Goal: Task Accomplishment & Management: Complete application form

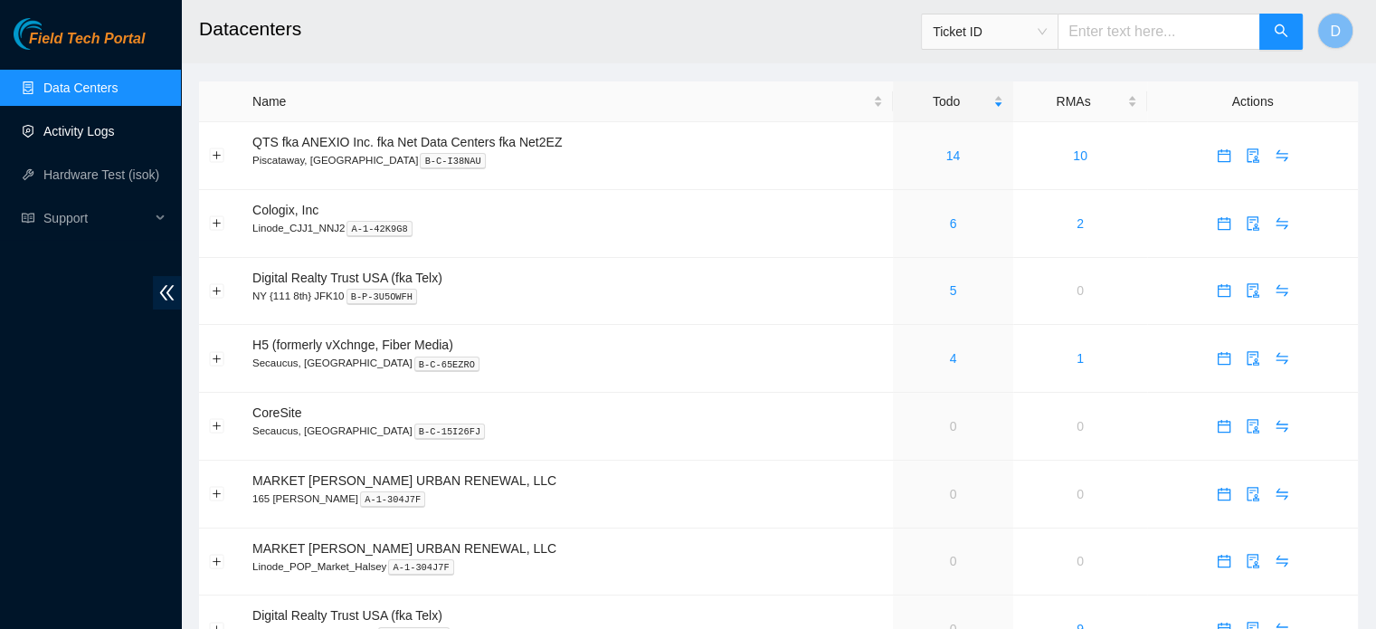
click at [56, 137] on link "Activity Logs" at bounding box center [78, 131] width 71 height 14
click at [68, 133] on link "Activity Logs" at bounding box center [78, 131] width 71 height 14
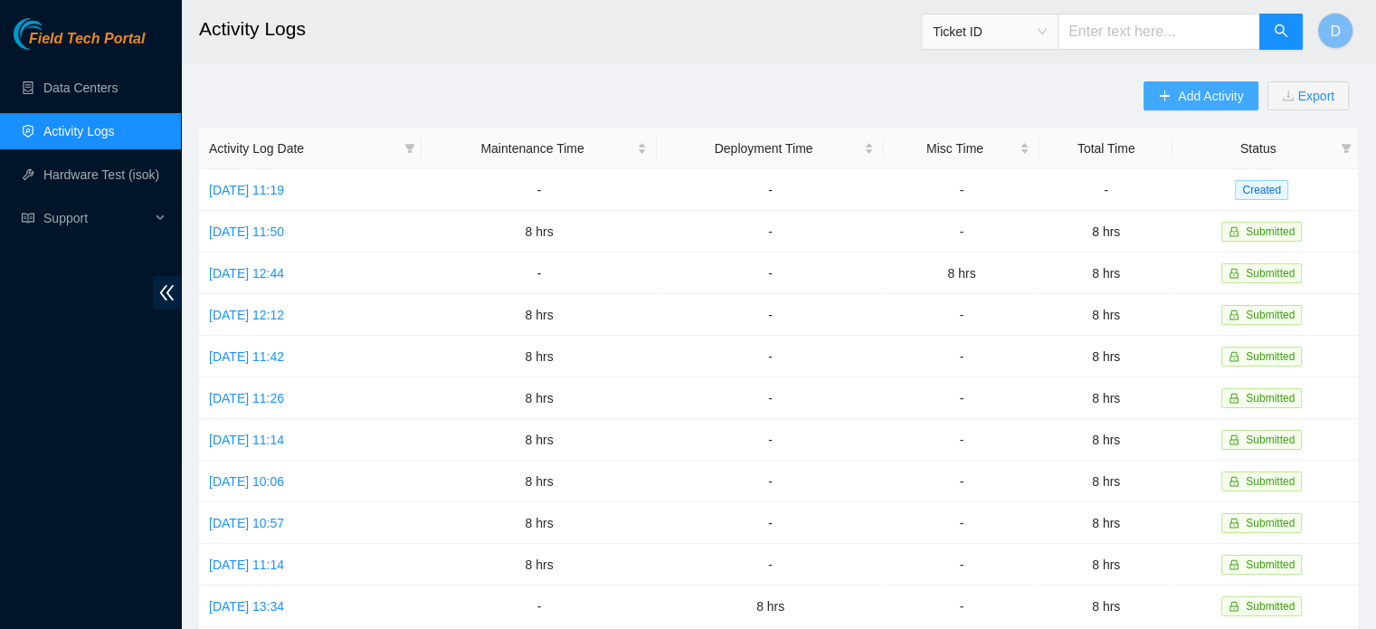
click at [1168, 105] on button "Add Activity" at bounding box center [1200, 95] width 114 height 29
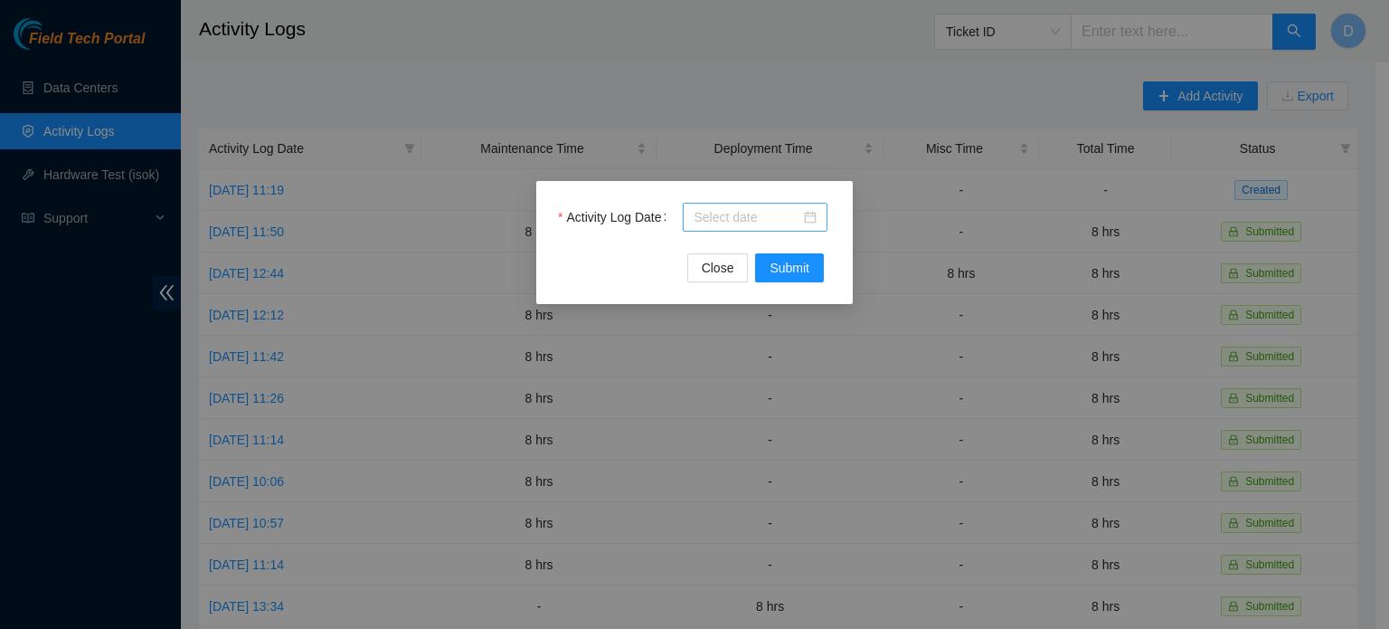
click at [806, 213] on div at bounding box center [755, 217] width 123 height 20
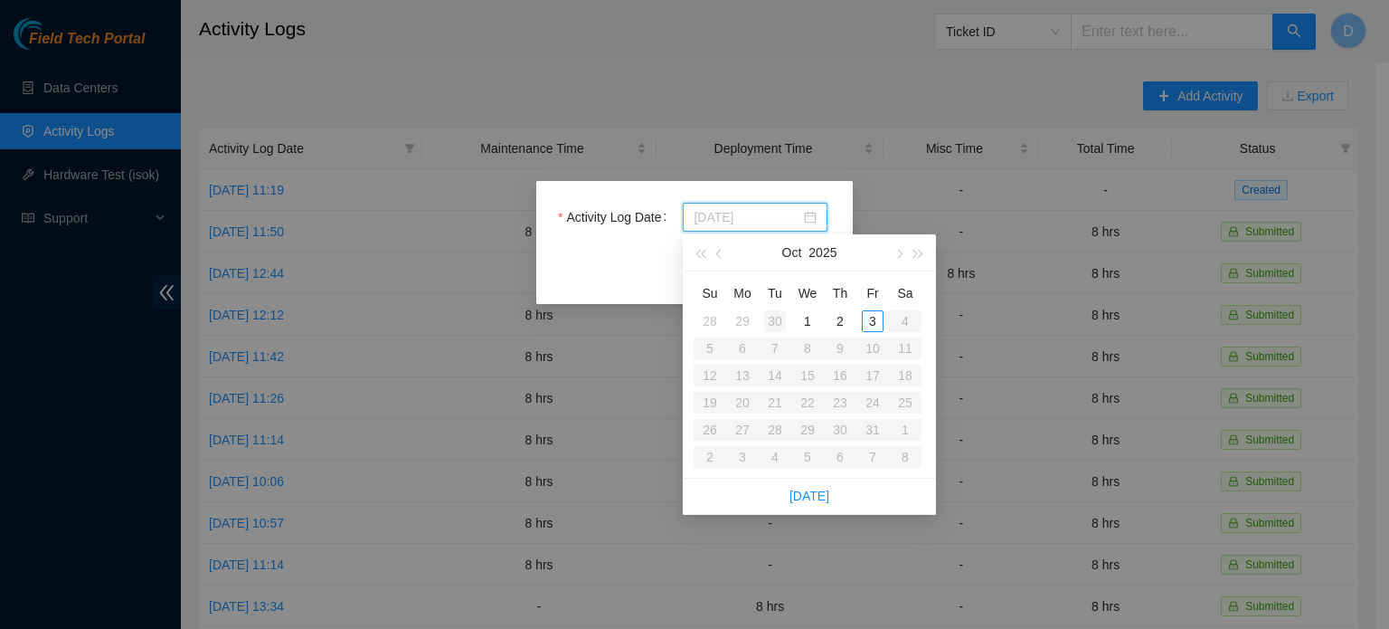
type input "2025-09-30"
type input "2025-09-29"
click at [745, 317] on div "29" at bounding box center [743, 321] width 22 height 22
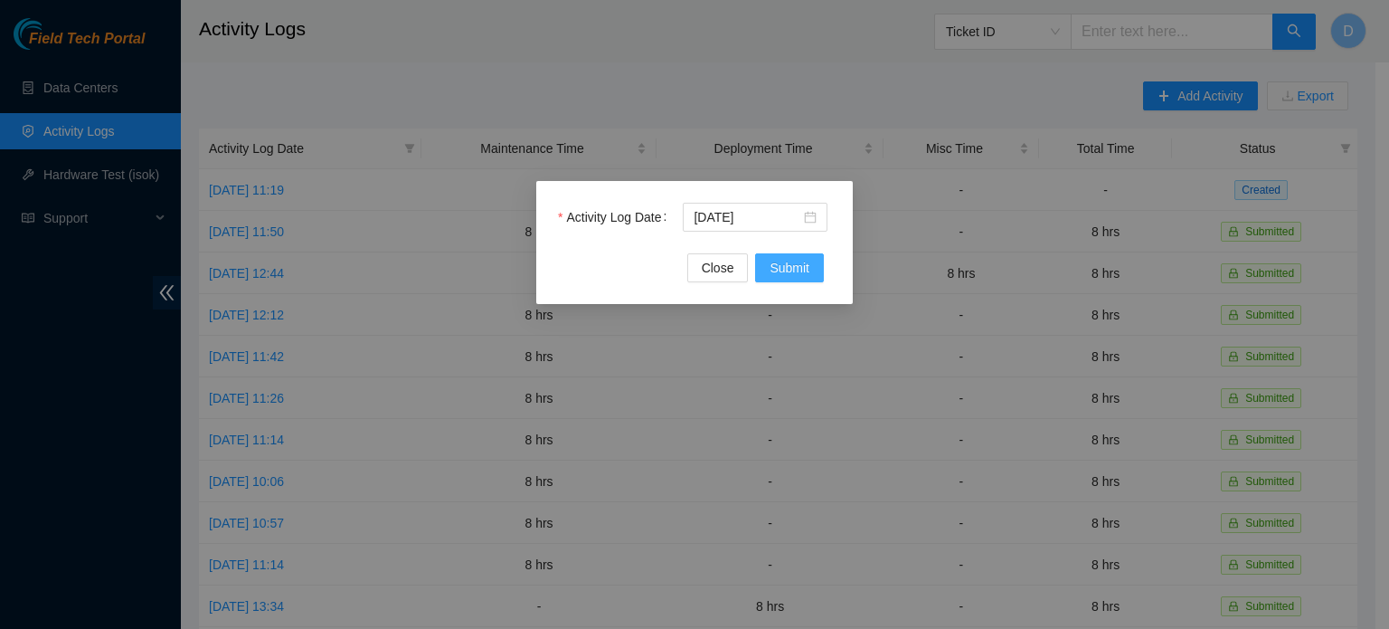
click at [790, 265] on span "Submit" at bounding box center [790, 268] width 40 height 20
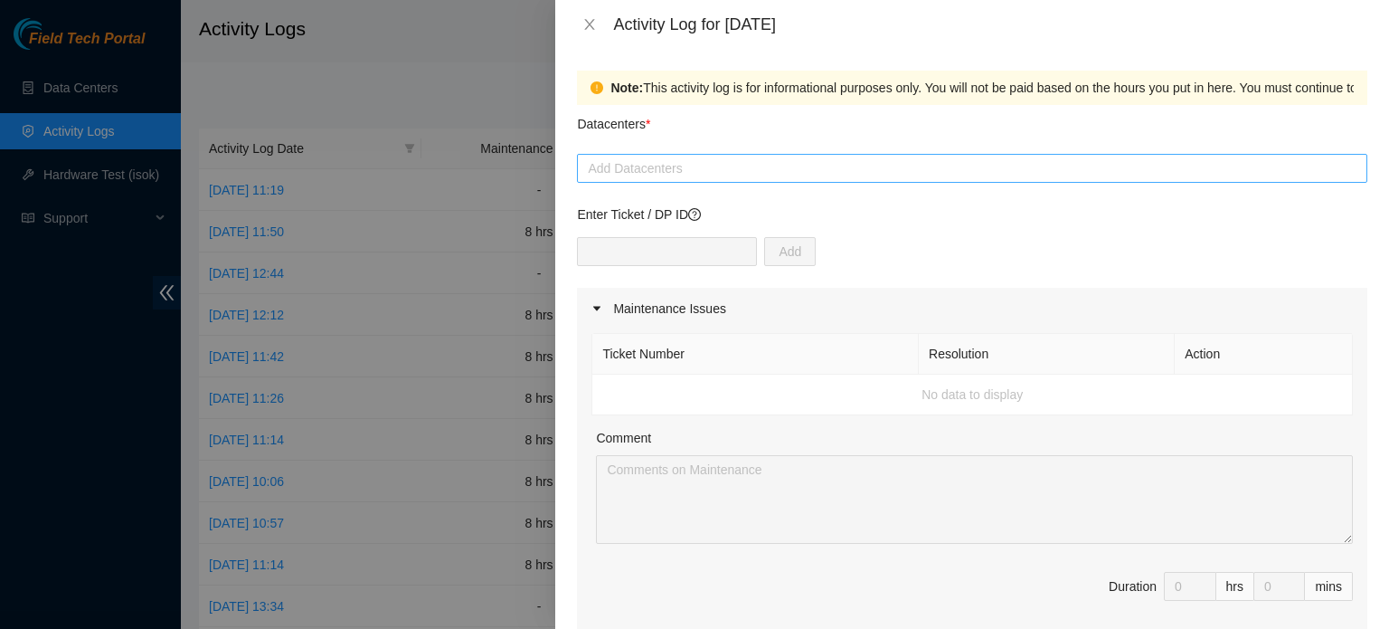
click at [677, 165] on div at bounding box center [972, 168] width 781 height 22
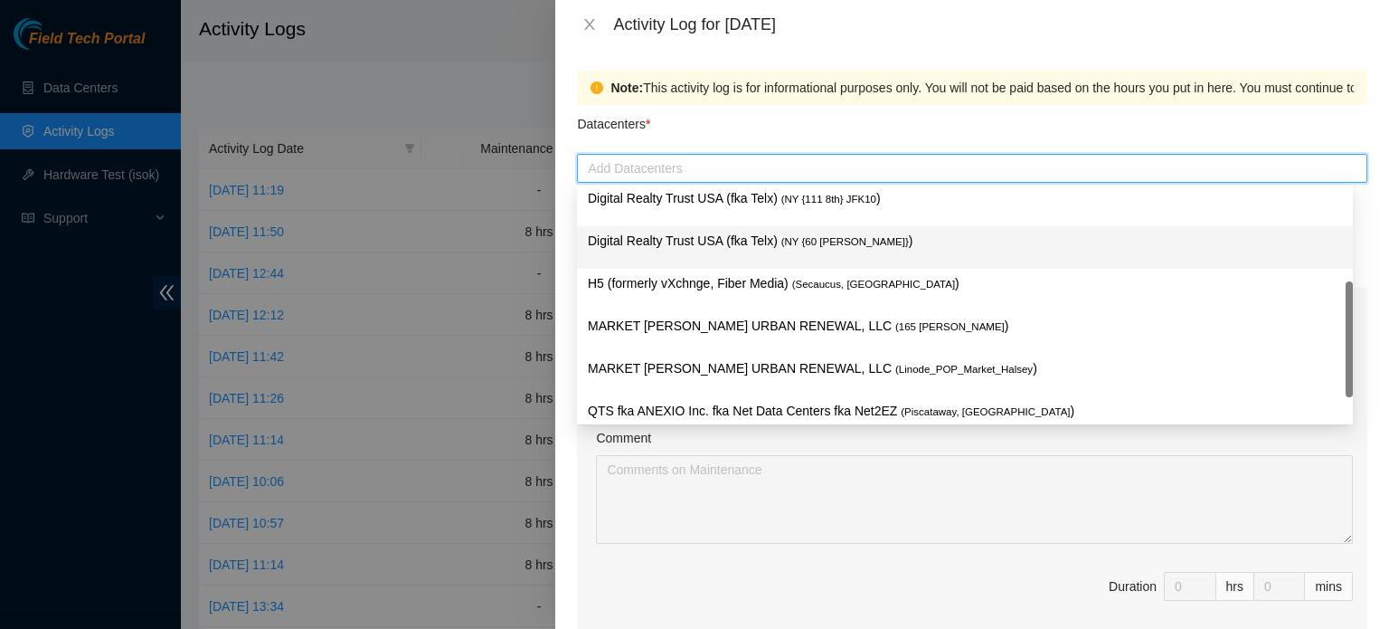
scroll to position [112, 0]
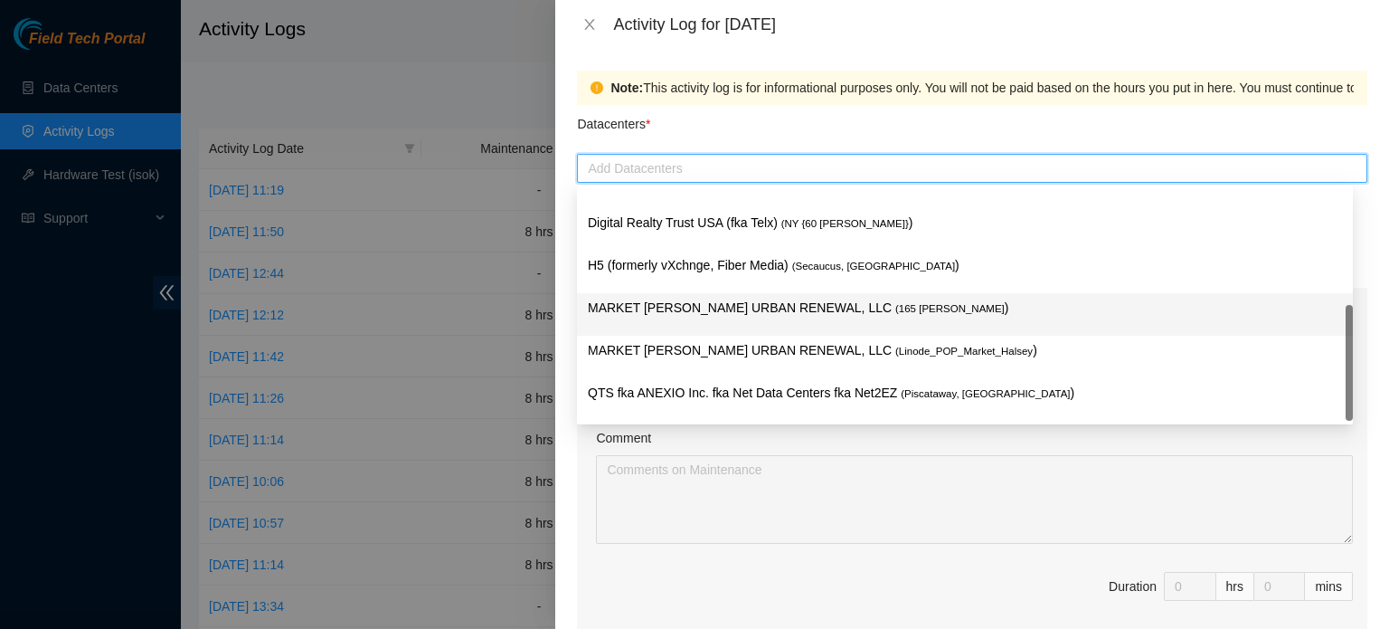
click at [648, 303] on p "MARKET HALSEY URBAN RENEWAL, LLC ( 165 Halsey )" at bounding box center [965, 308] width 754 height 21
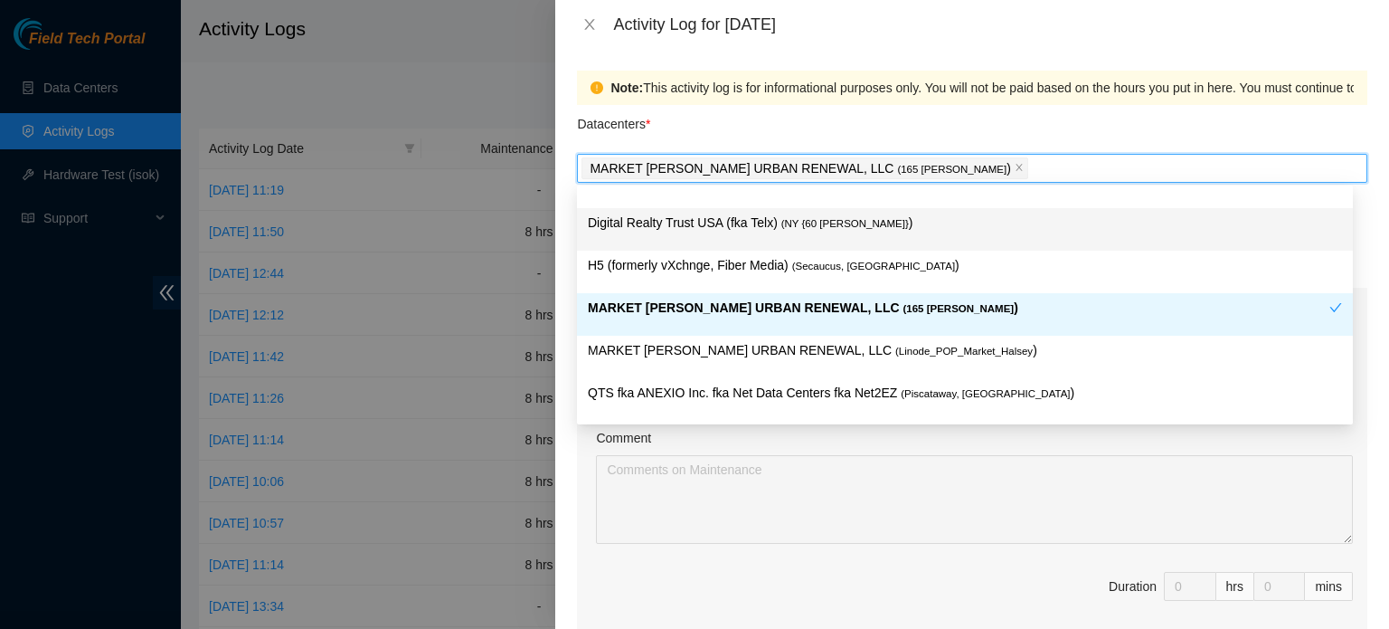
click at [914, 123] on div "Datacenters *" at bounding box center [972, 129] width 791 height 49
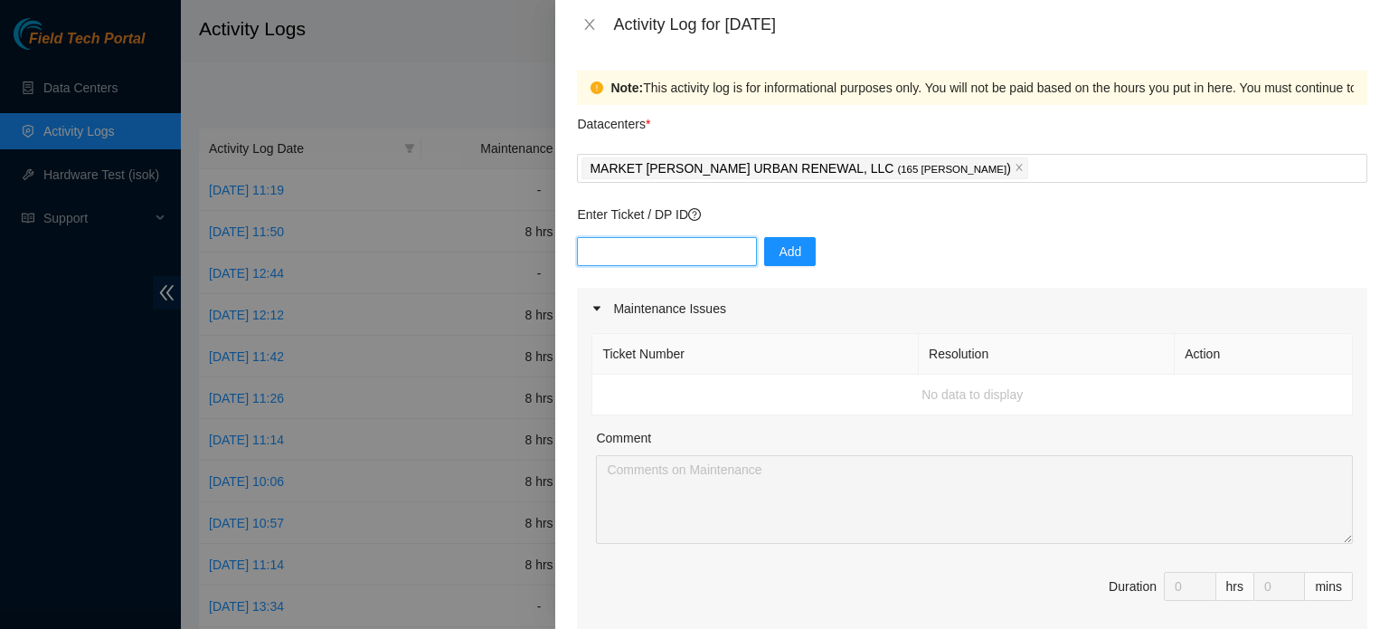
click at [662, 260] on input "text" at bounding box center [667, 251] width 180 height 29
paste input "B-W-16CTI8R"
type input "B-W-16CTI8R"
click at [779, 258] on span "Add" at bounding box center [790, 252] width 23 height 20
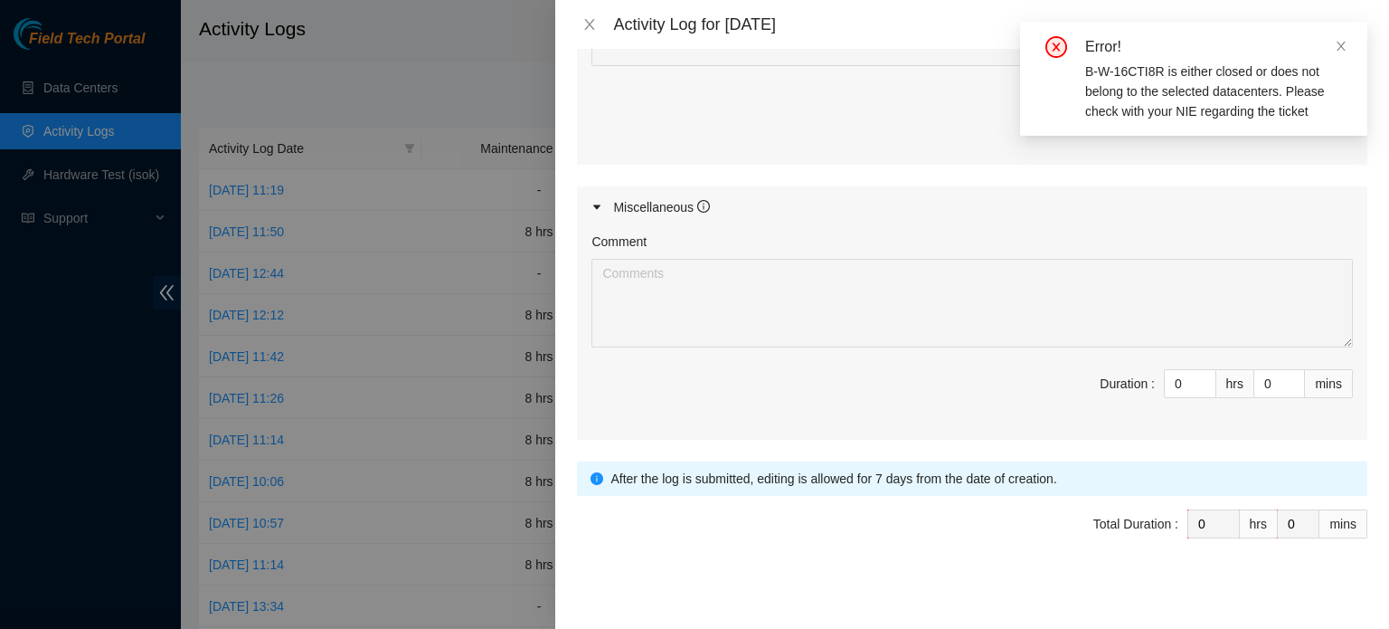
scroll to position [857, 0]
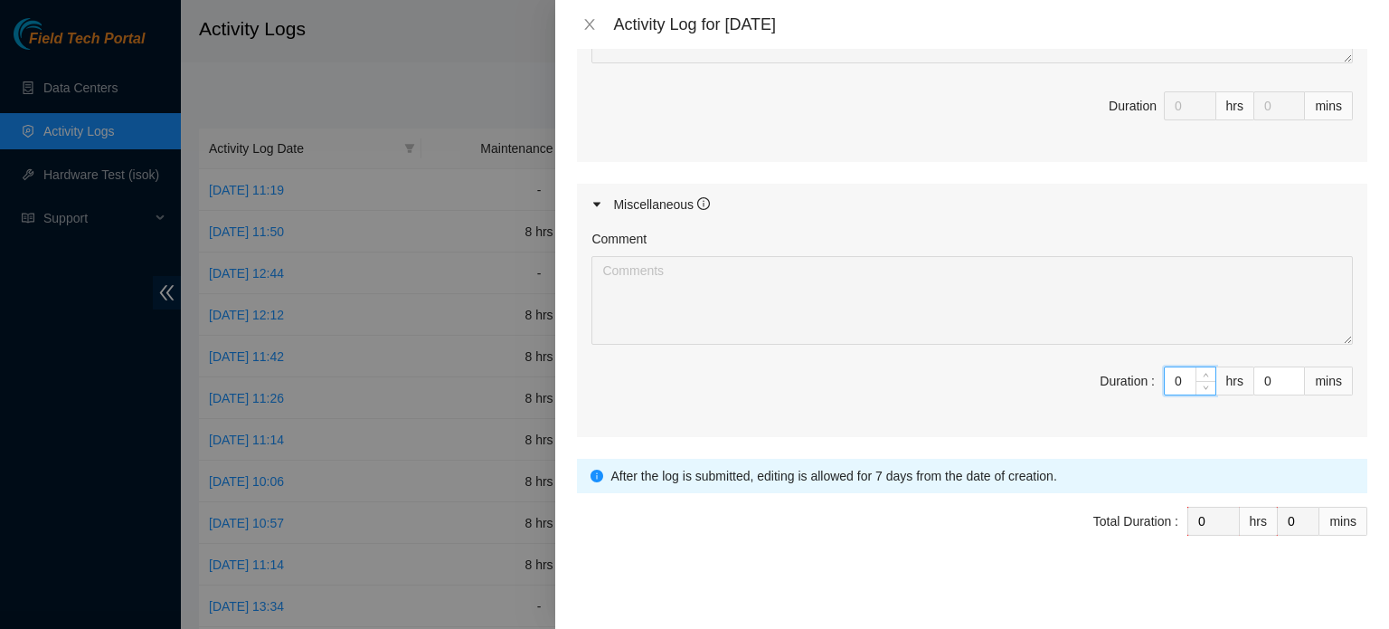
drag, startPoint x: 1171, startPoint y: 375, endPoint x: 1040, endPoint y: 368, distance: 131.4
click at [1060, 369] on span "Duration : 0 hrs 0 mins" at bounding box center [973, 391] width 762 height 51
drag, startPoint x: 1176, startPoint y: 374, endPoint x: 981, endPoint y: 364, distance: 194.7
click at [1008, 366] on span "Duration : 0 hrs 0 mins" at bounding box center [973, 391] width 762 height 51
type input "8"
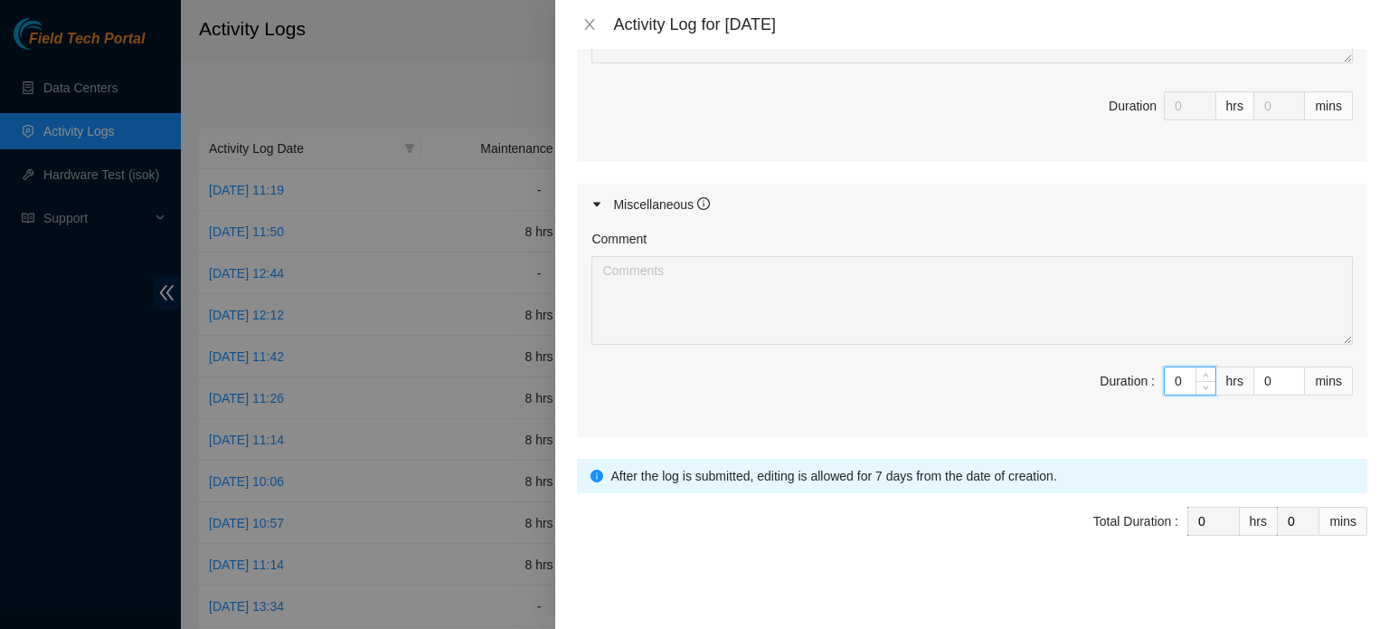
type input "8"
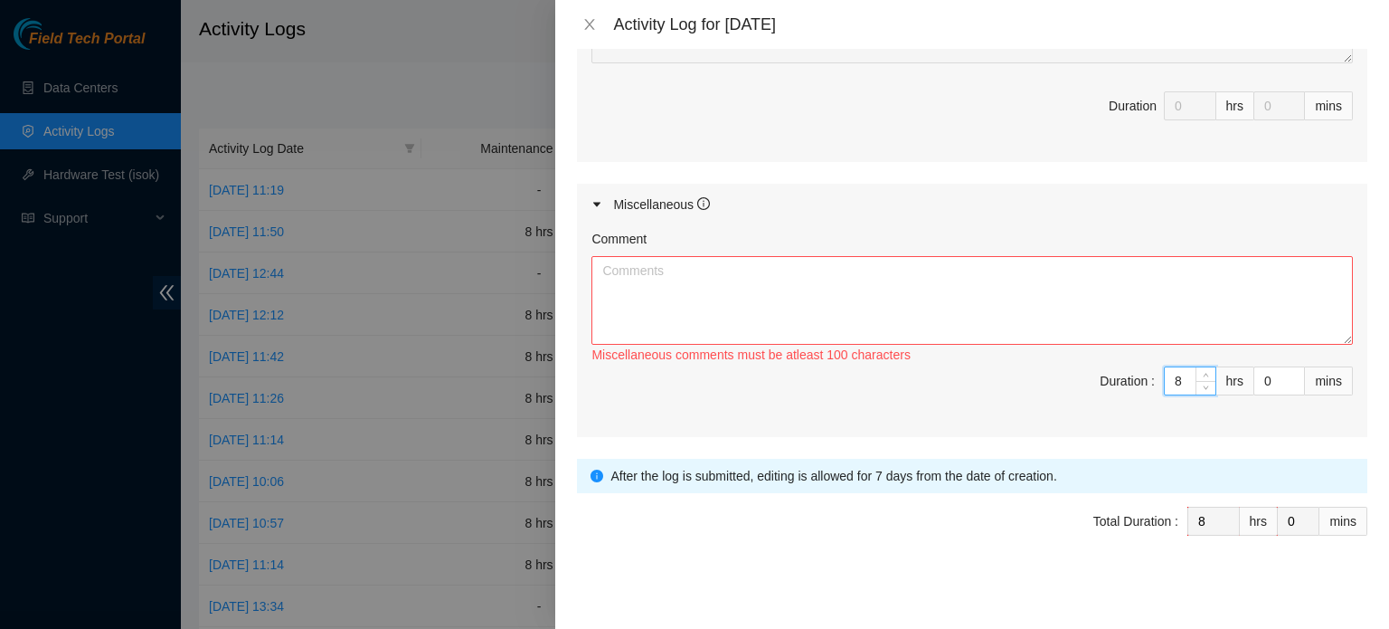
type input "8"
click at [857, 256] on textarea "Comment" at bounding box center [973, 300] width 762 height 89
paste textarea "B-W-16CTI8R"
click at [936, 296] on textarea "Worked on ticket B-W-16CTI8R" at bounding box center [973, 300] width 762 height 89
drag, startPoint x: 859, startPoint y: 628, endPoint x: 1071, endPoint y: 283, distance: 404.4
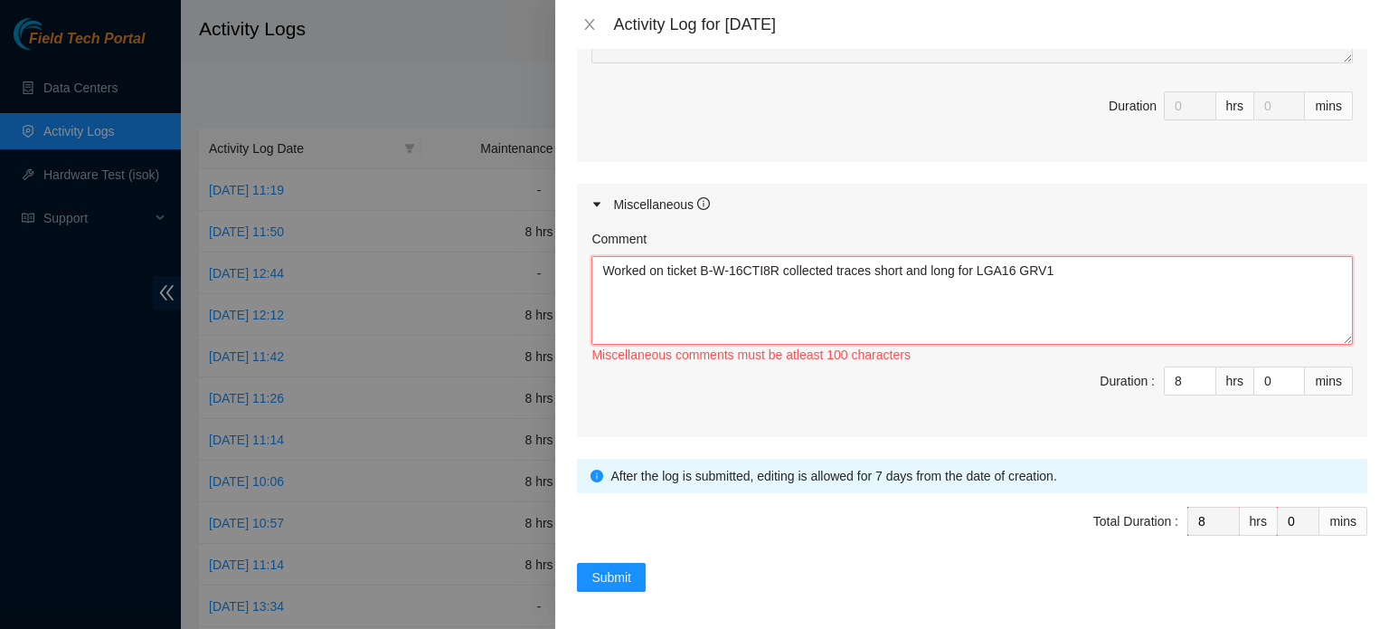
click at [1071, 284] on textarea "Worked on ticket B-W-16CTI8R collected traces short and long for LGA16 GRV1" at bounding box center [973, 300] width 762 height 89
paste textarea "CHM1G"
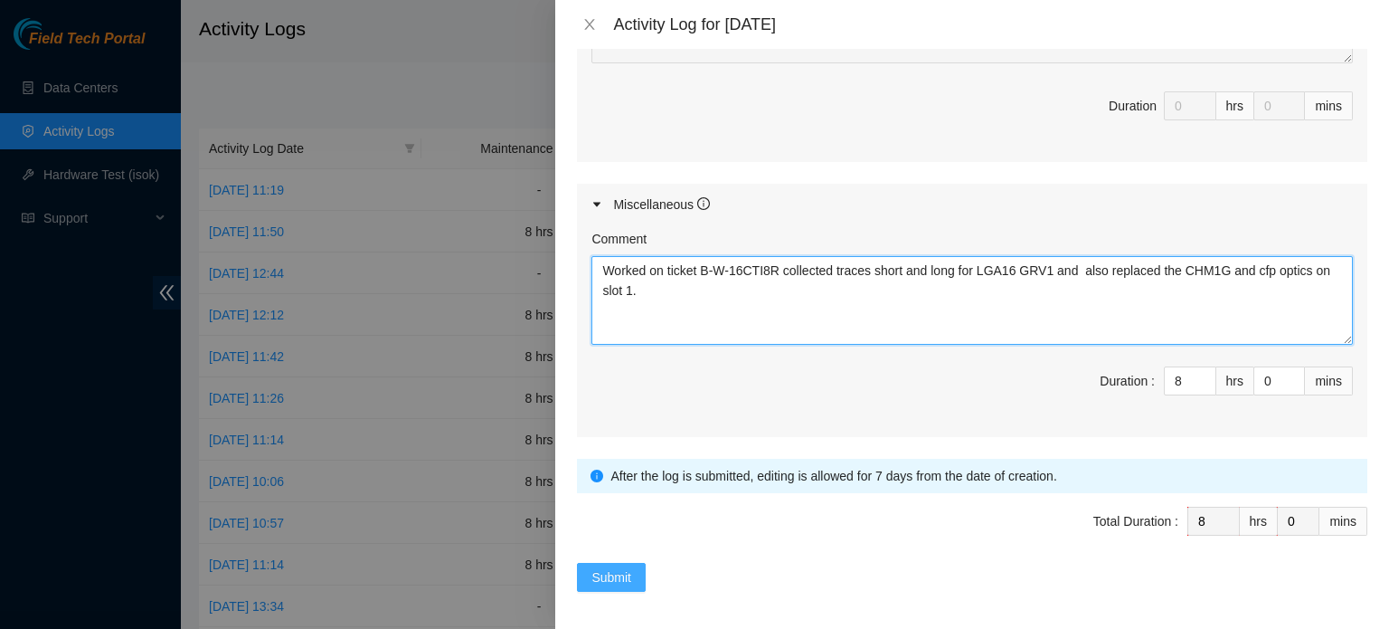
type textarea "Worked on ticket B-W-16CTI8R collected traces short and long for LGA16 GRV1 and…"
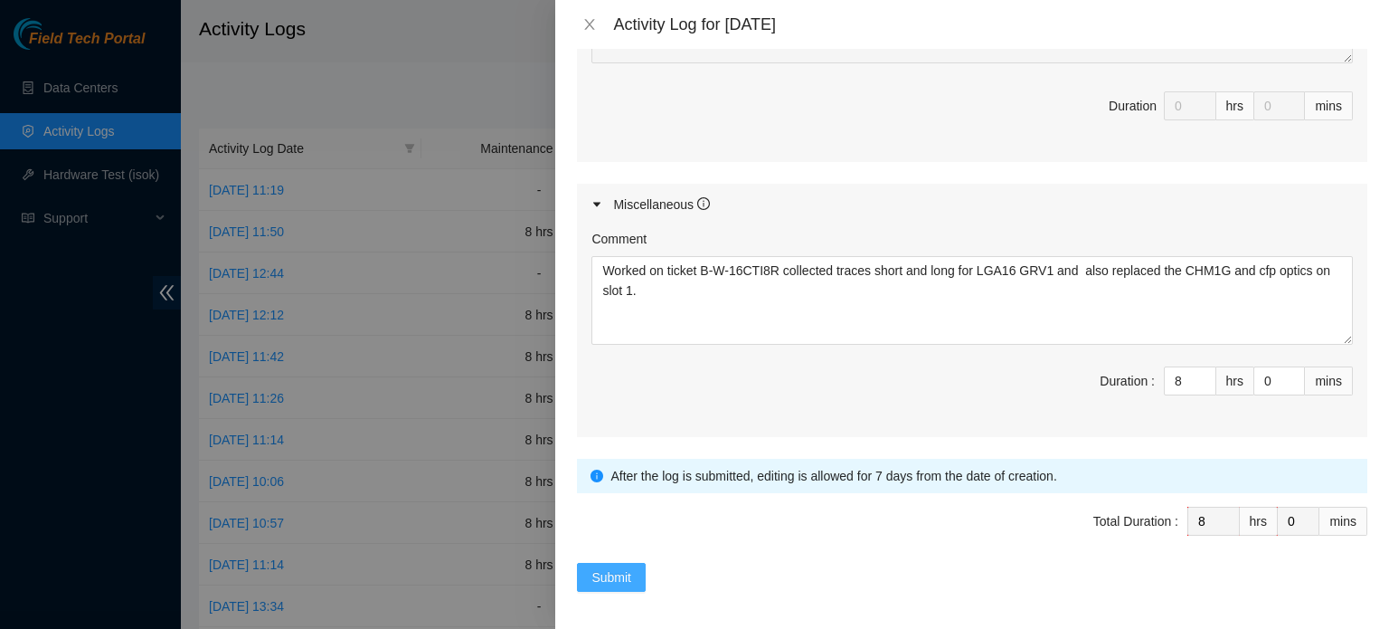
click at [605, 567] on span "Submit" at bounding box center [612, 577] width 40 height 20
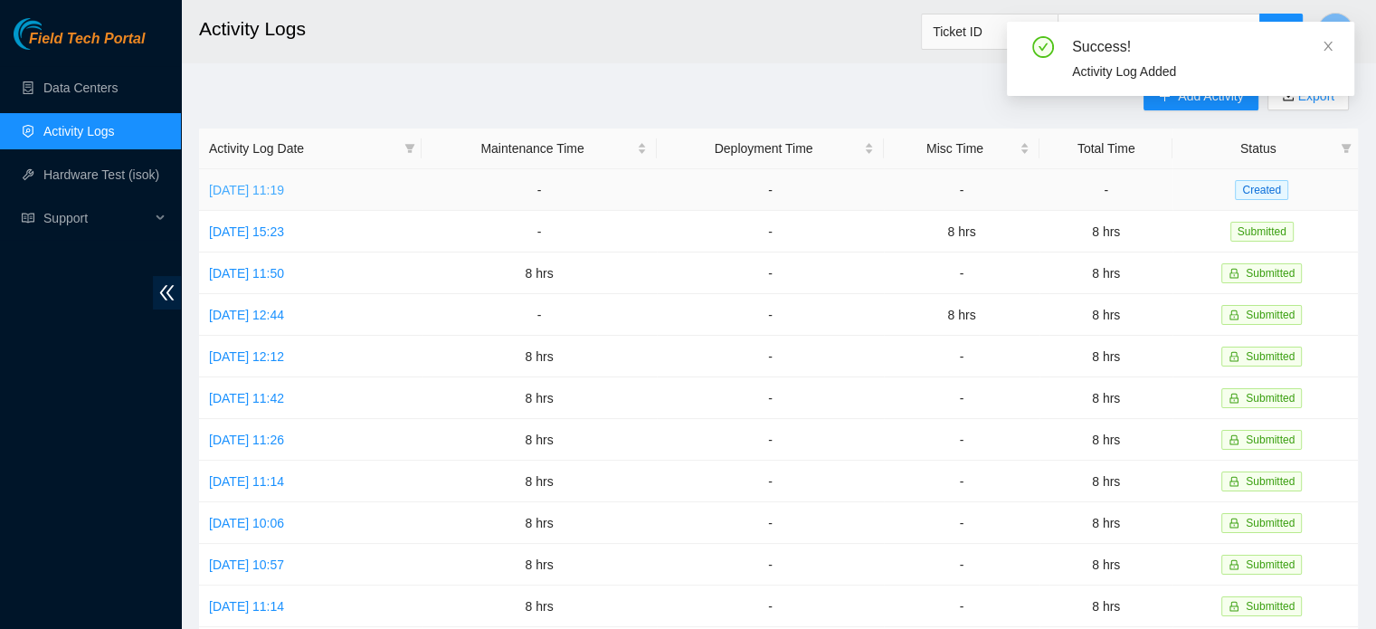
click at [284, 187] on link "Tue, 30 Sep 2025 11:19" at bounding box center [246, 190] width 75 height 14
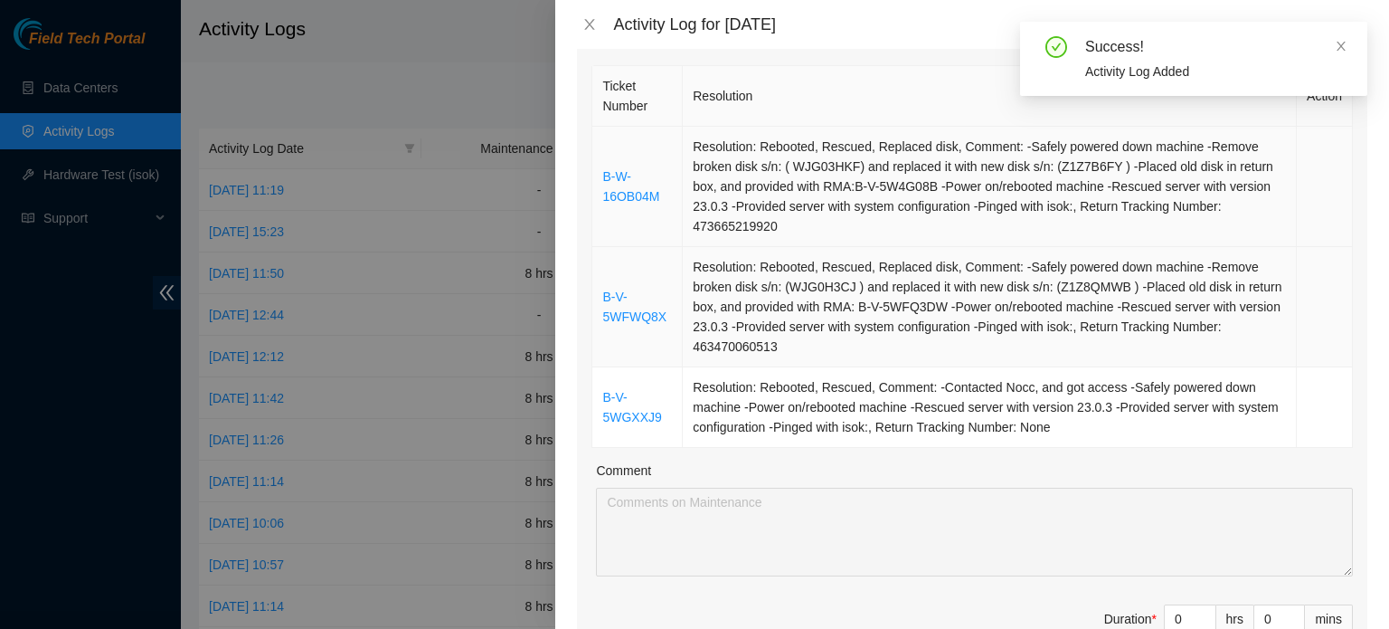
scroll to position [271, 0]
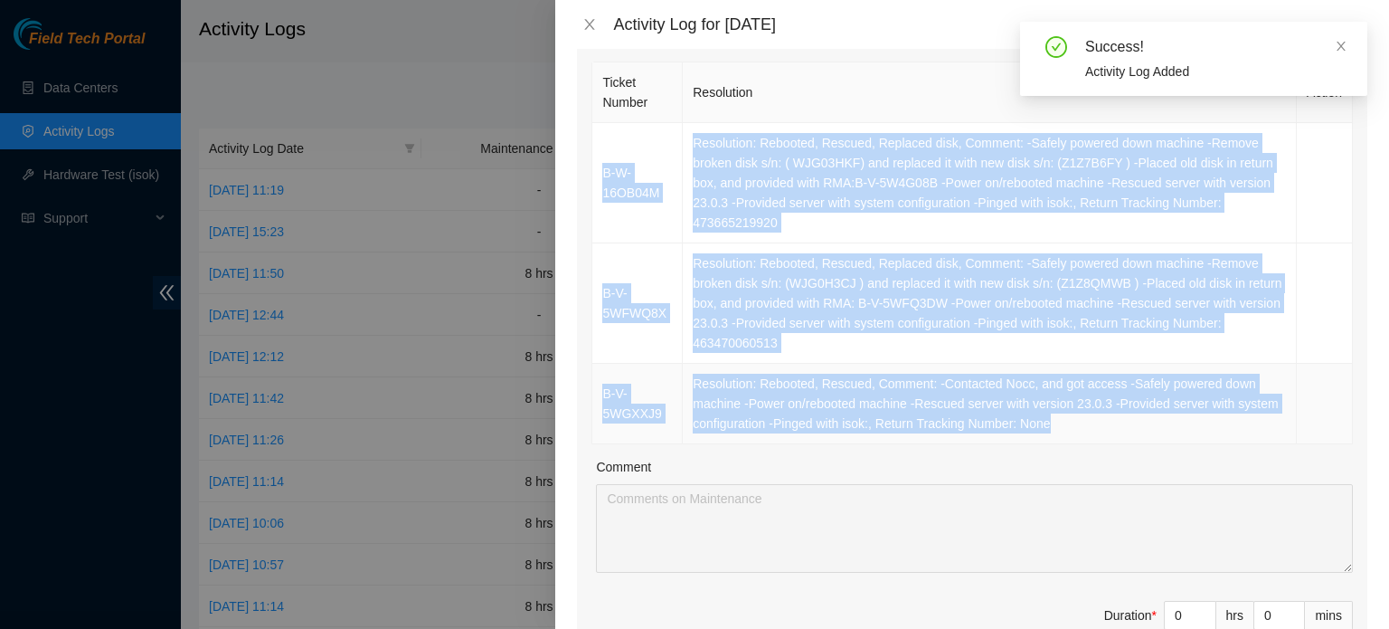
drag, startPoint x: 598, startPoint y: 142, endPoint x: 1066, endPoint y: 415, distance: 542.3
click at [1066, 416] on tbody "B-W-16OB04M Resolution: Rebooted, Rescued, Replaced disk, Comment: -Safely powe…" at bounding box center [972, 283] width 761 height 321
copy tbody "B-W-16OB04M Resolution: Rebooted, Rescued, Replaced disk, Comment: -Safely powe…"
click at [595, 26] on icon "close" at bounding box center [589, 24] width 14 height 14
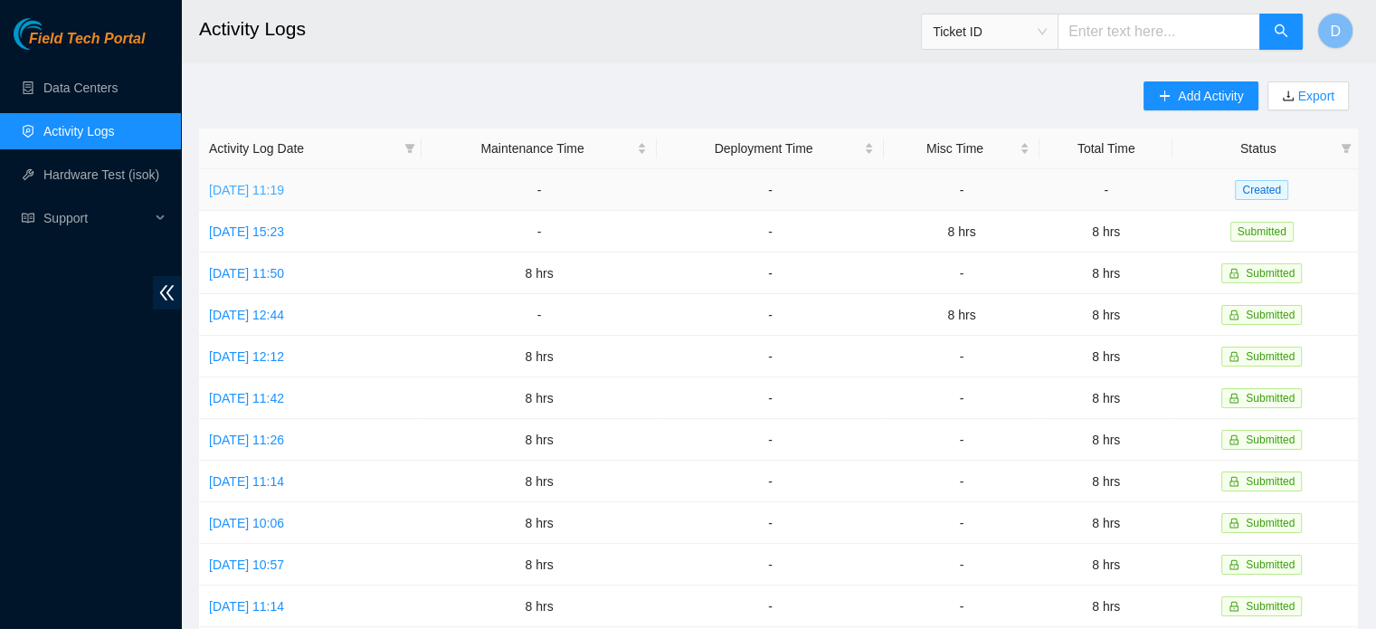
click at [284, 193] on link "Tue, 30 Sep 2025 11:19" at bounding box center [246, 190] width 75 height 14
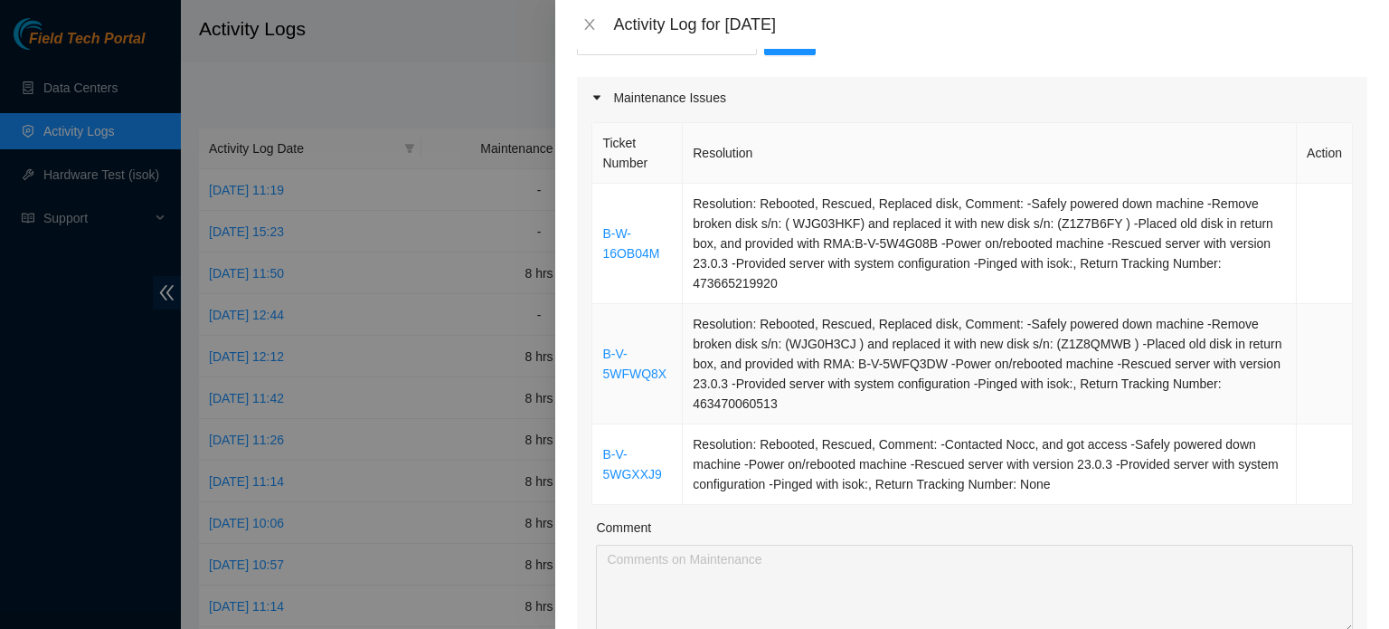
scroll to position [452, 0]
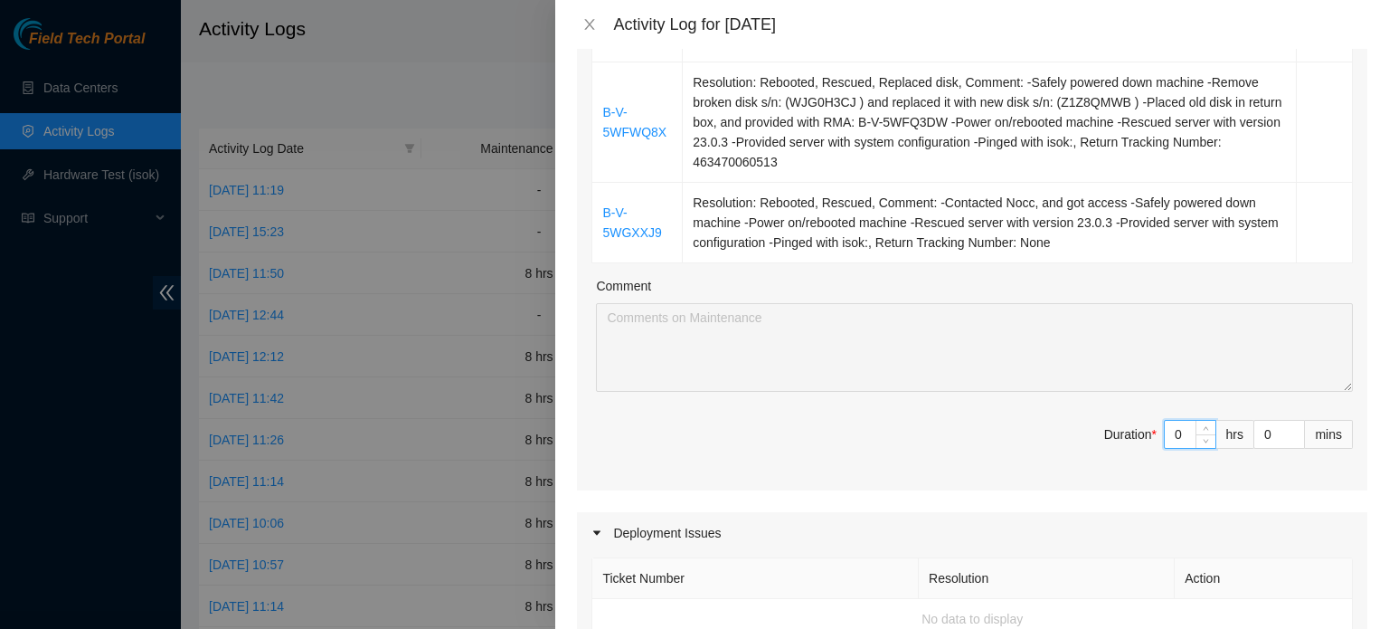
drag, startPoint x: 1176, startPoint y: 433, endPoint x: 1021, endPoint y: 438, distance: 154.7
click at [1038, 439] on span "Duration * 0 hrs 0 mins" at bounding box center [973, 445] width 762 height 51
type input "8"
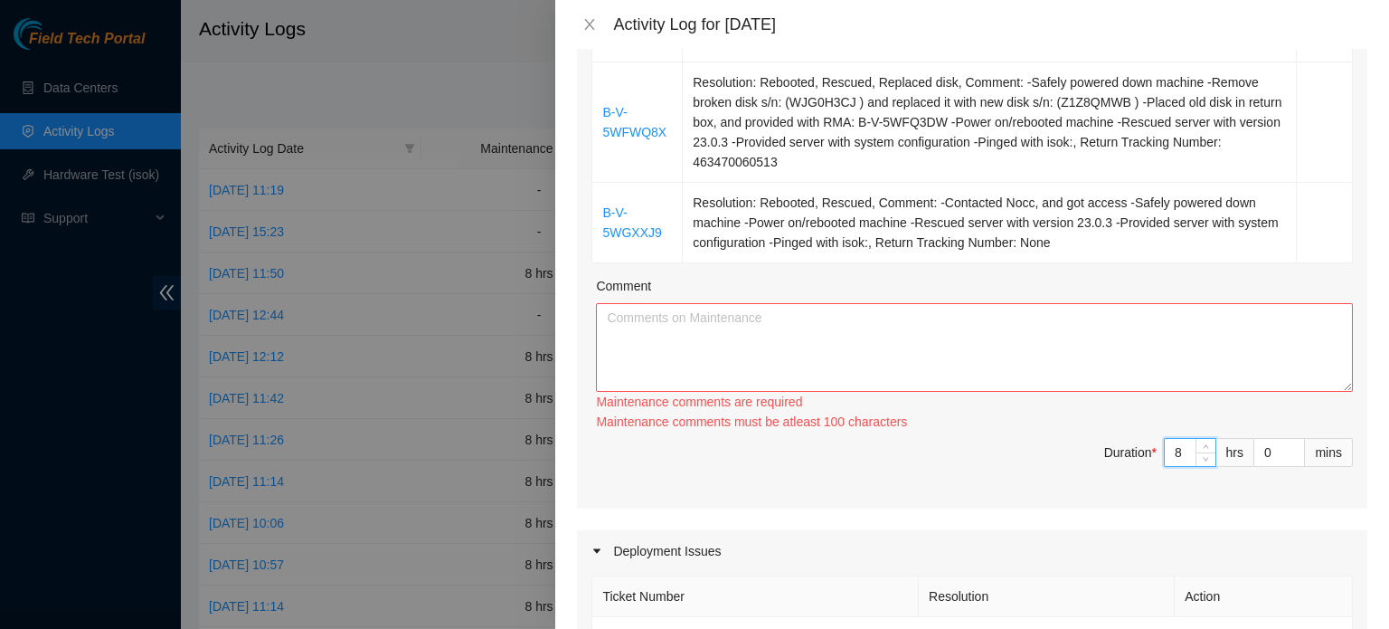
type input "8"
click at [921, 352] on textarea "Comment" at bounding box center [974, 347] width 757 height 89
paste textarea "B-W-16OB04M Resolution: Rebooted, Rescued, Replaced disk, Comment: -Safely powe…"
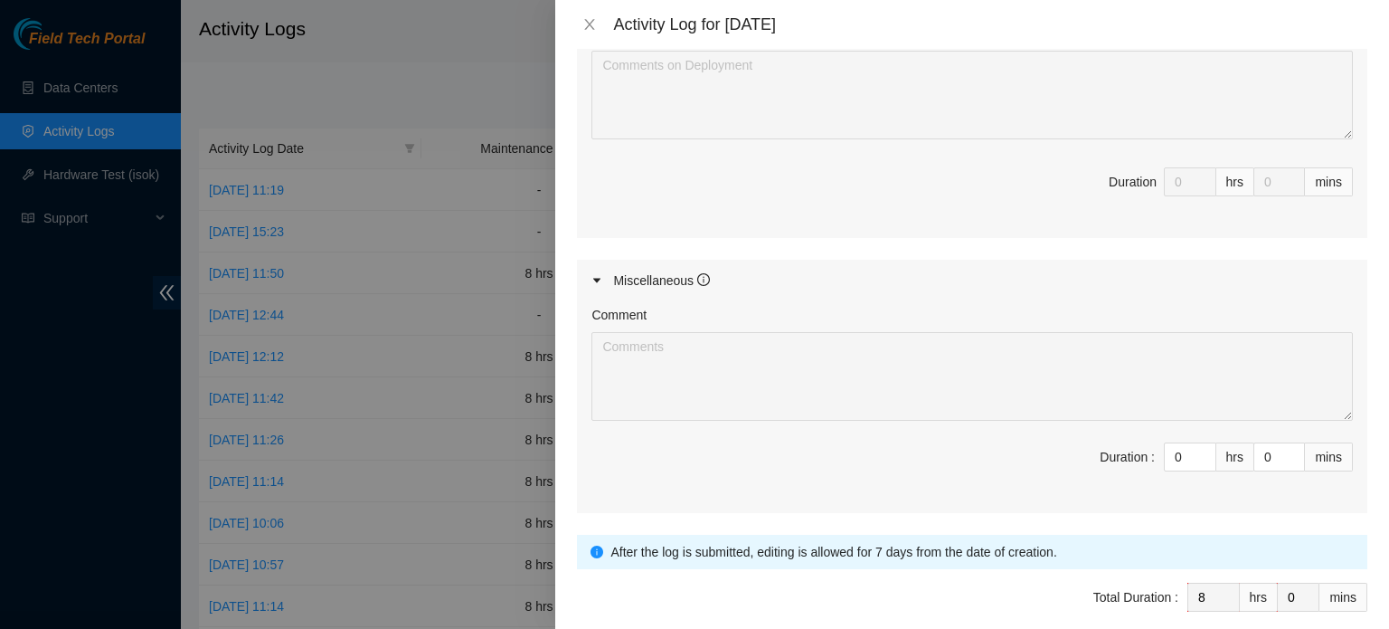
scroll to position [1157, 0]
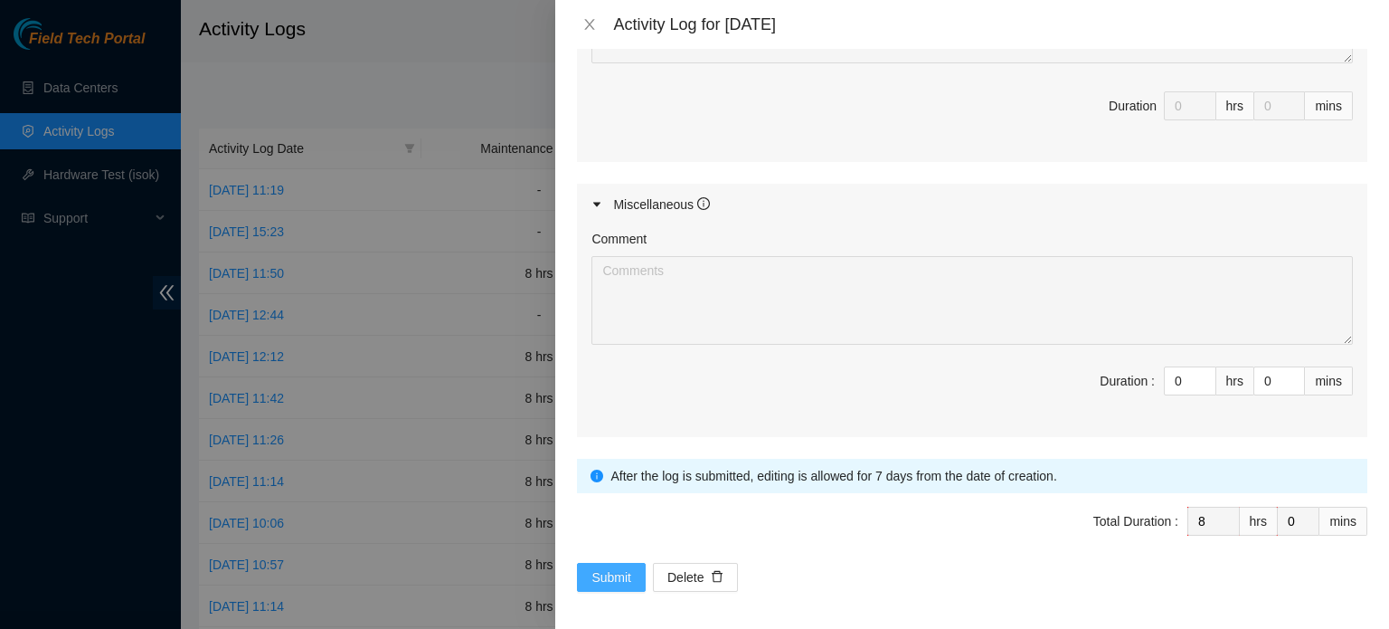
type textarea "B-W-16OB04M Resolution: Rebooted, Rescued, Replaced disk, Comment: -Safely powe…"
click at [604, 574] on span "Submit" at bounding box center [612, 577] width 40 height 20
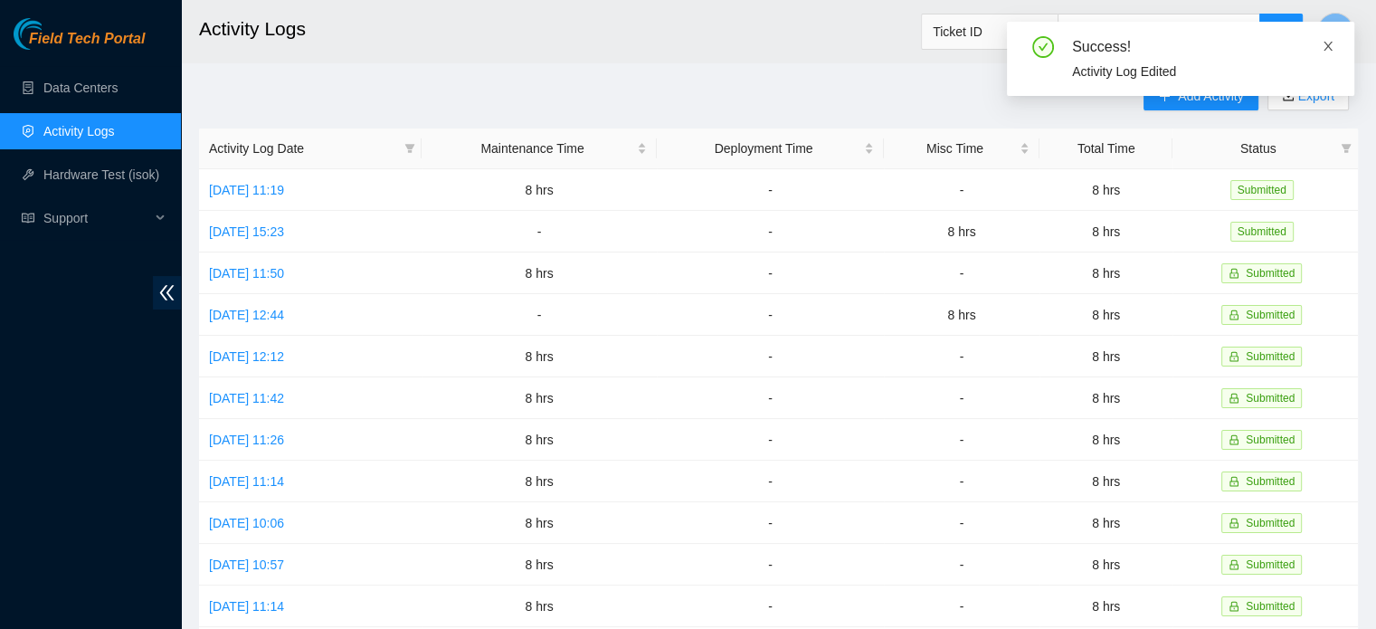
click at [1332, 47] on icon "close" at bounding box center [1327, 46] width 13 height 13
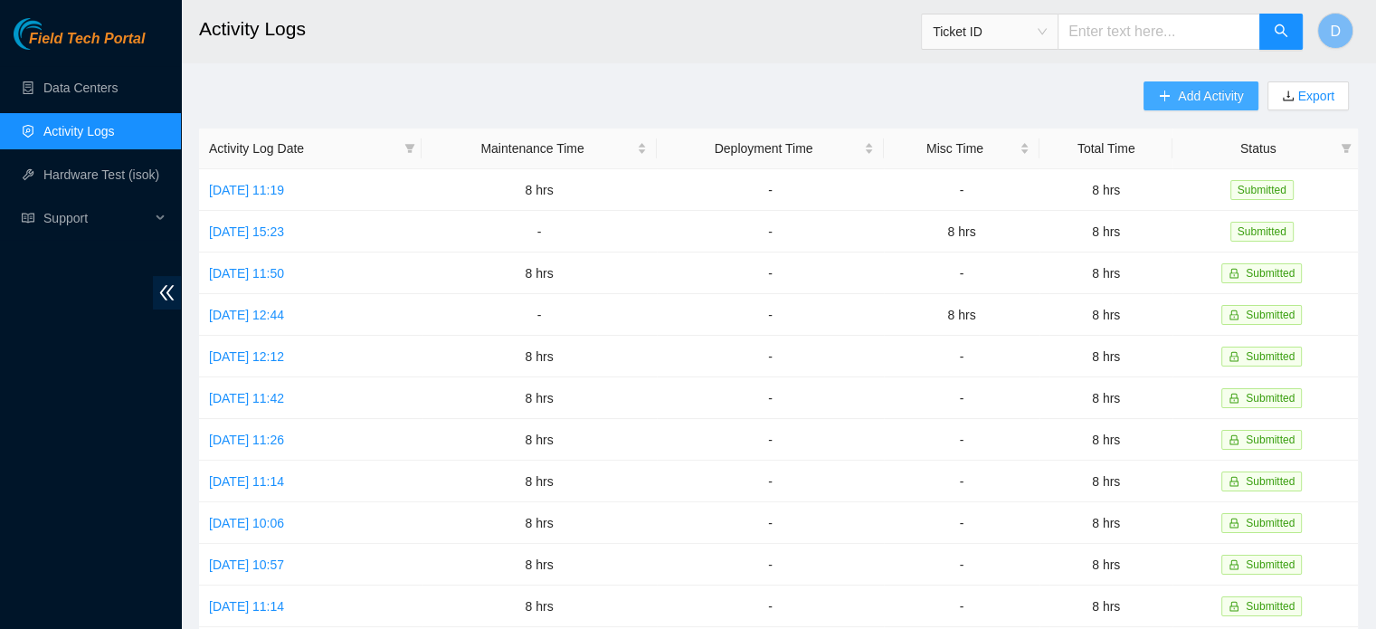
click at [1169, 99] on icon "plus" at bounding box center [1164, 96] width 13 height 13
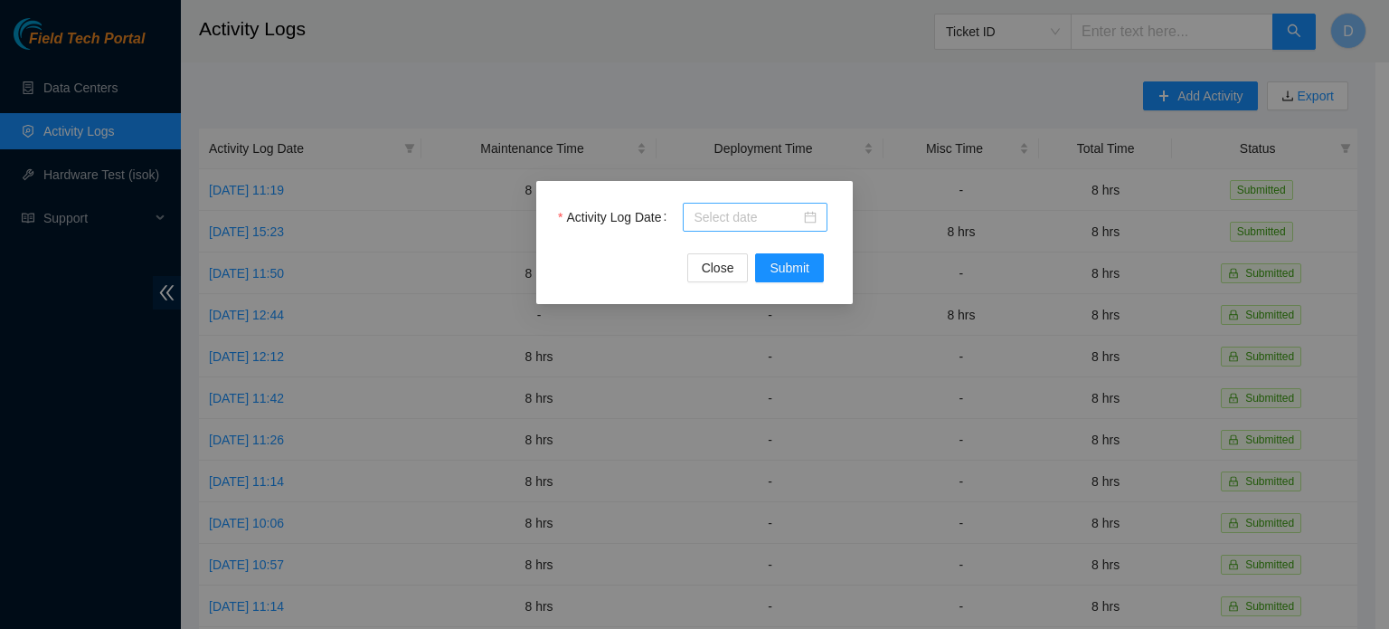
click at [811, 214] on div at bounding box center [755, 217] width 123 height 20
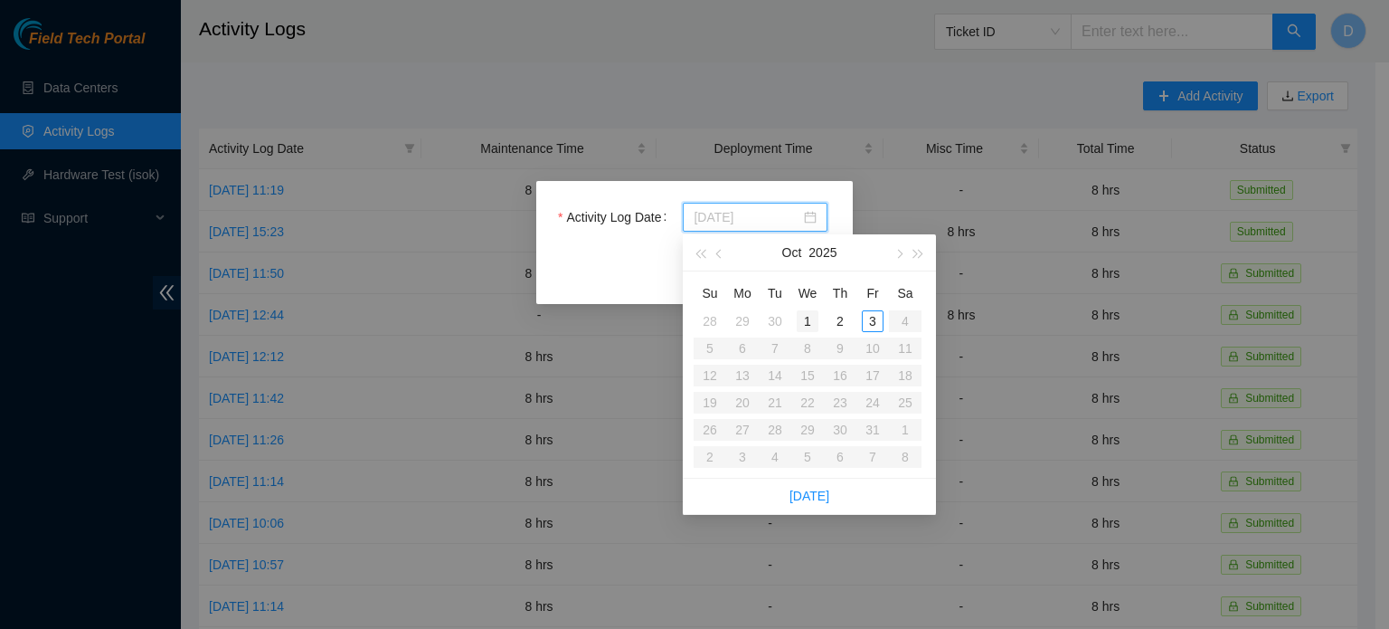
type input "2025-10-01"
click at [807, 322] on div "1" at bounding box center [808, 321] width 22 height 22
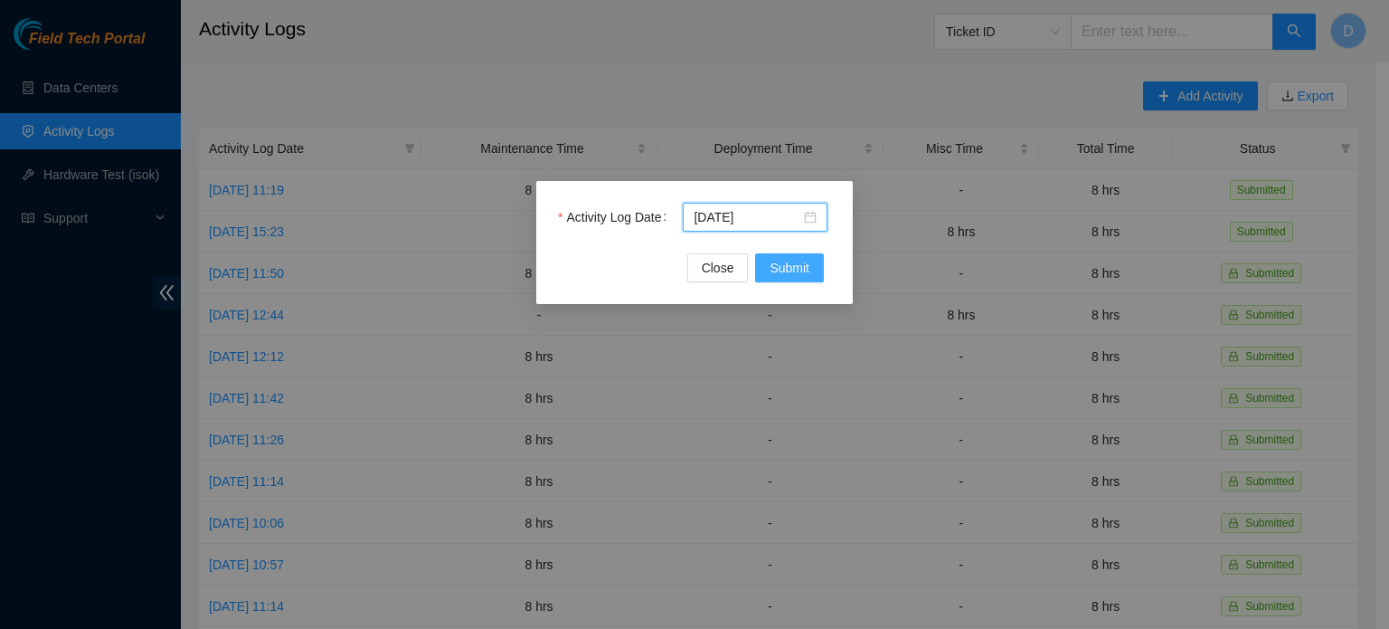
click at [777, 270] on span "Submit" at bounding box center [790, 268] width 40 height 20
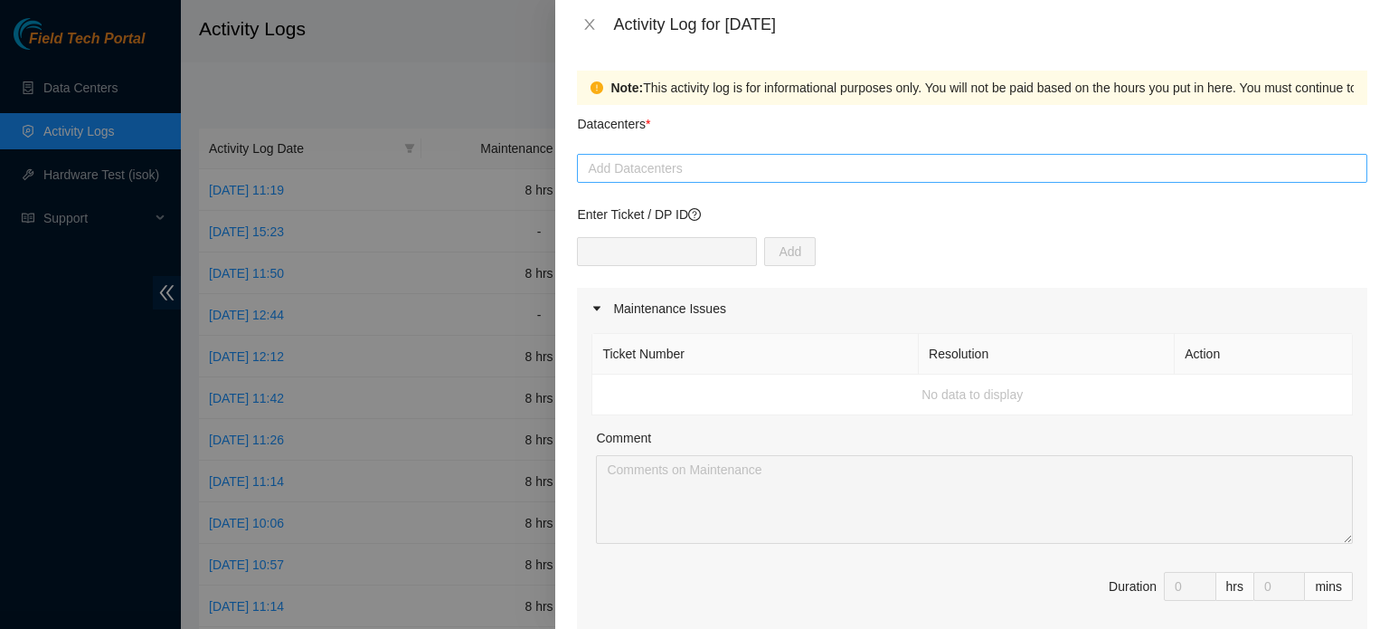
click at [677, 170] on div at bounding box center [972, 168] width 781 height 22
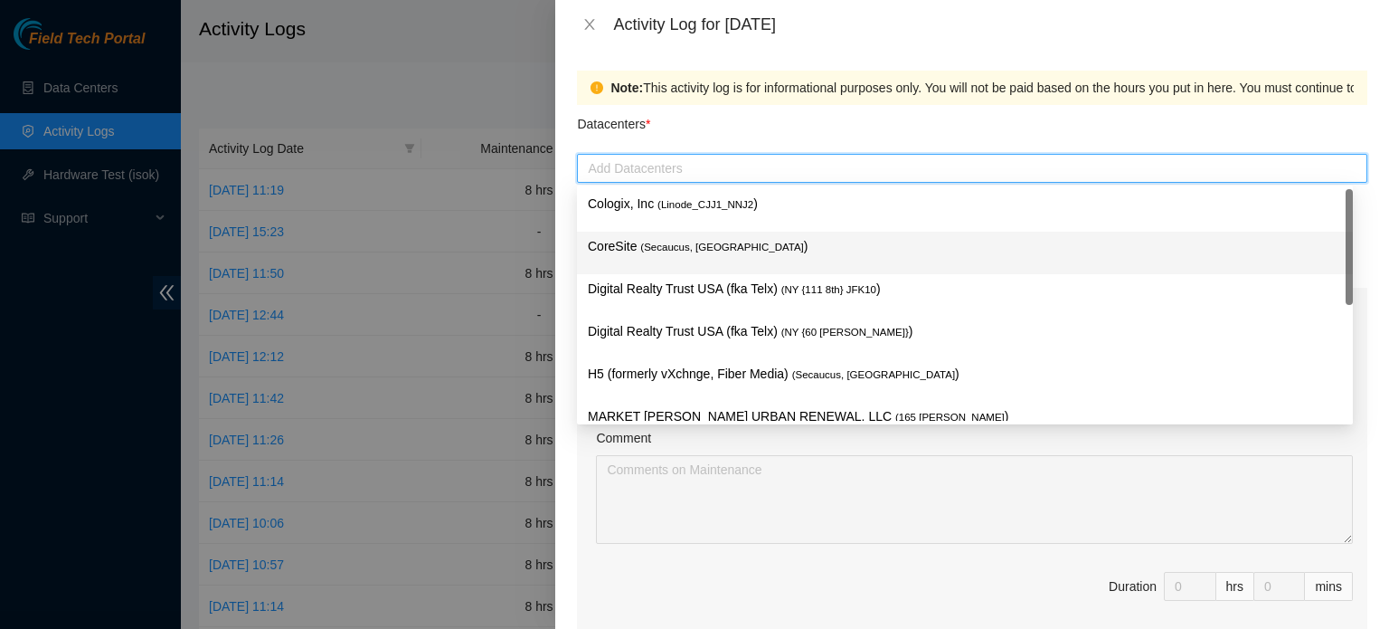
click at [722, 245] on p "CoreSite ( Secaucus, NJ NY2 )" at bounding box center [965, 246] width 754 height 21
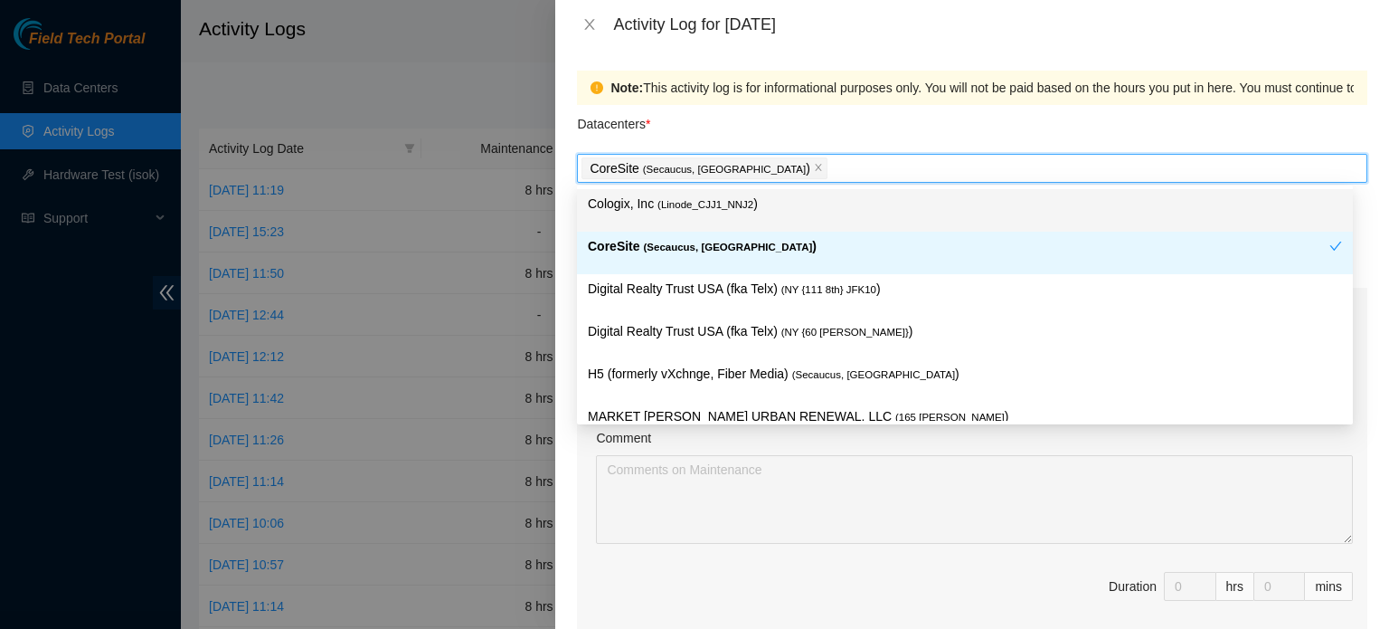
click at [918, 90] on div "Note: This activity log is for informational purposes only. You will not be pai…" at bounding box center [1173, 88] width 1124 height 20
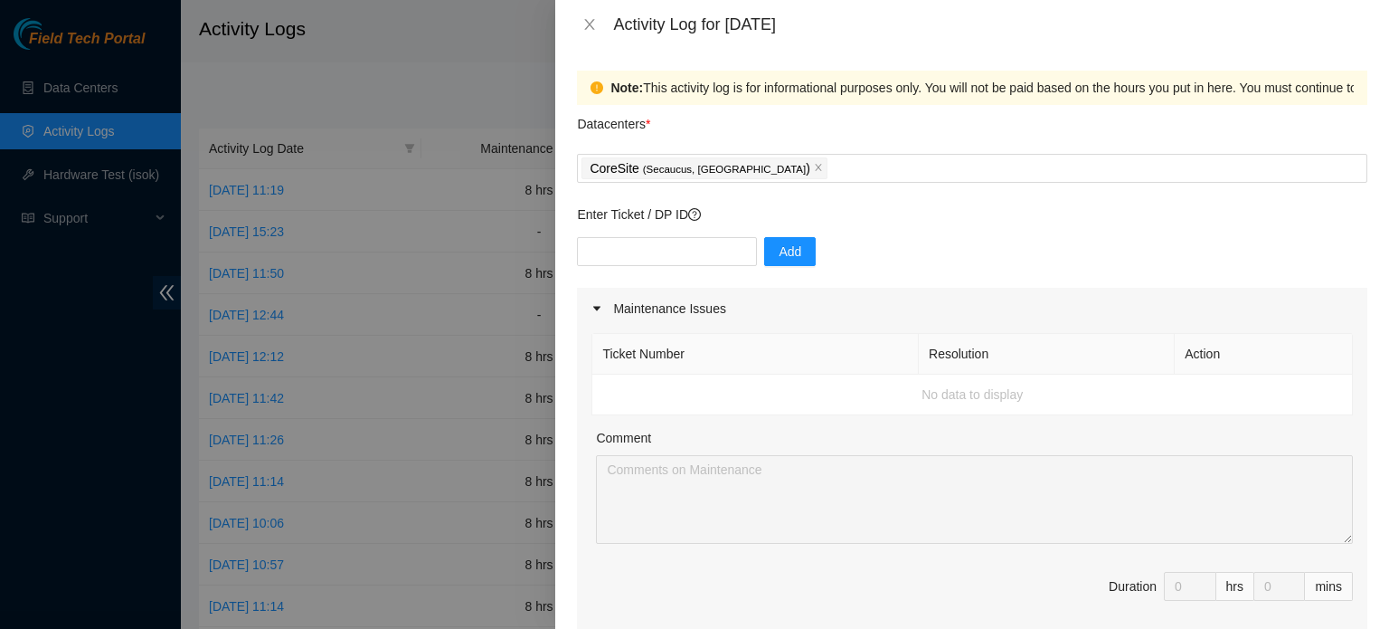
click at [617, 267] on div "Add" at bounding box center [972, 262] width 791 height 51
click at [613, 242] on input "text" at bounding box center [667, 251] width 180 height 29
paste input "DP75730"
type input "DP75730"
click at [779, 245] on span "Add" at bounding box center [790, 252] width 23 height 20
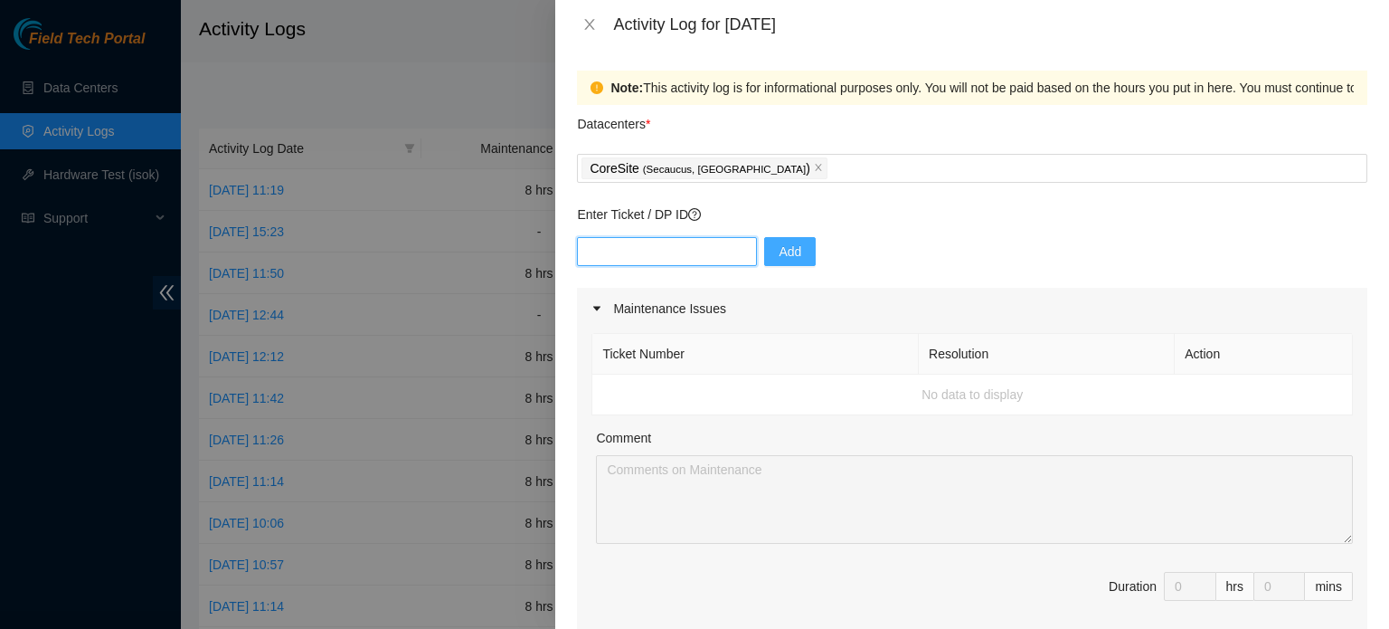
click at [698, 246] on input "text" at bounding box center [667, 251] width 180 height 29
paste input "DP79751"
type input "DP79751"
click at [795, 254] on button "Add" at bounding box center [790, 251] width 52 height 29
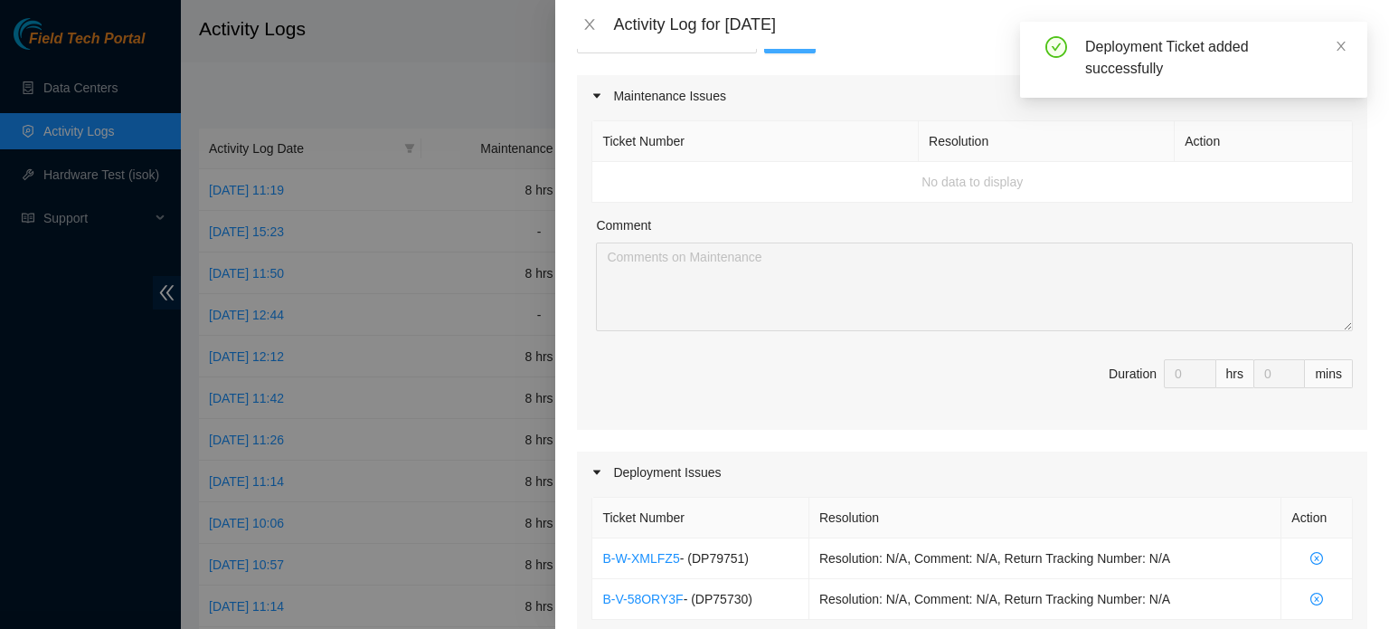
scroll to position [452, 0]
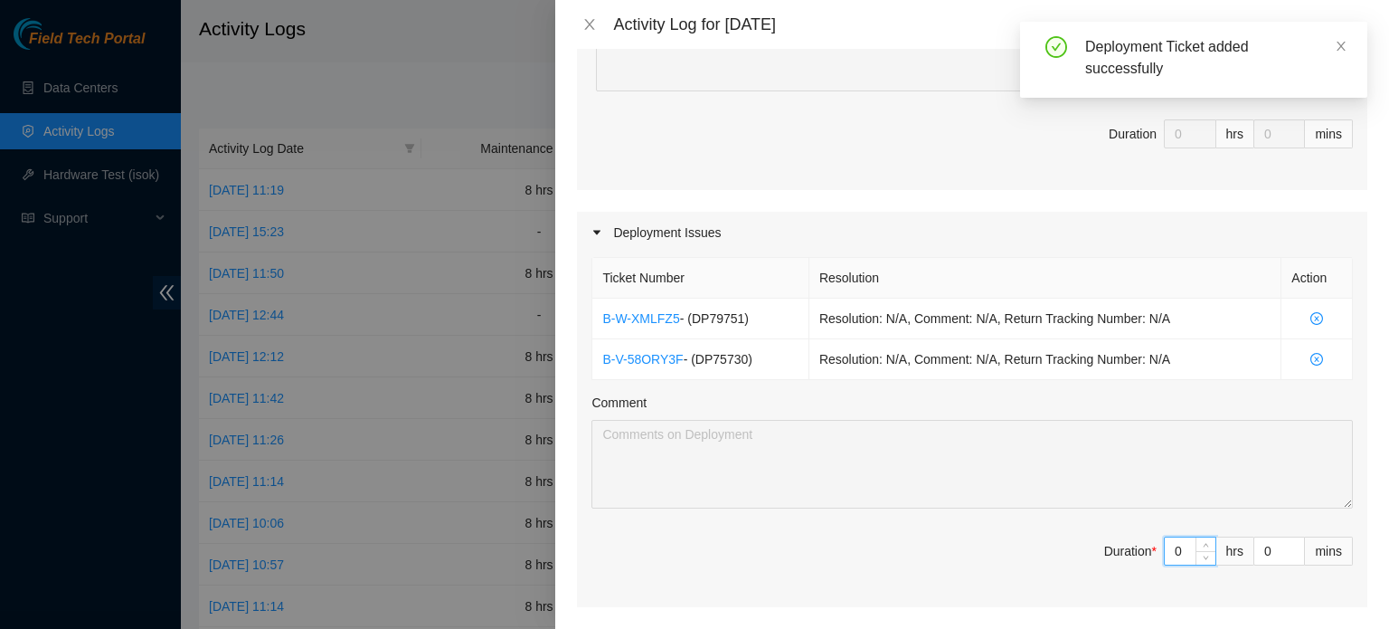
drag, startPoint x: 1176, startPoint y: 543, endPoint x: 1026, endPoint y: 542, distance: 150.1
click at [1036, 544] on span "Duration * 0 hrs 0 mins" at bounding box center [973, 561] width 762 height 51
type input "8"
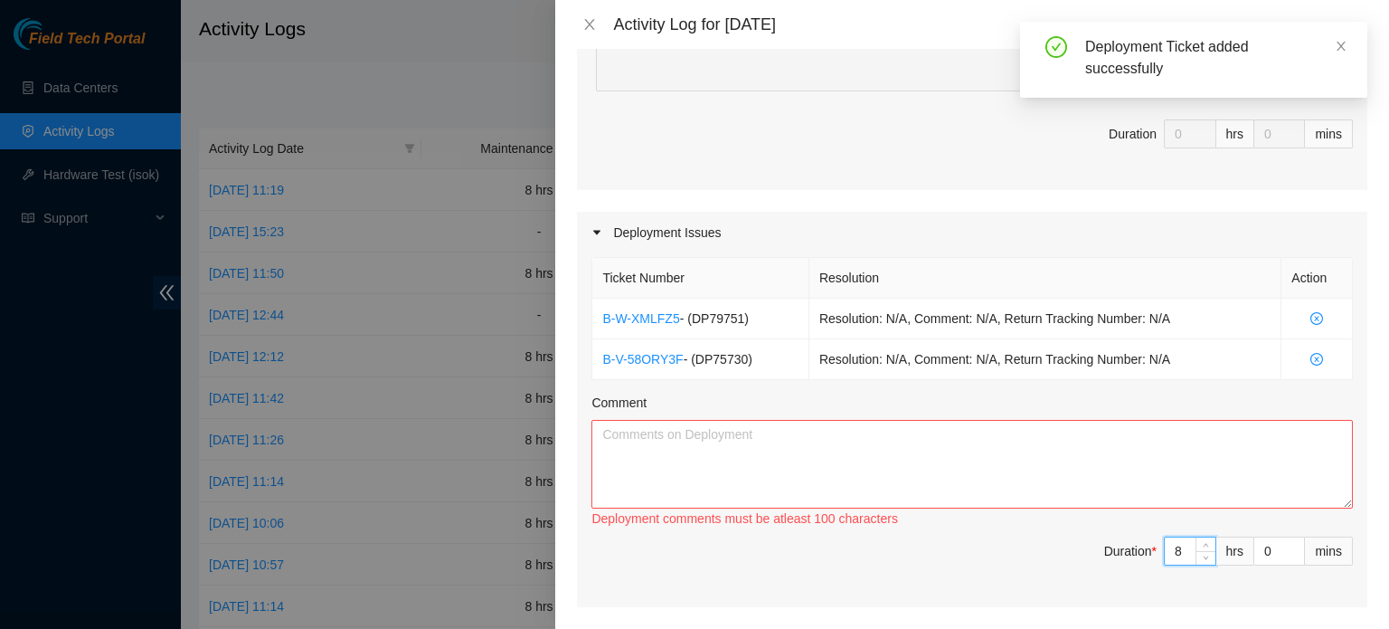
type input "8"
click at [778, 474] on textarea "Comment" at bounding box center [973, 464] width 762 height 89
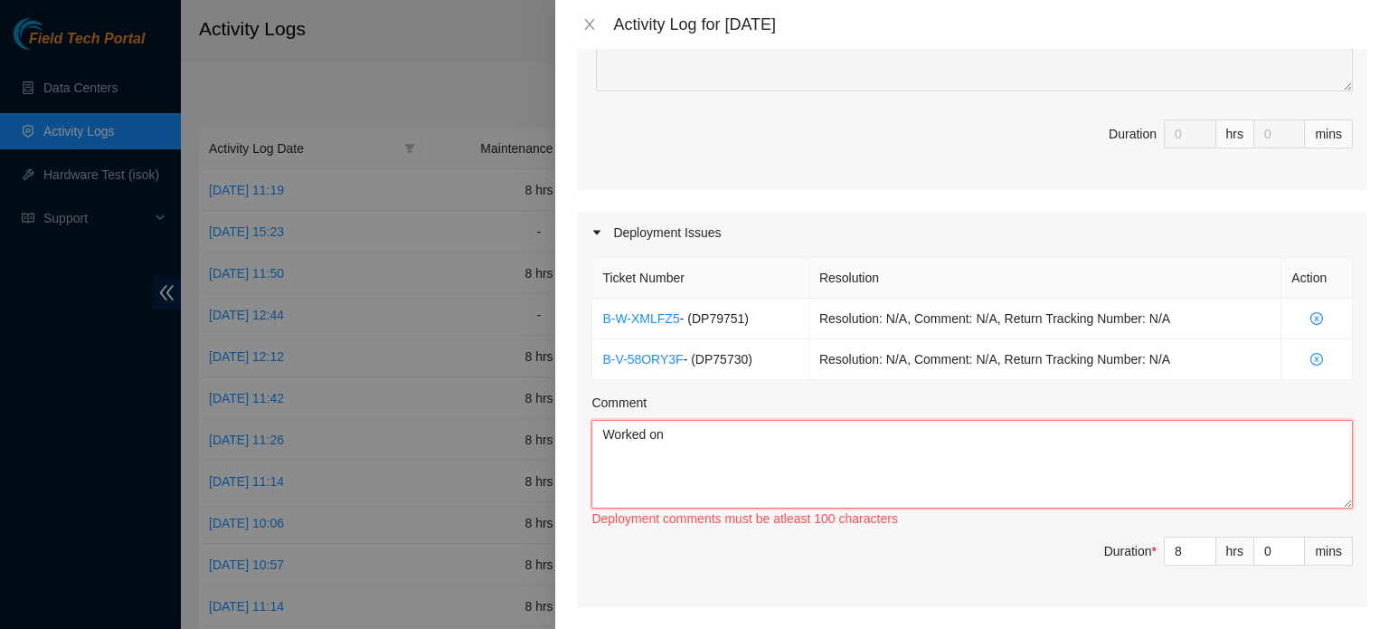
paste textarea "DP79751"
paste textarea "DP75730"
paste textarea "c1110r205"
paste textarea "c1120r110"
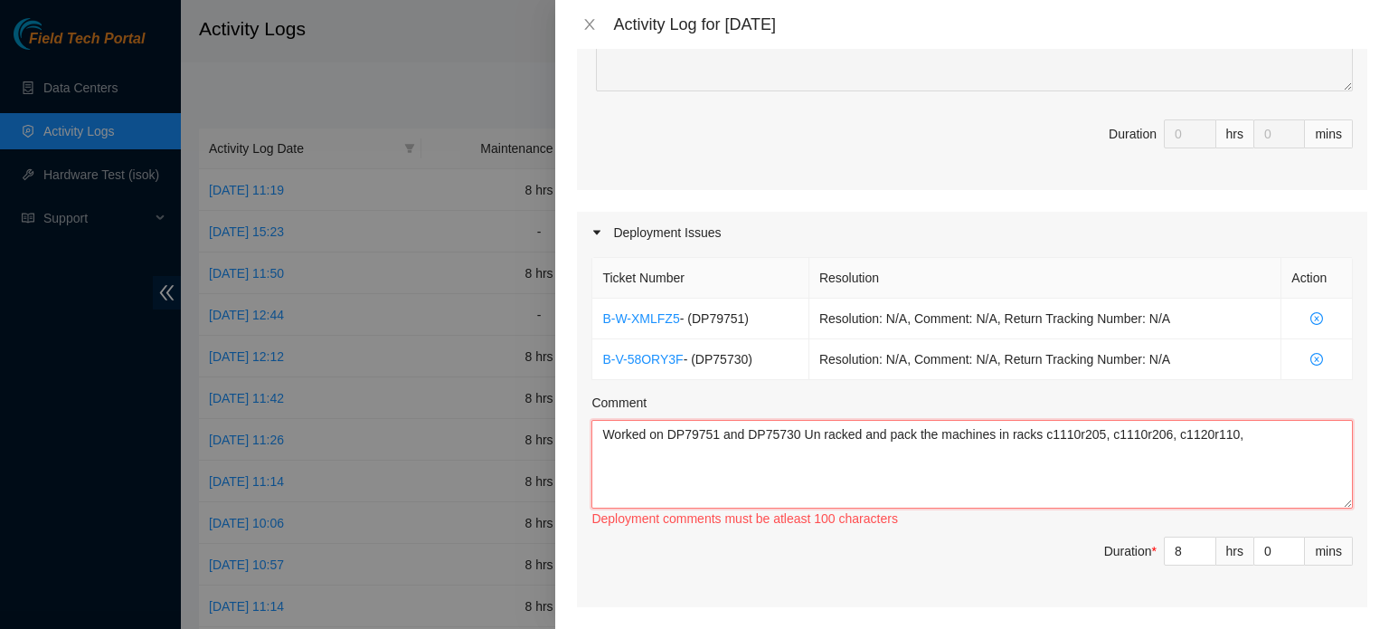
paste textarea "c1120r103"
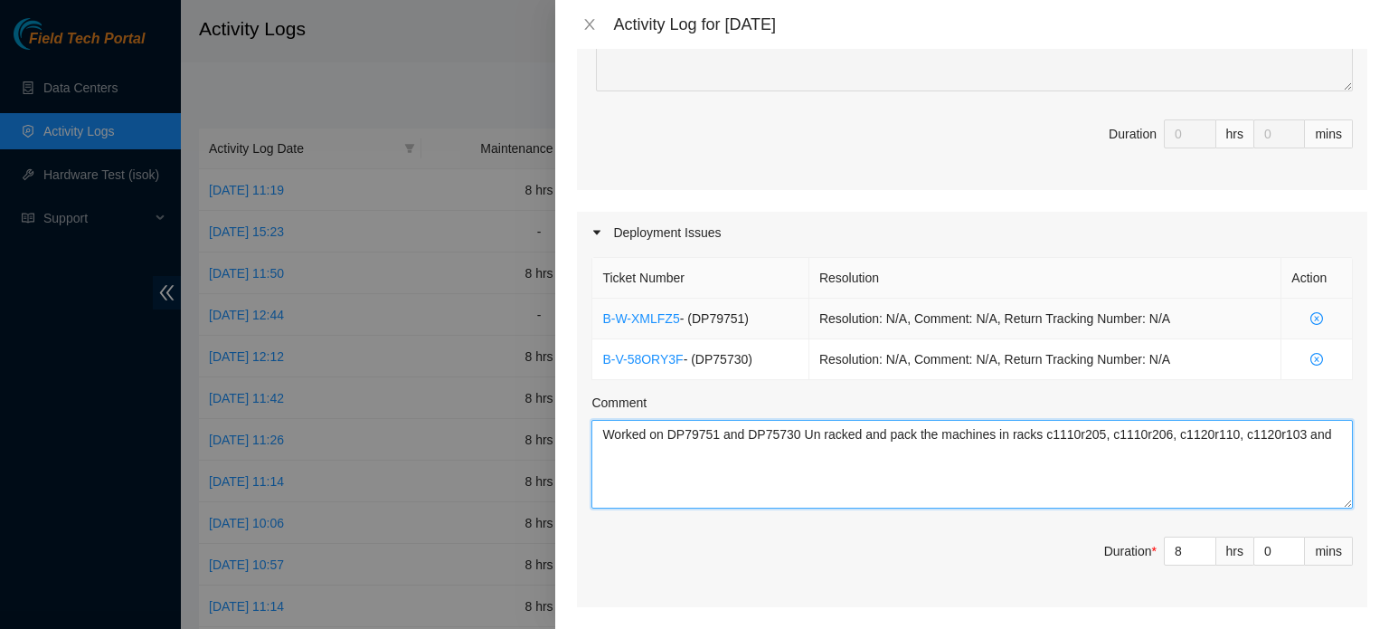
paste textarea "c1120r104"
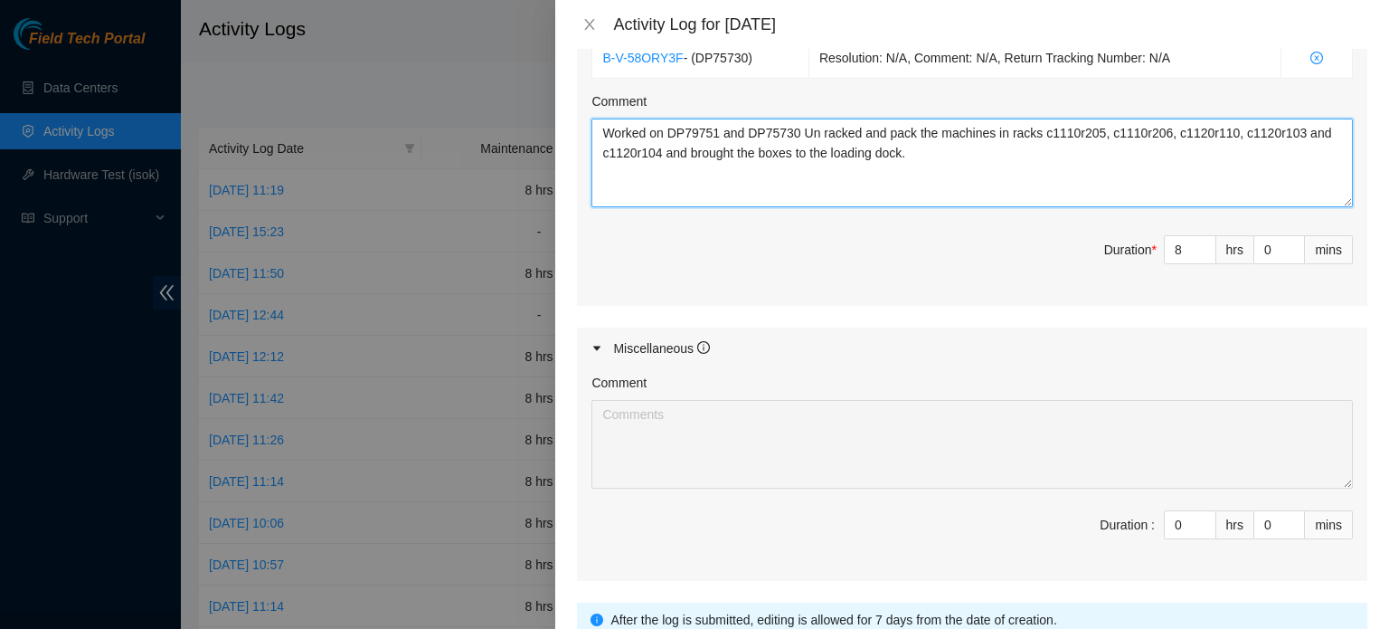
scroll to position [897, 0]
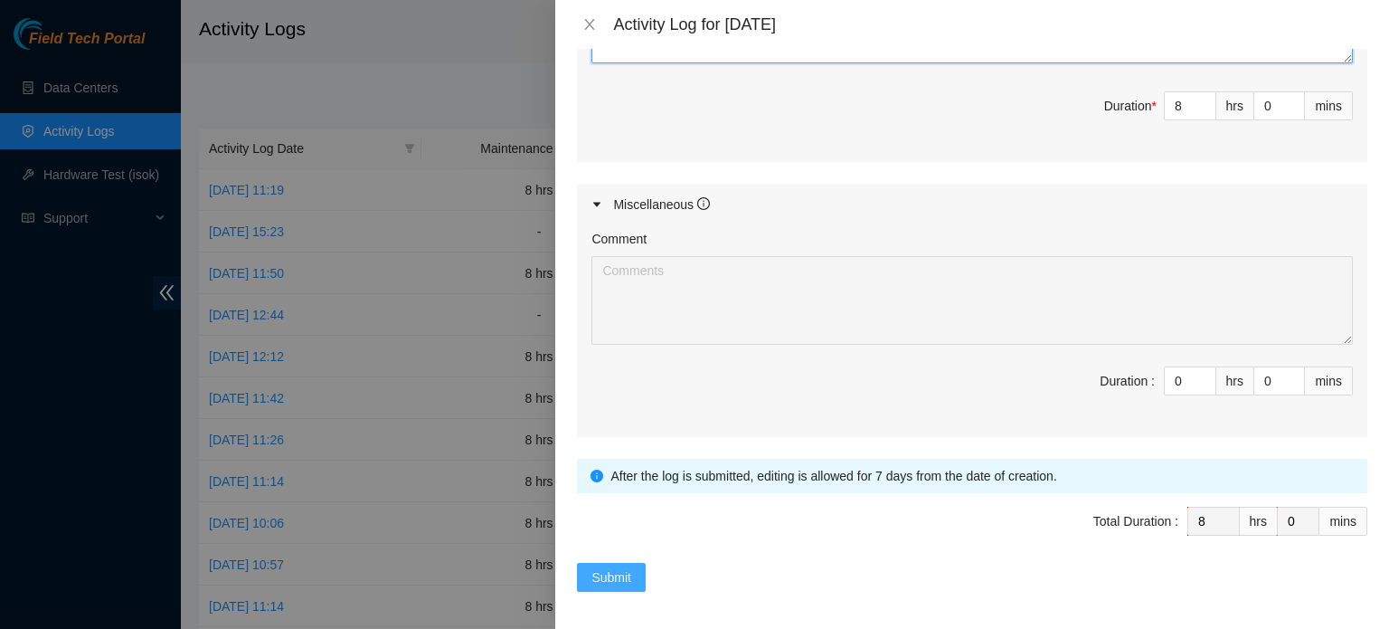
type textarea "Worked on DP79751 and DP75730 Un racked and pack the machines in racks c1110r20…"
click at [611, 567] on span "Submit" at bounding box center [612, 577] width 40 height 20
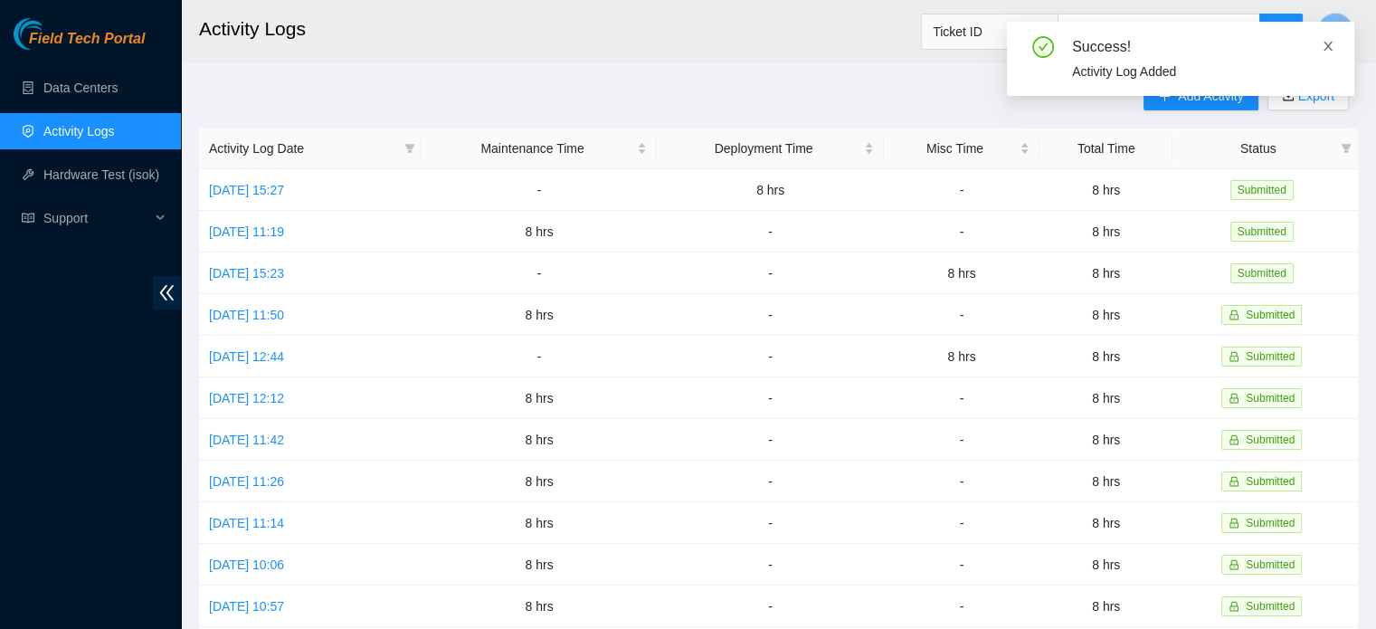
click at [1325, 46] on icon "close" at bounding box center [1327, 46] width 13 height 13
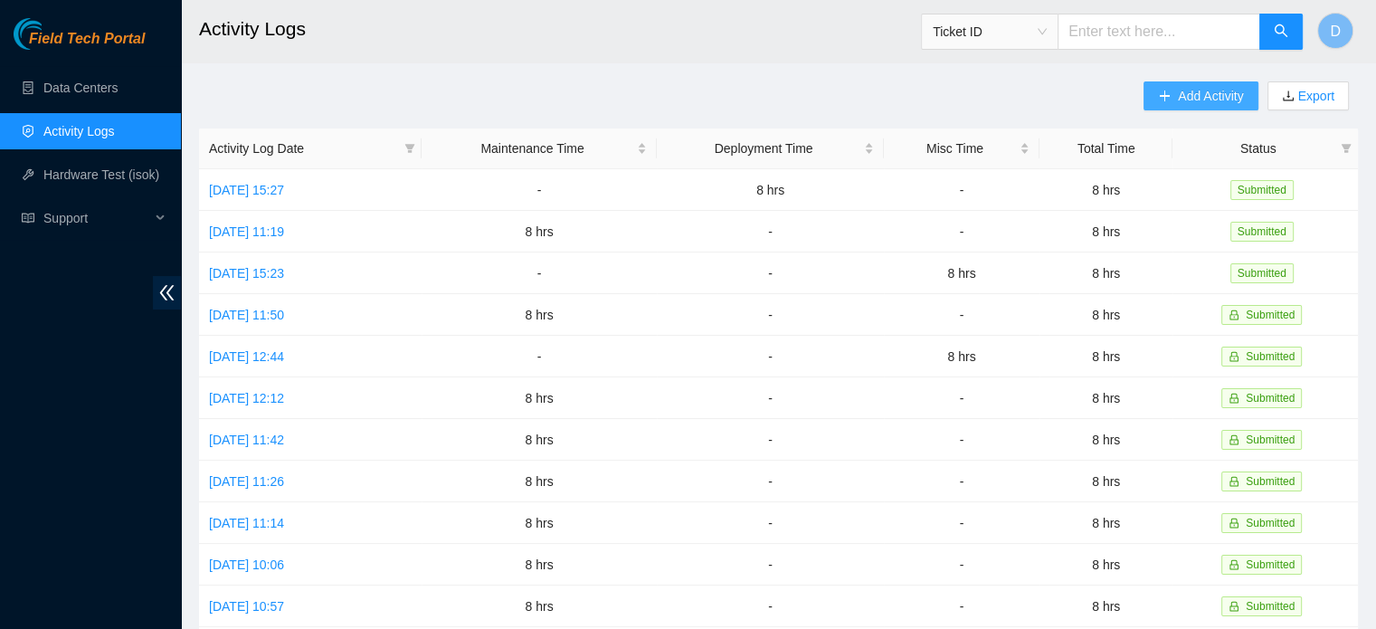
click at [1150, 102] on button "Add Activity" at bounding box center [1200, 95] width 114 height 29
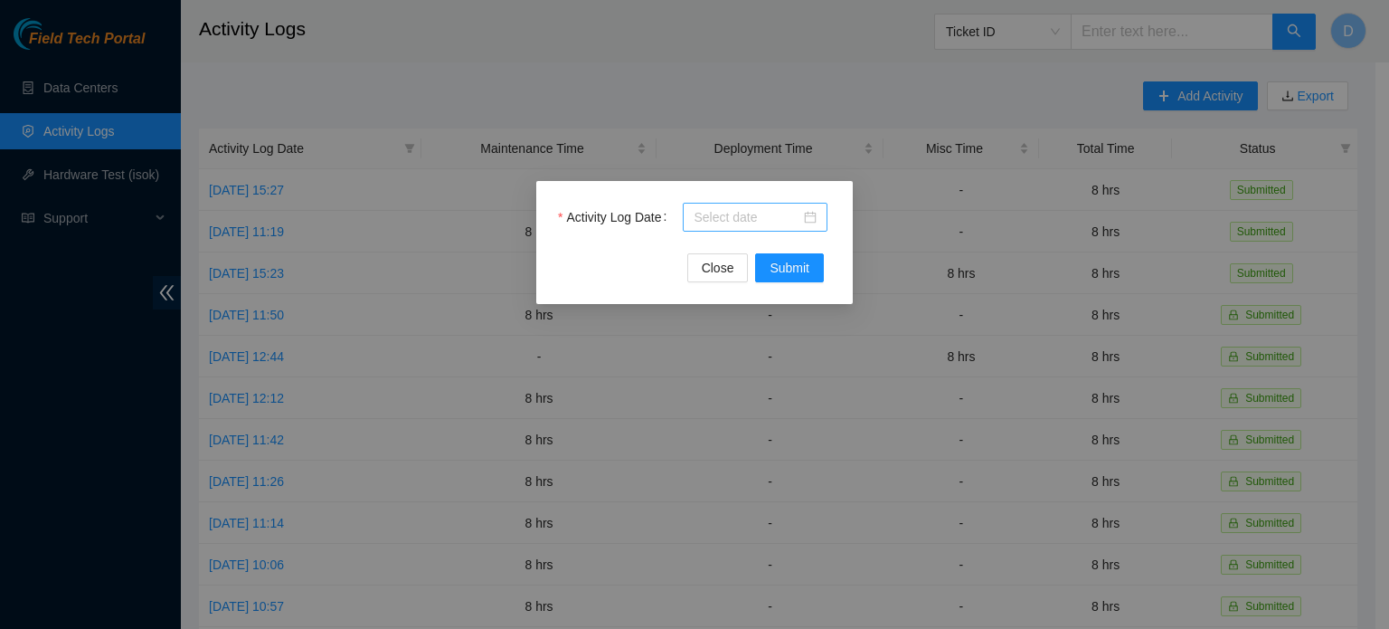
click at [813, 215] on div at bounding box center [755, 217] width 123 height 20
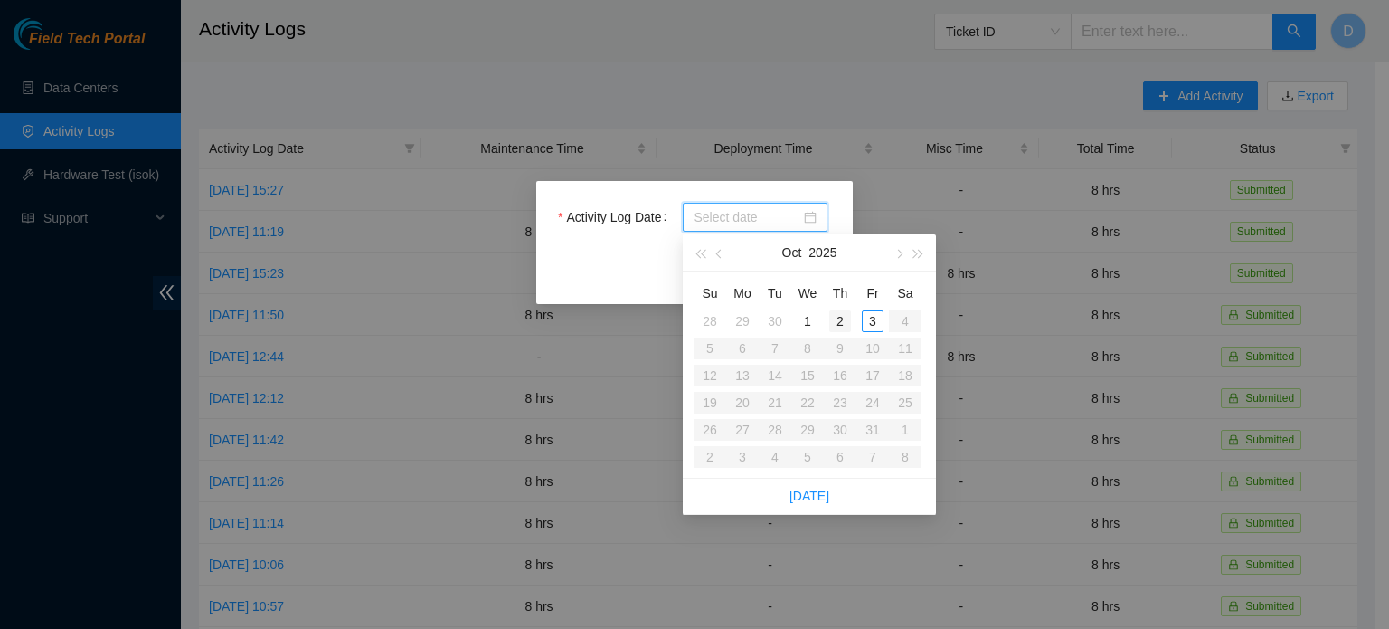
type input "2025-10-02"
click at [842, 316] on div "2" at bounding box center [840, 321] width 22 height 22
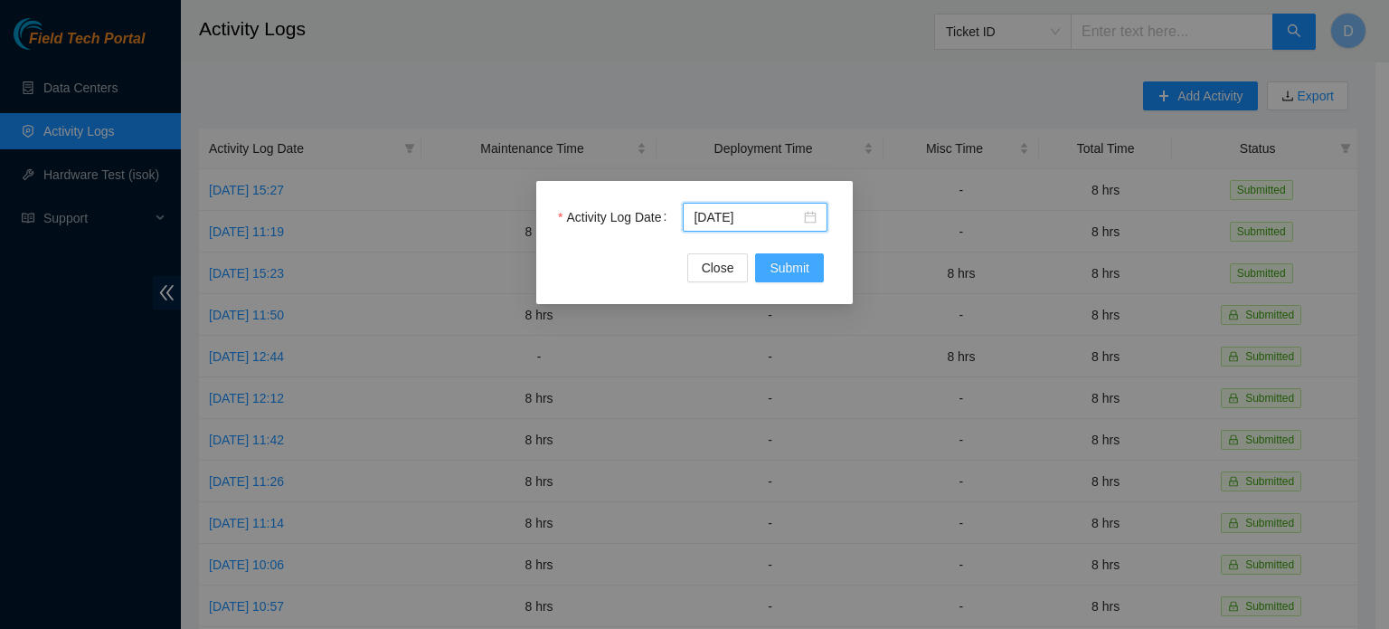
click at [803, 262] on span "Submit" at bounding box center [790, 268] width 40 height 20
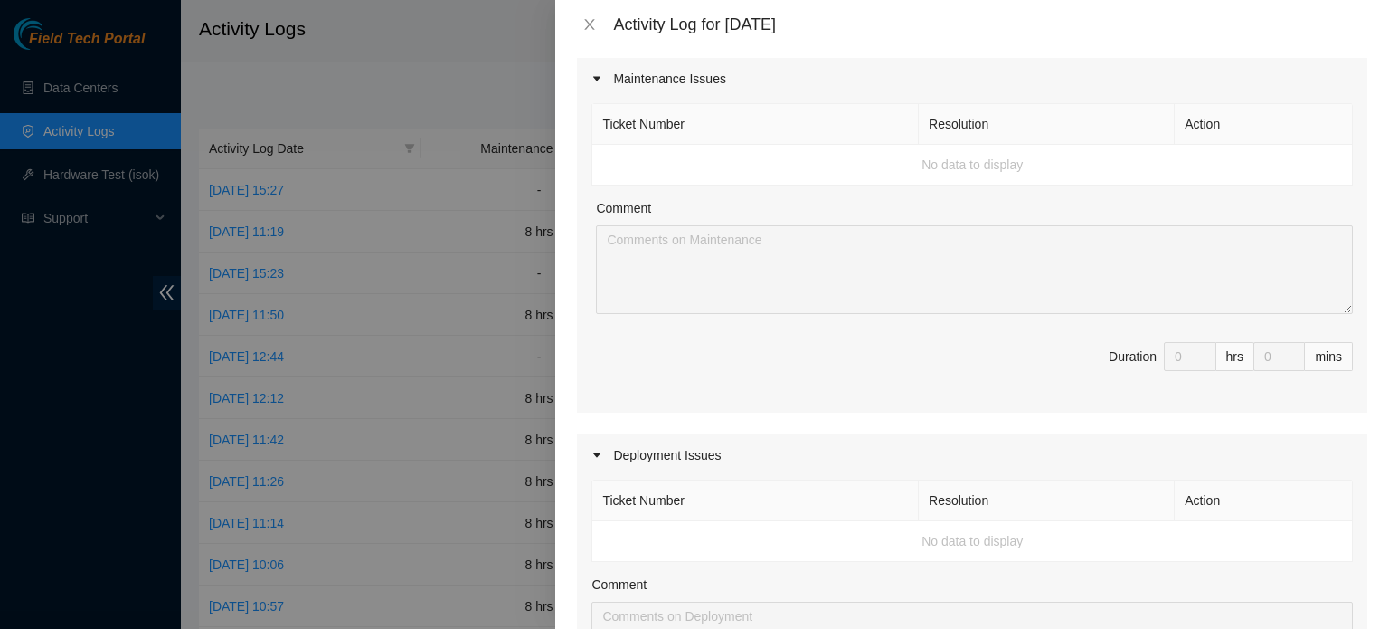
scroll to position [0, 0]
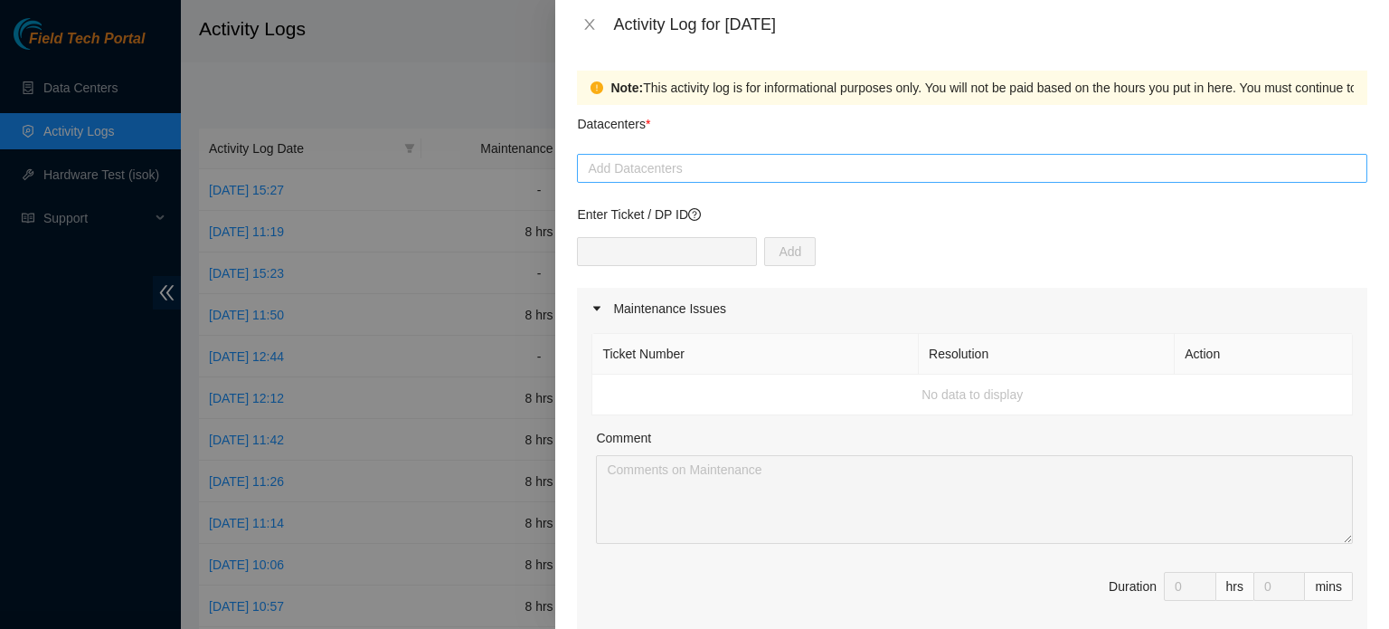
click at [763, 166] on div at bounding box center [972, 168] width 781 height 22
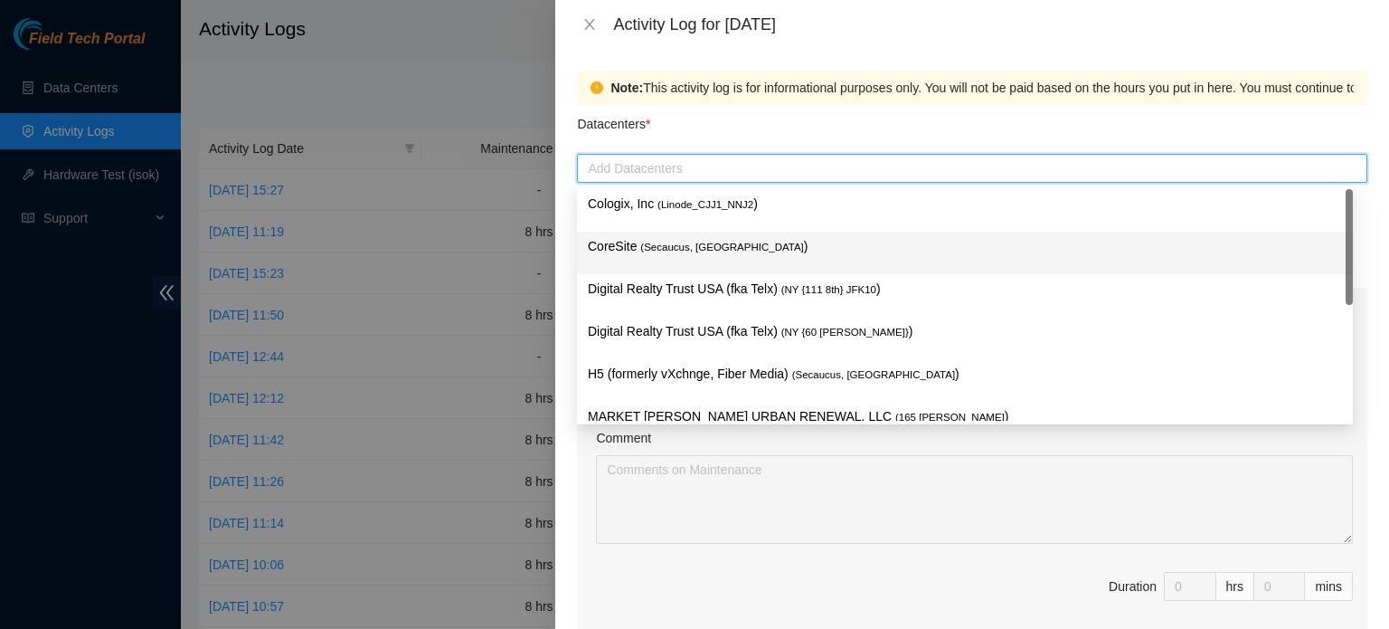
click at [707, 246] on span "( Secaucus, NJ NY2" at bounding box center [721, 247] width 163 height 11
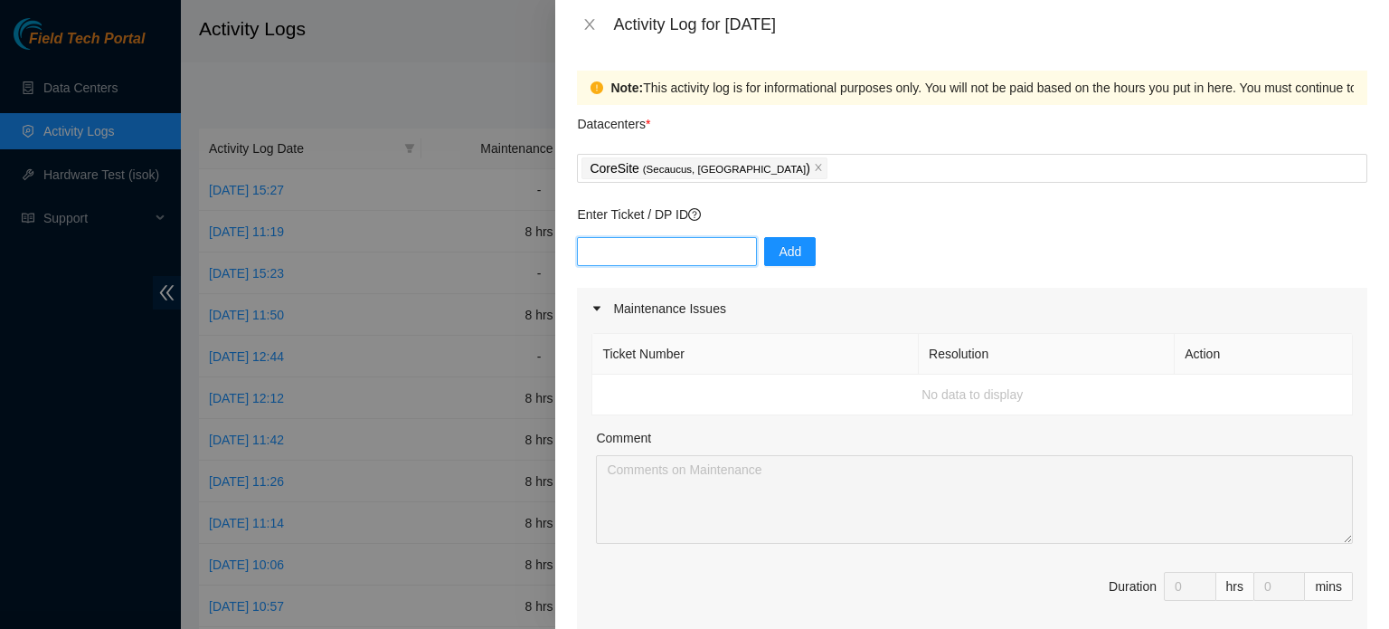
click at [676, 259] on input "text" at bounding box center [667, 251] width 180 height 29
paste input "DP79751"
type input "DP79751"
click at [788, 256] on button "Add" at bounding box center [790, 251] width 52 height 29
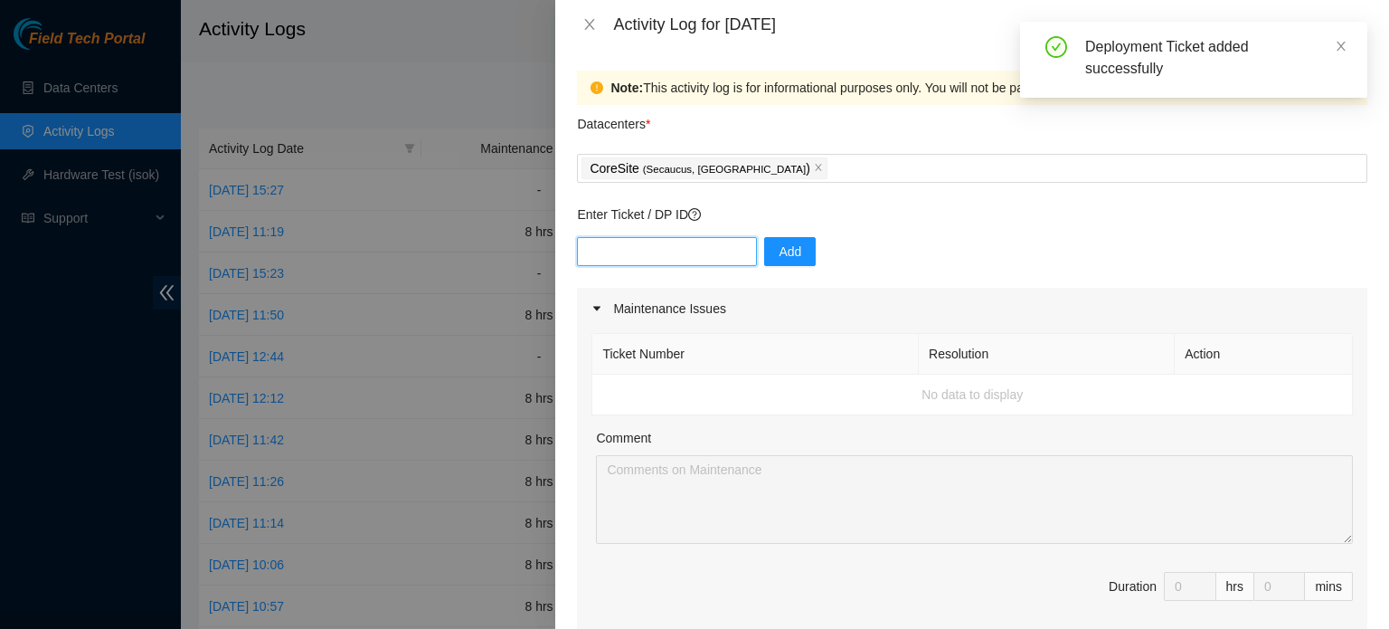
click at [673, 251] on input "text" at bounding box center [667, 251] width 180 height 29
paste input "DP75730"
type input "DP75730"
click at [787, 242] on button "Add" at bounding box center [790, 251] width 52 height 29
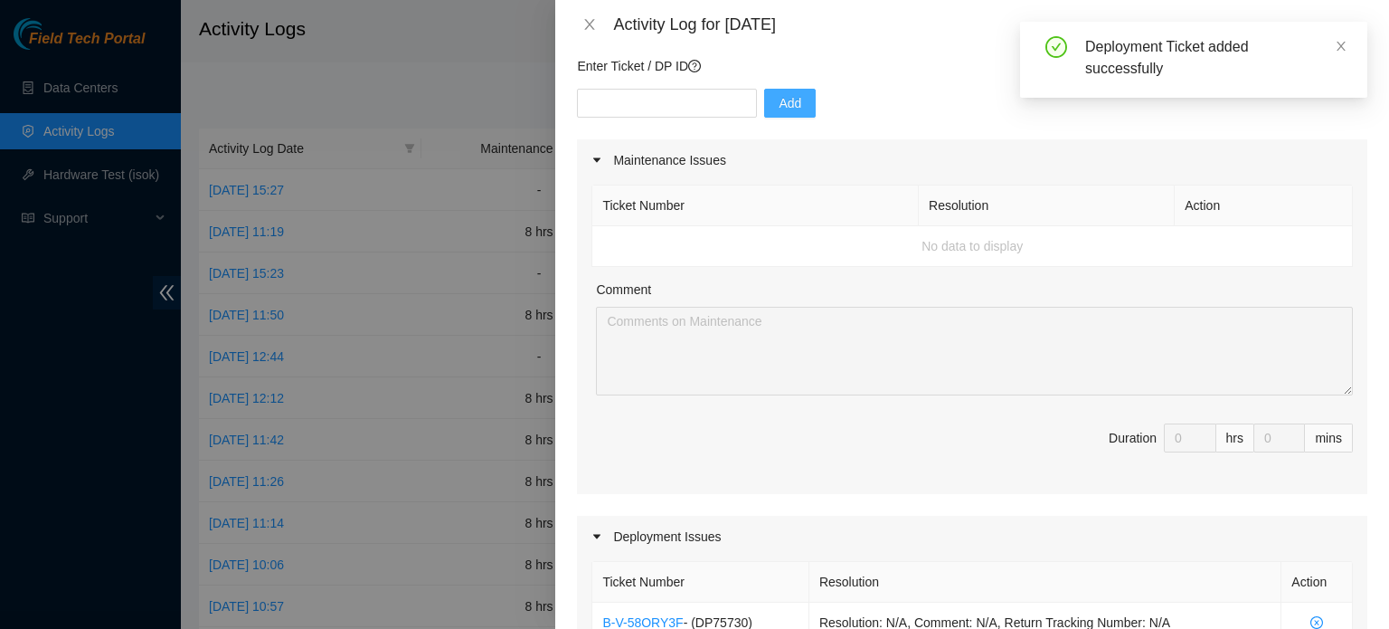
scroll to position [452, 0]
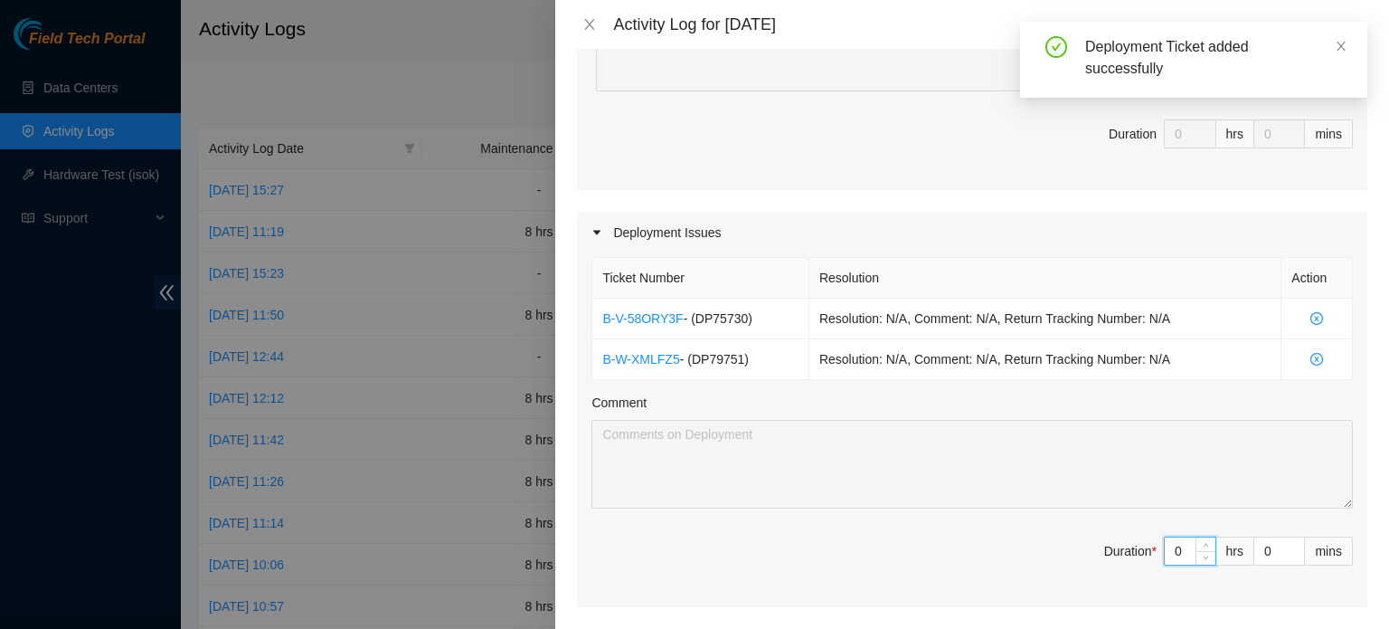
drag, startPoint x: 1169, startPoint y: 543, endPoint x: 901, endPoint y: 513, distance: 269.4
click at [935, 521] on div "Ticket Number Resolution Action B-V-58ORY3F - ( DP75730 ) Resolution: N/A, Comm…" at bounding box center [972, 430] width 791 height 354
type input "8"
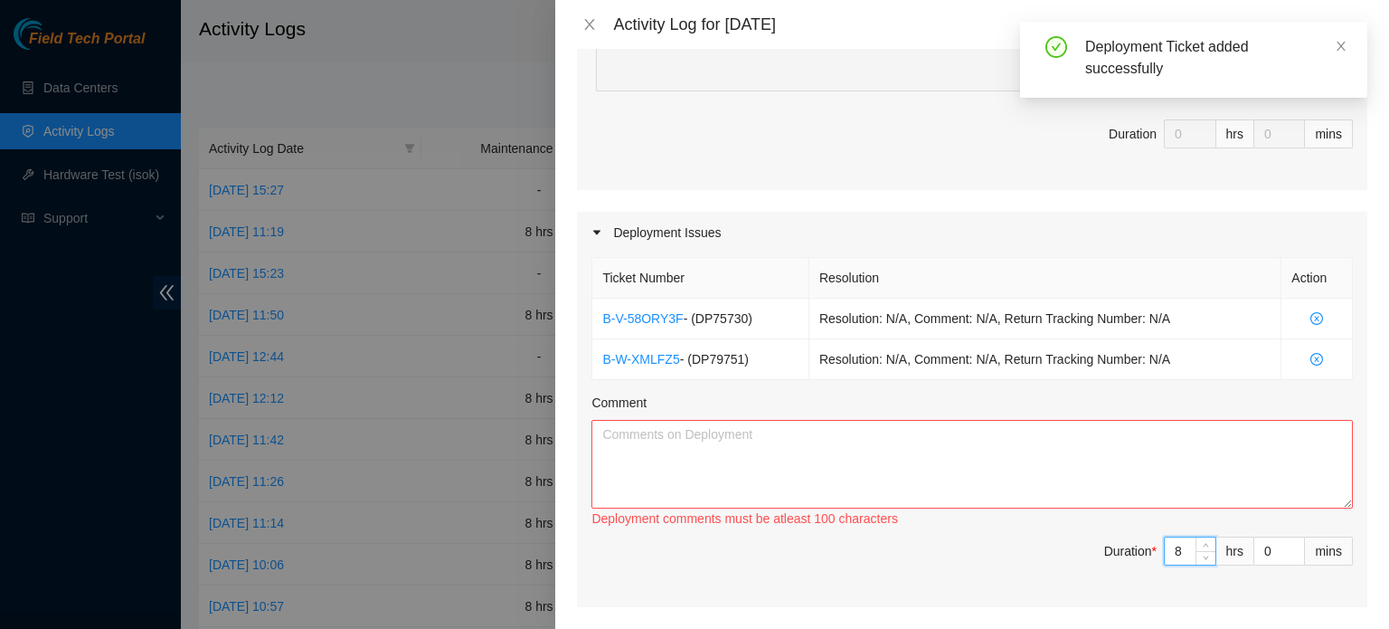
type input "8"
click at [825, 455] on textarea "Comment" at bounding box center [973, 464] width 762 height 89
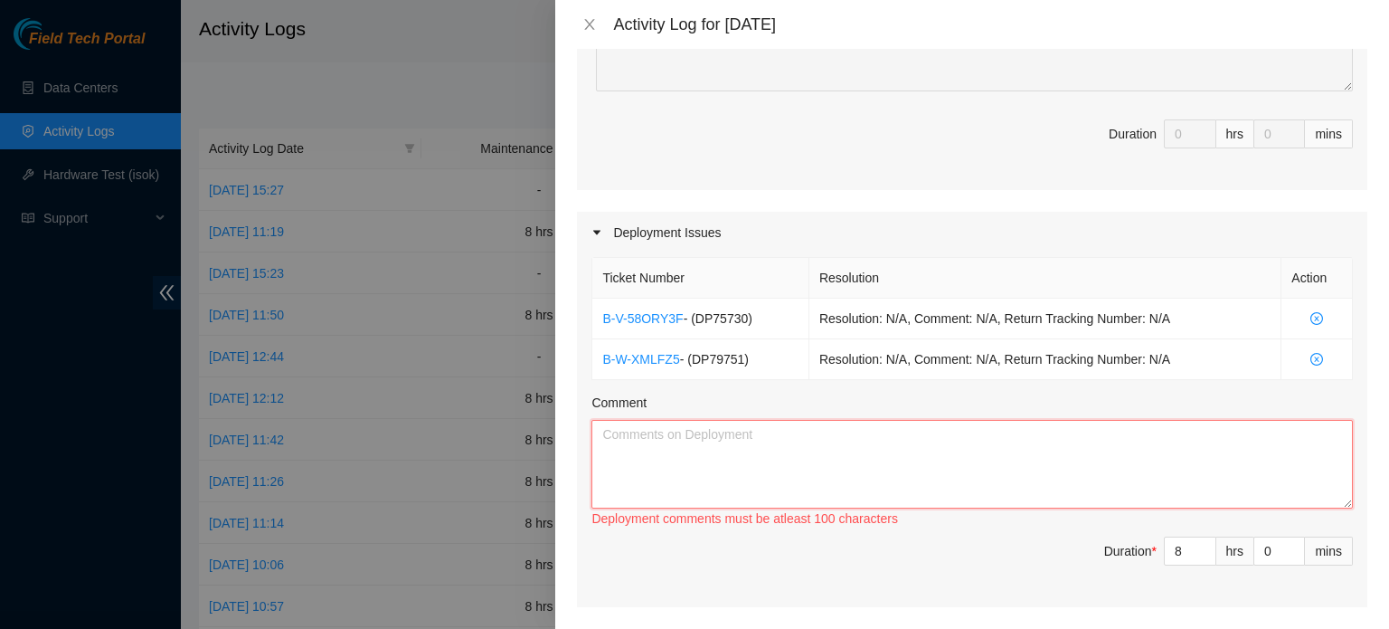
click at [1111, 443] on textarea "Comment" at bounding box center [973, 464] width 762 height 89
click at [1009, 446] on textarea "Comment" at bounding box center [973, 464] width 762 height 89
paste textarea "Worked on DP79751 and DP75730 Un racked and pack the machines in racks c1110r20…"
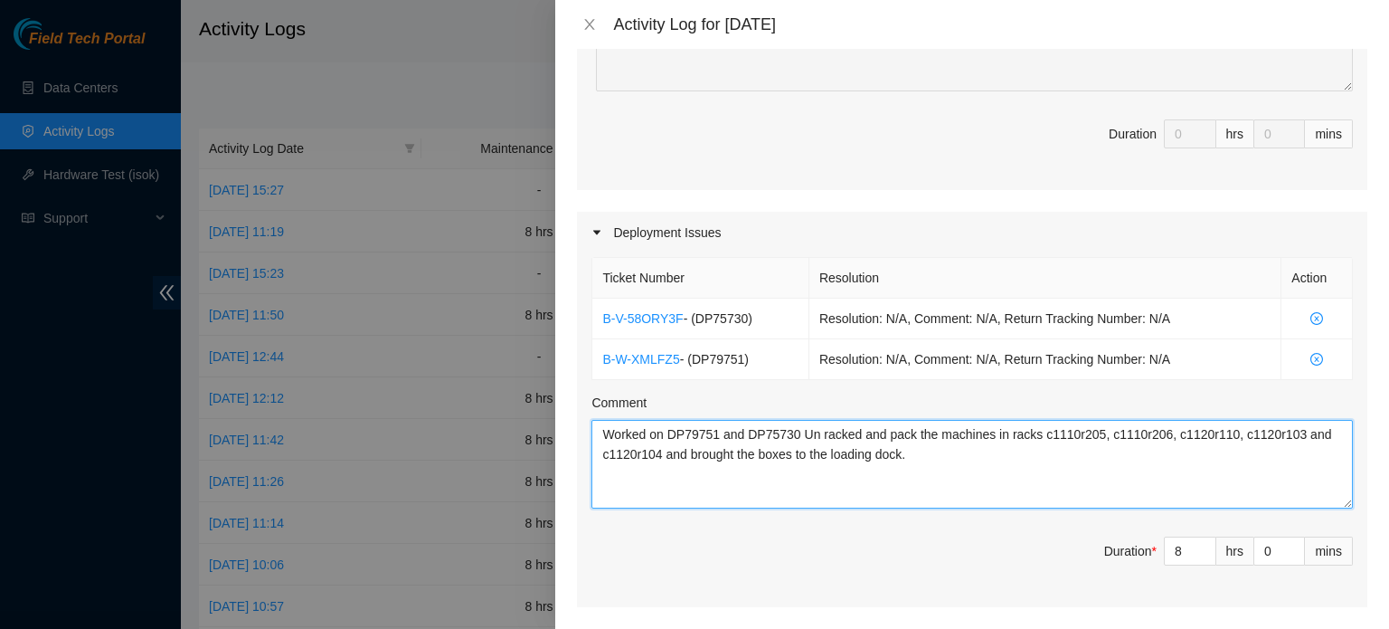
click at [593, 430] on textarea "Worked on DP79751 and DP75730 Un racked and pack the machines in racks c1110r20…" at bounding box center [973, 464] width 762 height 89
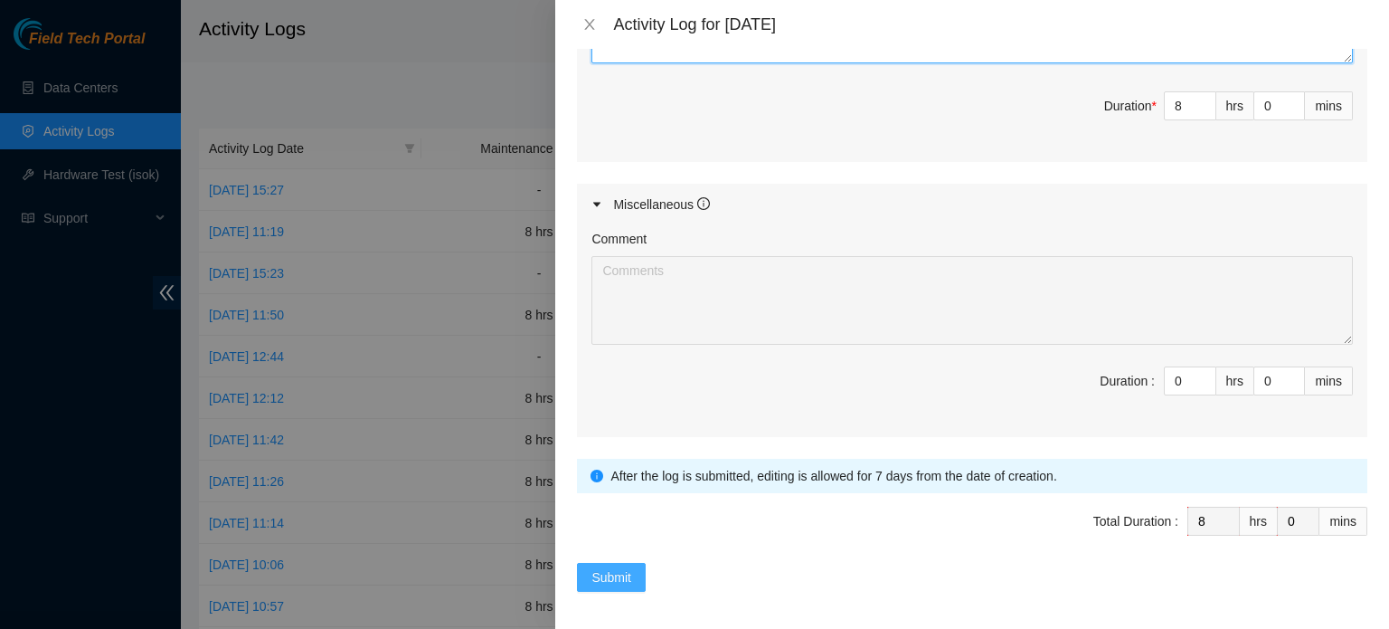
type textarea "Continued Working on DP79751 and DP75730 Un racked and pack the machines in rac…"
click at [592, 575] on span "Submit" at bounding box center [612, 577] width 40 height 20
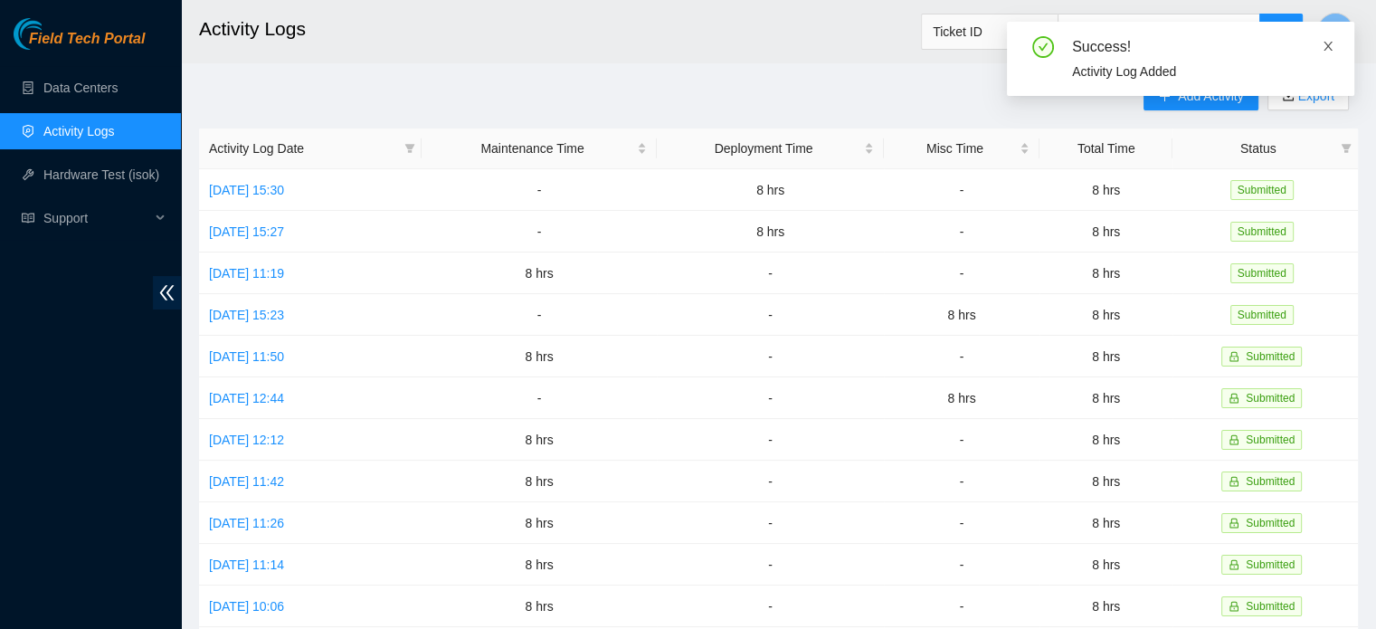
click at [1326, 47] on icon "close" at bounding box center [1327, 46] width 9 height 9
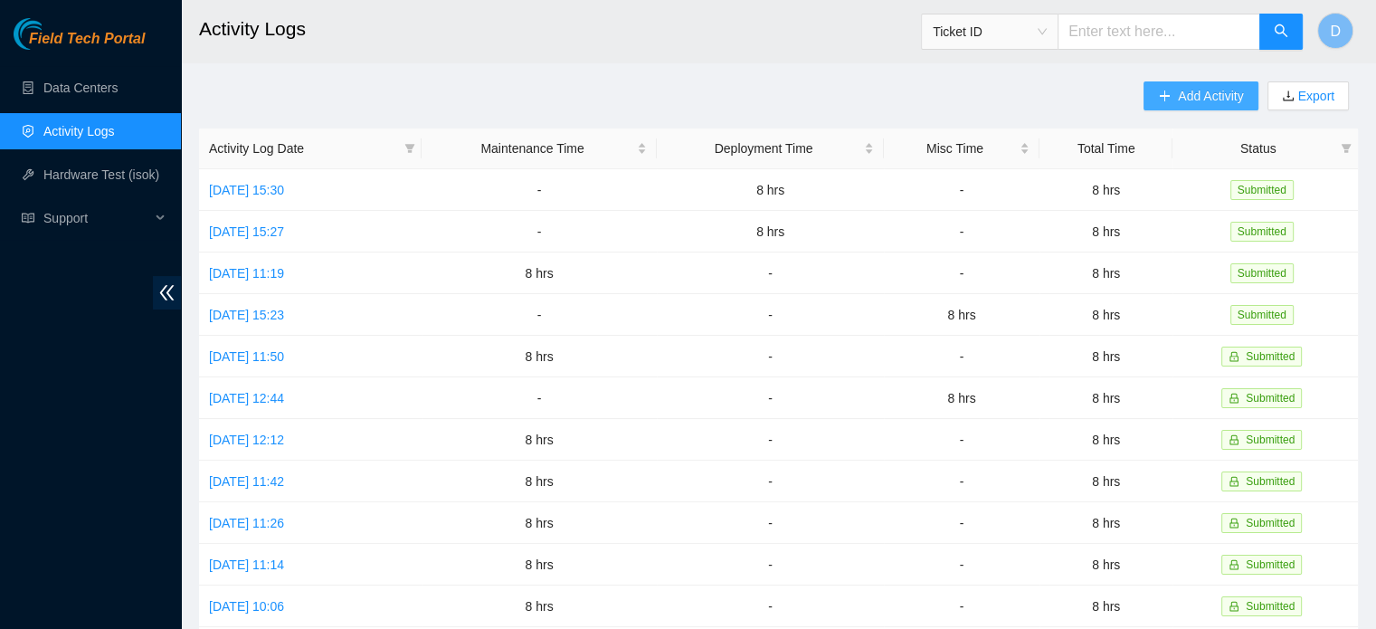
click at [1197, 96] on span "Add Activity" at bounding box center [1210, 96] width 65 height 20
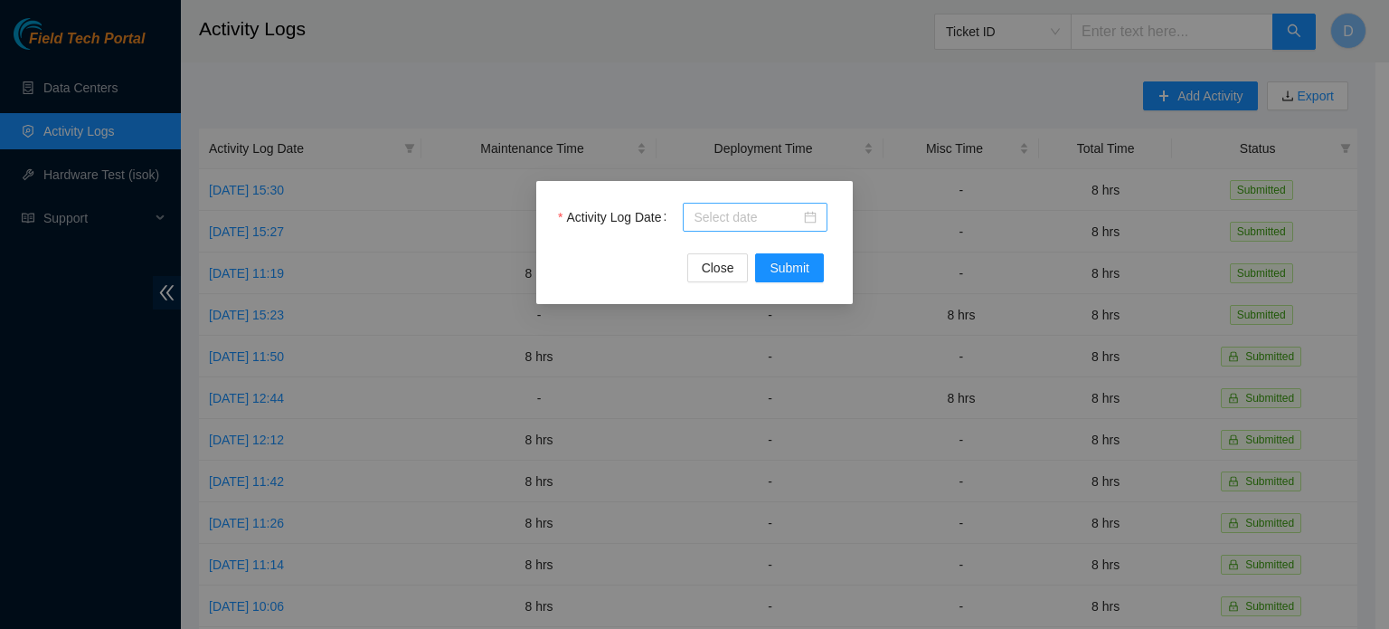
click at [786, 225] on input "Activity Log Date" at bounding box center [747, 217] width 107 height 20
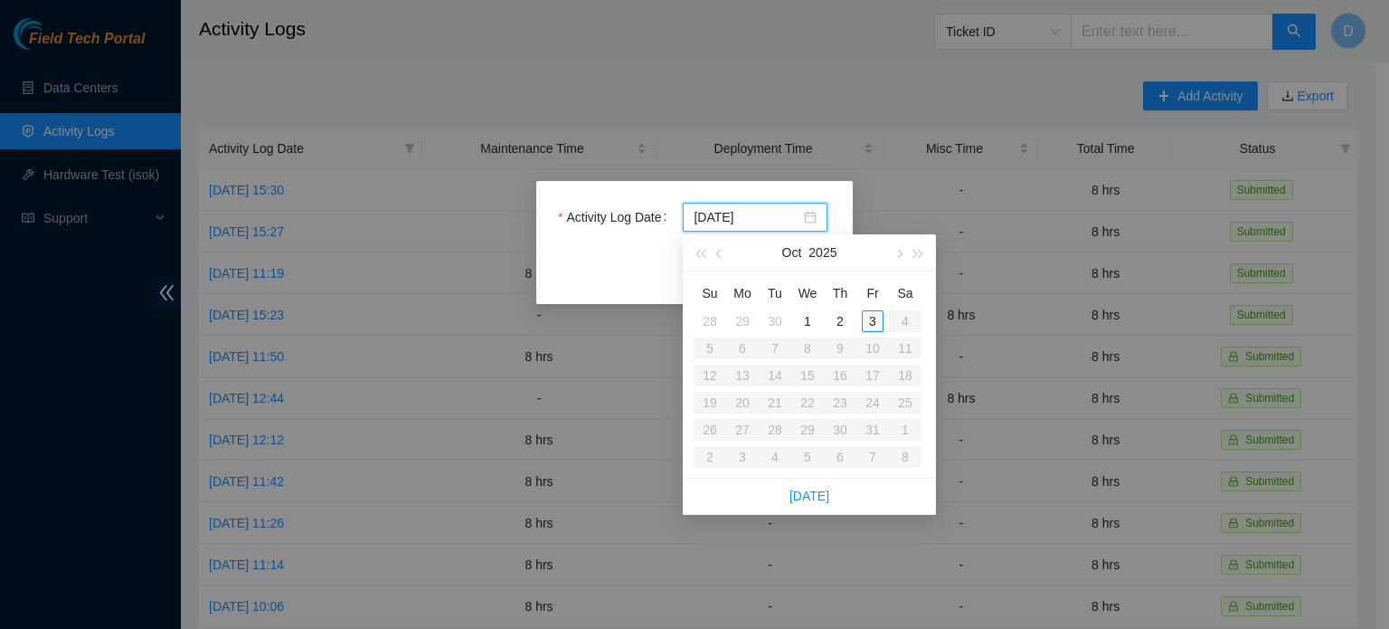
type input "2025-10-03"
click at [871, 317] on div "3" at bounding box center [873, 321] width 22 height 22
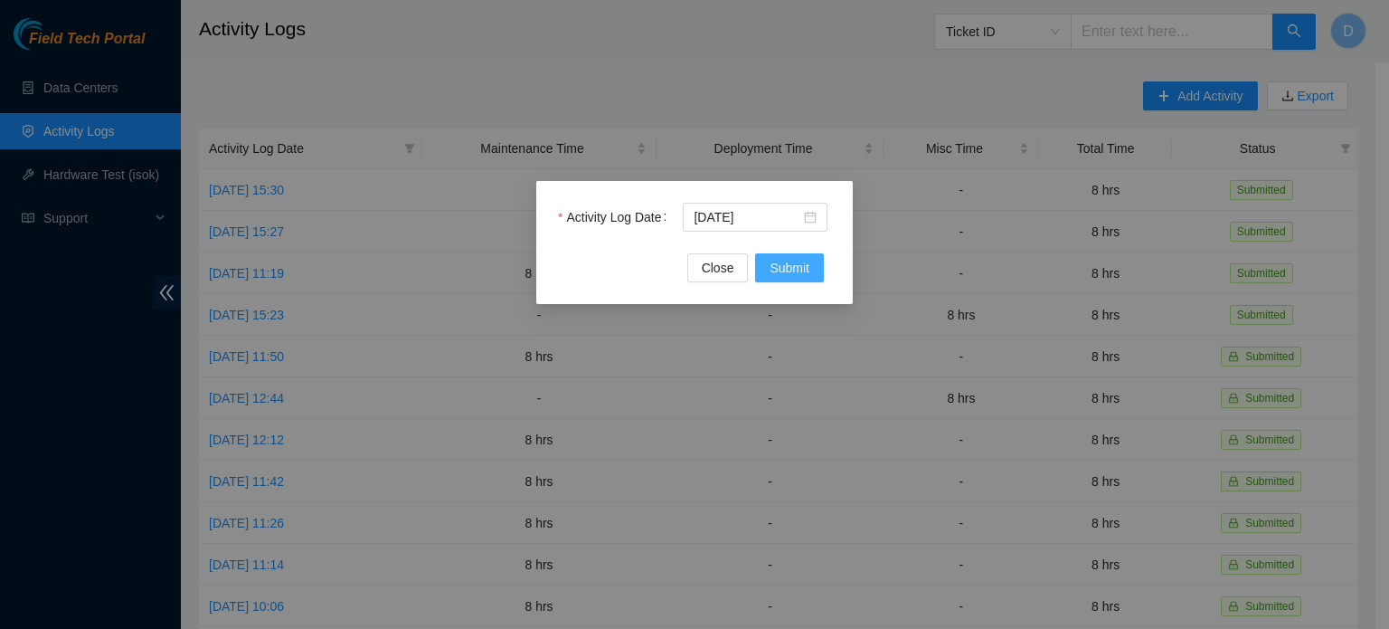
click at [801, 274] on span "Submit" at bounding box center [790, 268] width 40 height 20
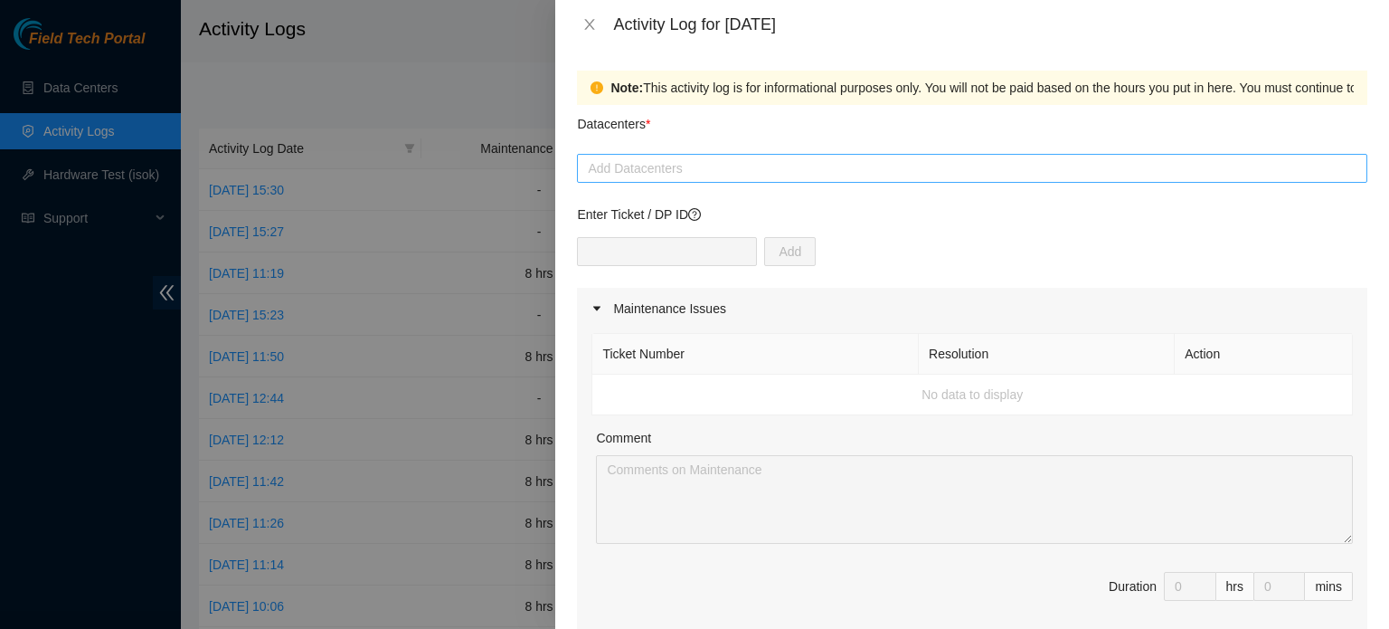
click at [757, 173] on div at bounding box center [972, 168] width 781 height 22
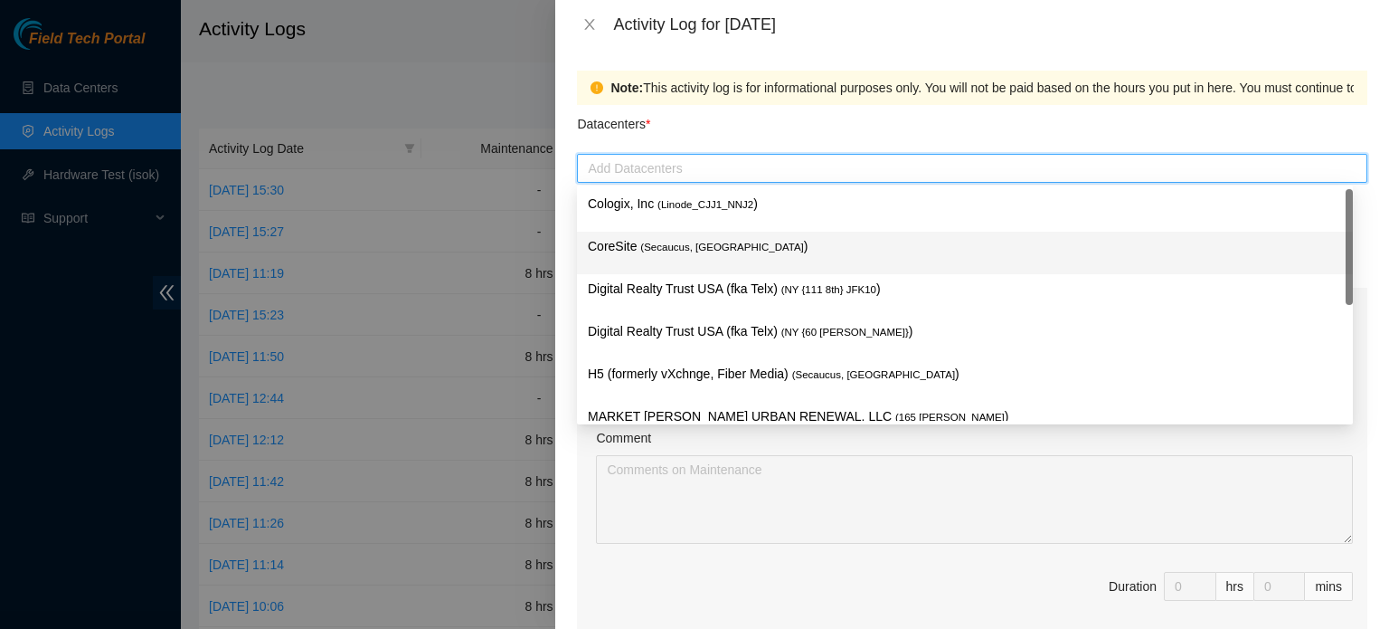
click at [680, 251] on span "( Secaucus, NJ NY2" at bounding box center [721, 247] width 163 height 11
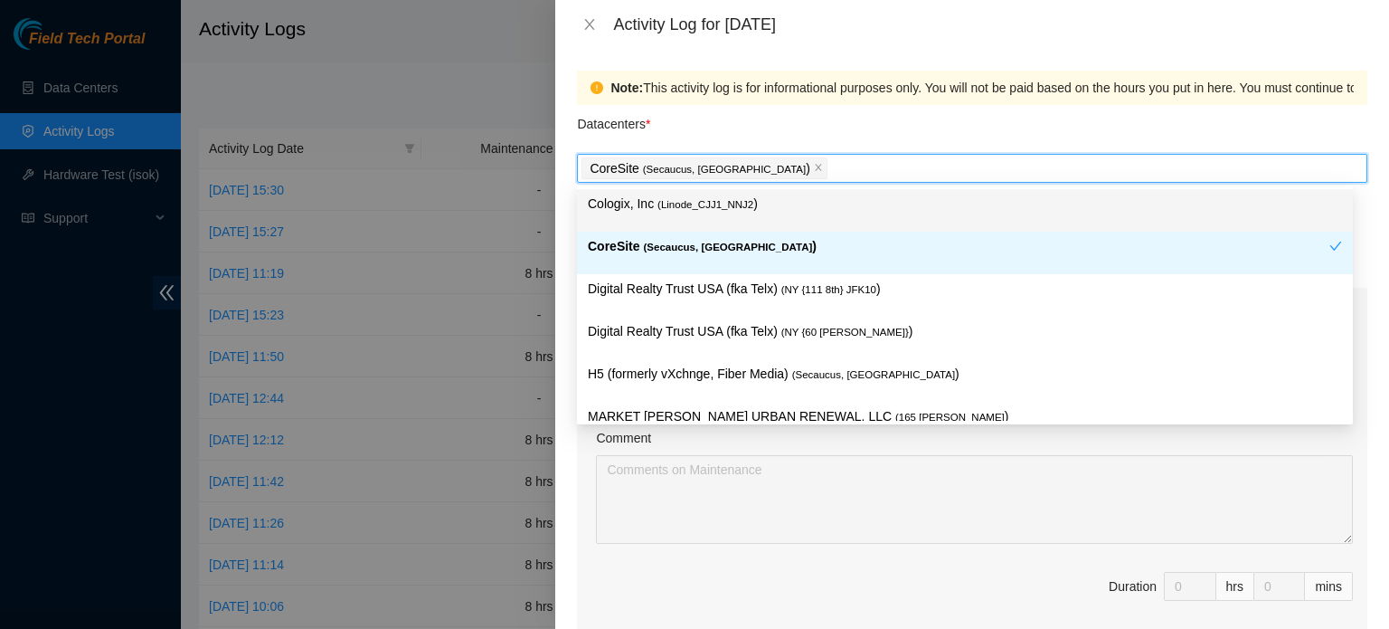
click at [846, 134] on div "Datacenters *" at bounding box center [972, 129] width 791 height 49
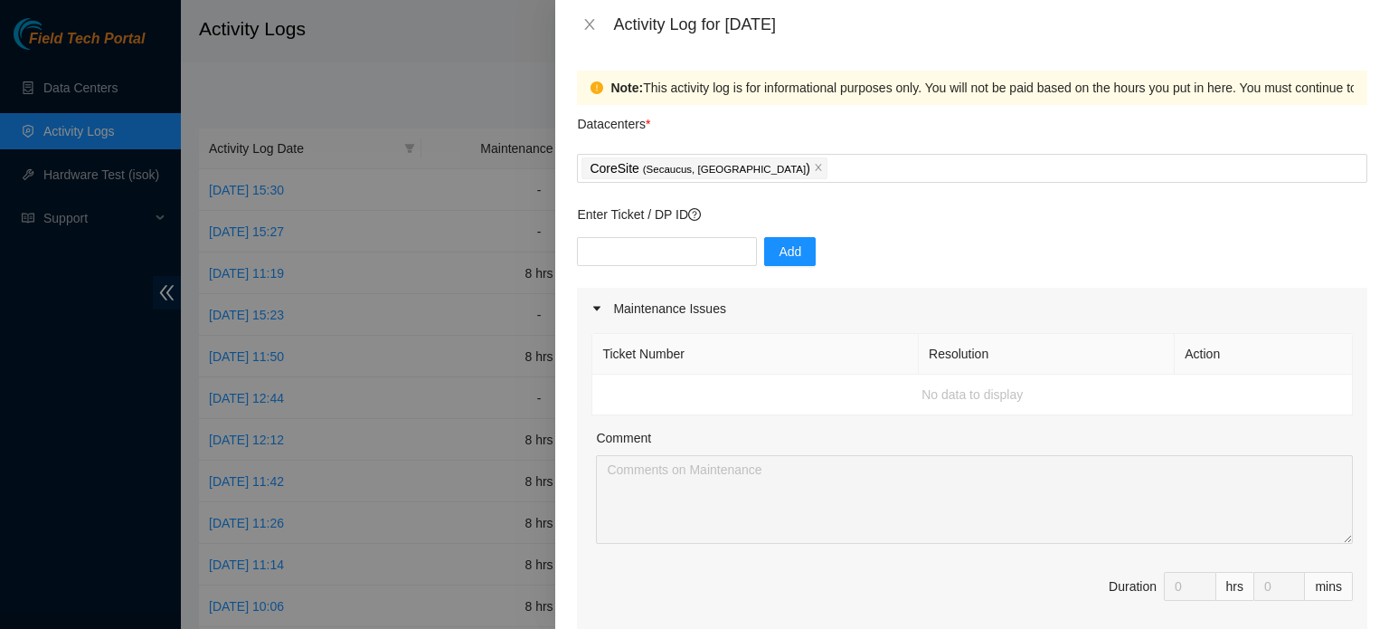
click at [632, 267] on div "Add" at bounding box center [972, 262] width 791 height 51
click at [635, 260] on input "text" at bounding box center [667, 251] width 180 height 29
paste input "DP79751"
type input "DP79751"
click at [790, 251] on button "Add" at bounding box center [790, 251] width 52 height 29
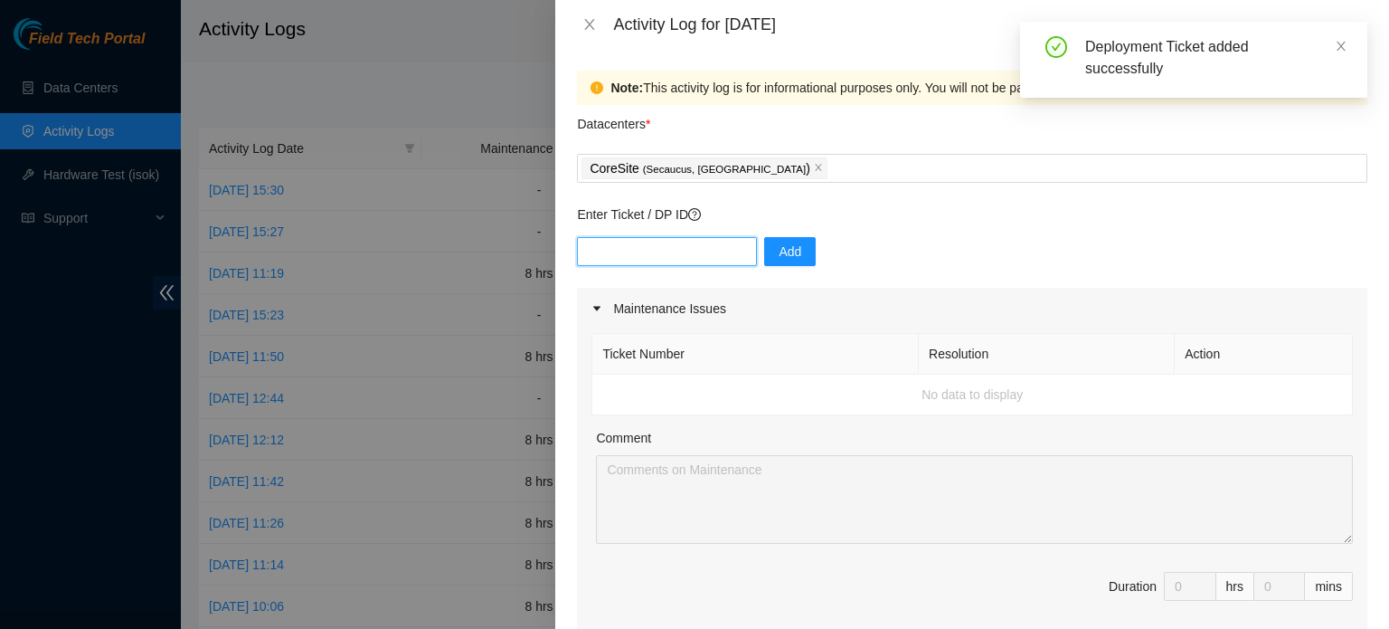
click at [658, 256] on input "text" at bounding box center [667, 251] width 180 height 29
paste input "DP75730"
type input "DP75730"
click at [779, 259] on span "Add" at bounding box center [790, 252] width 23 height 20
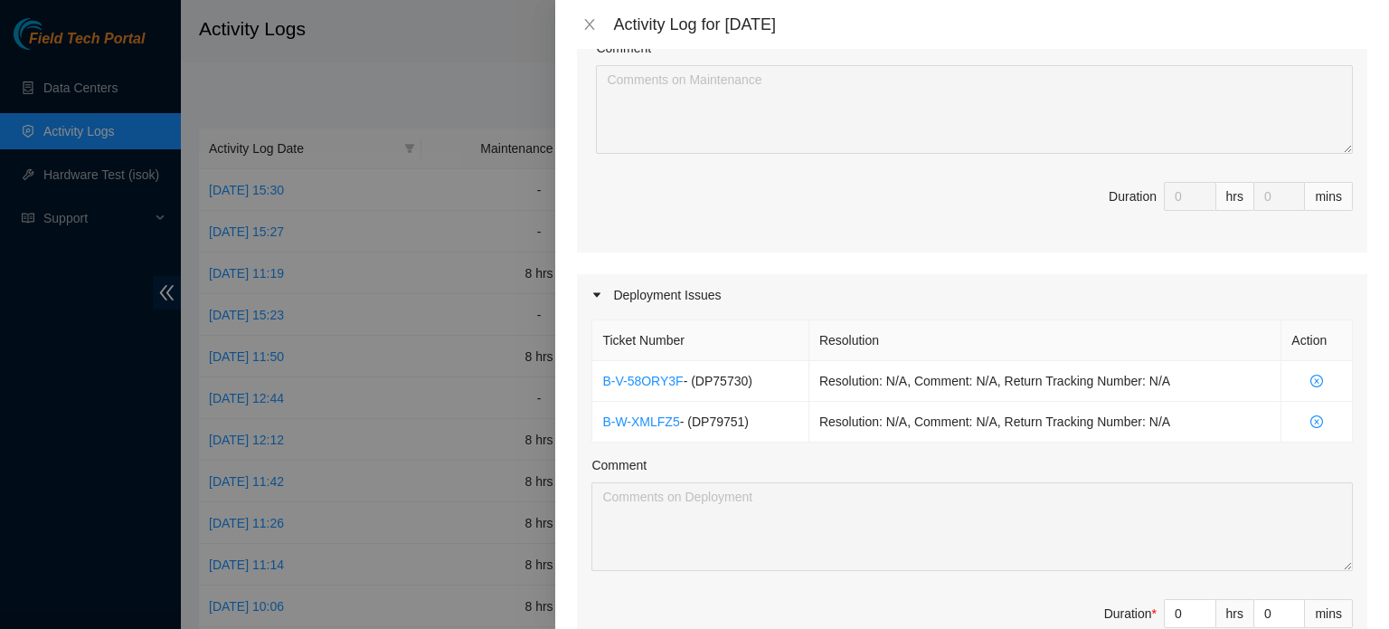
scroll to position [355, 0]
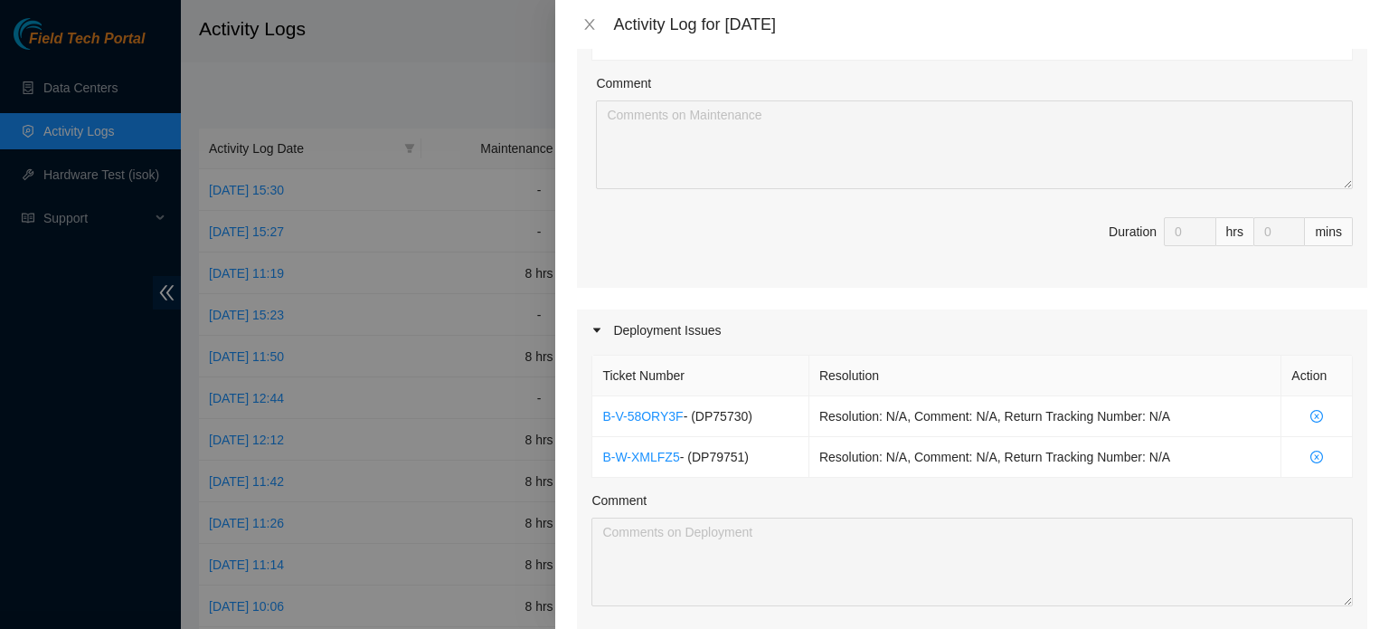
click at [680, 38] on div "Activity Log for 03-10-2025" at bounding box center [972, 24] width 834 height 49
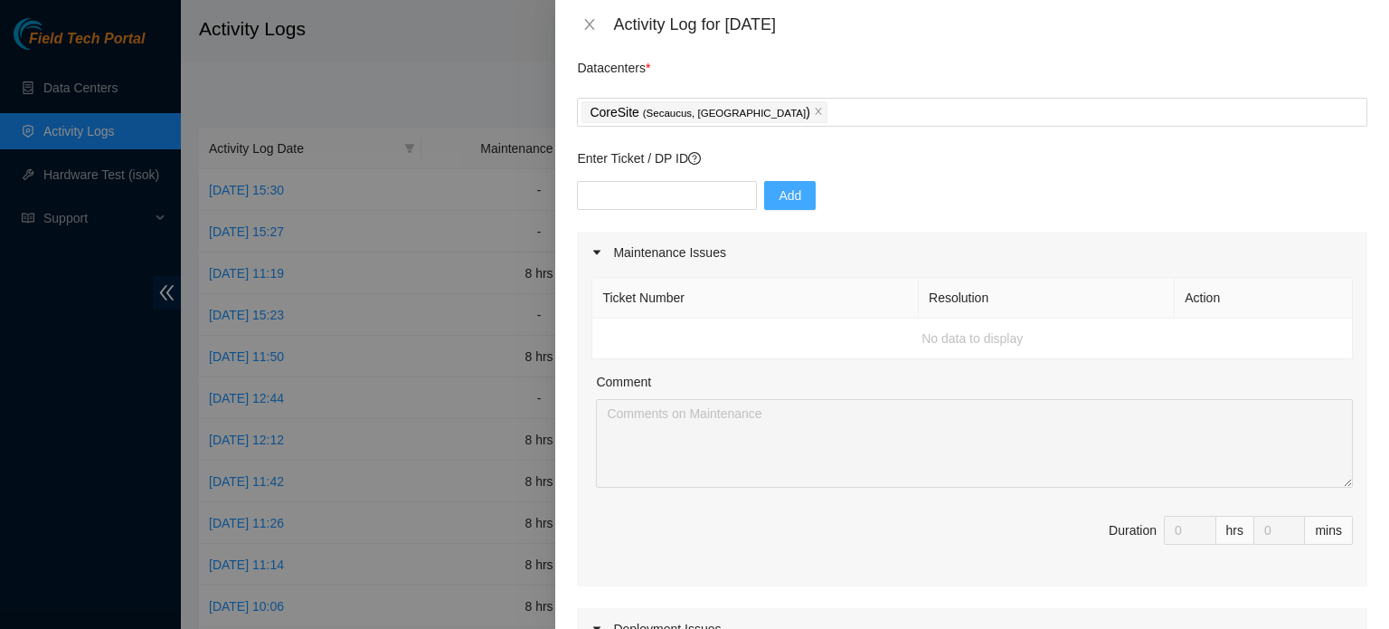
scroll to position [0, 0]
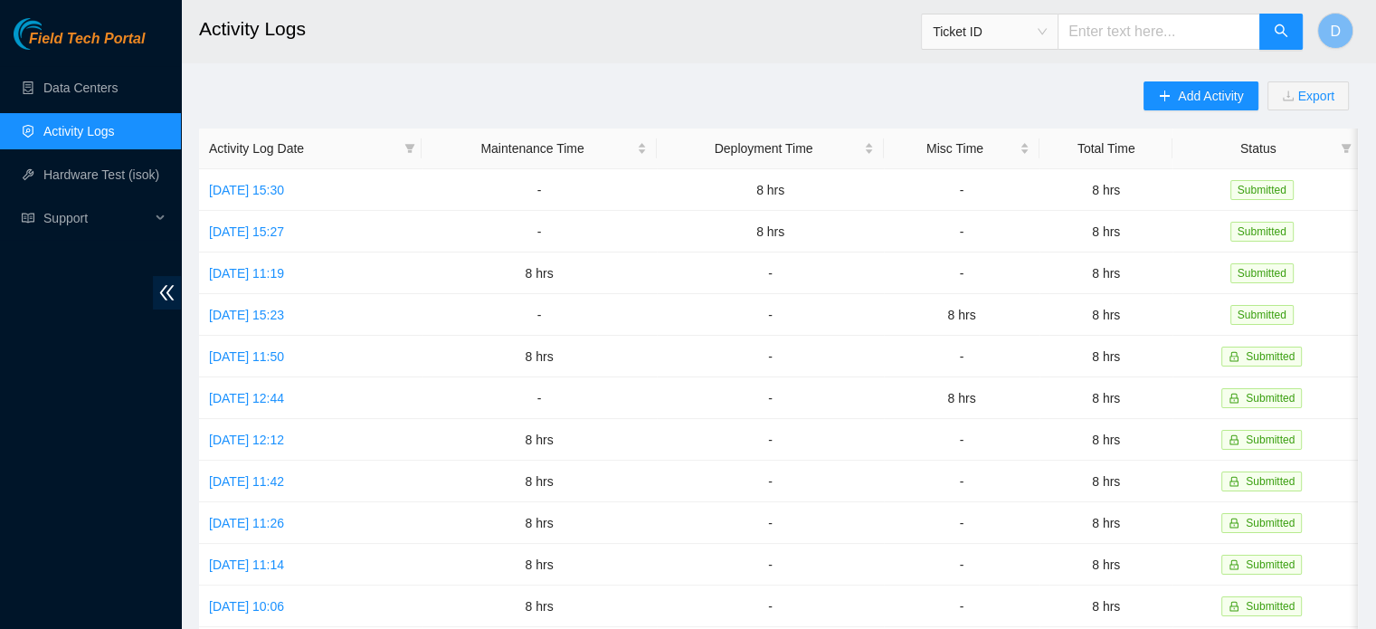
click at [590, 24] on h2 "Activity Logs" at bounding box center [668, 29] width 938 height 58
click at [1145, 98] on button "Add Activity" at bounding box center [1200, 95] width 114 height 29
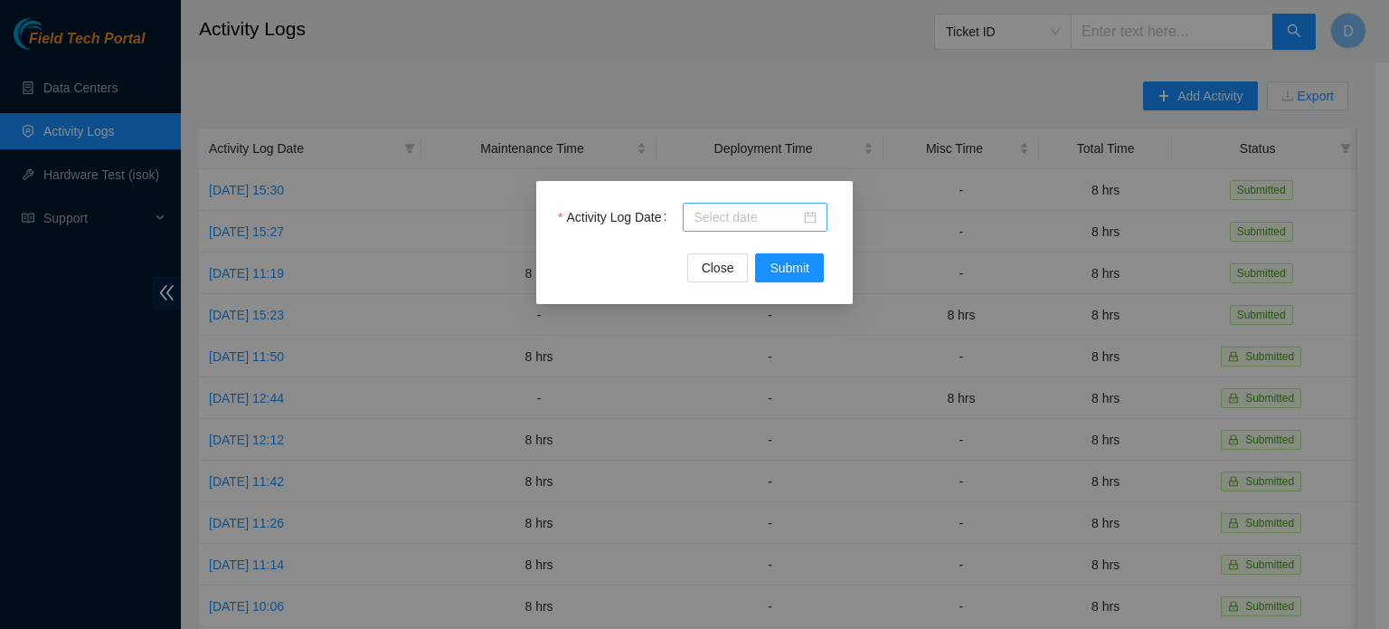
click at [810, 212] on div at bounding box center [755, 217] width 123 height 20
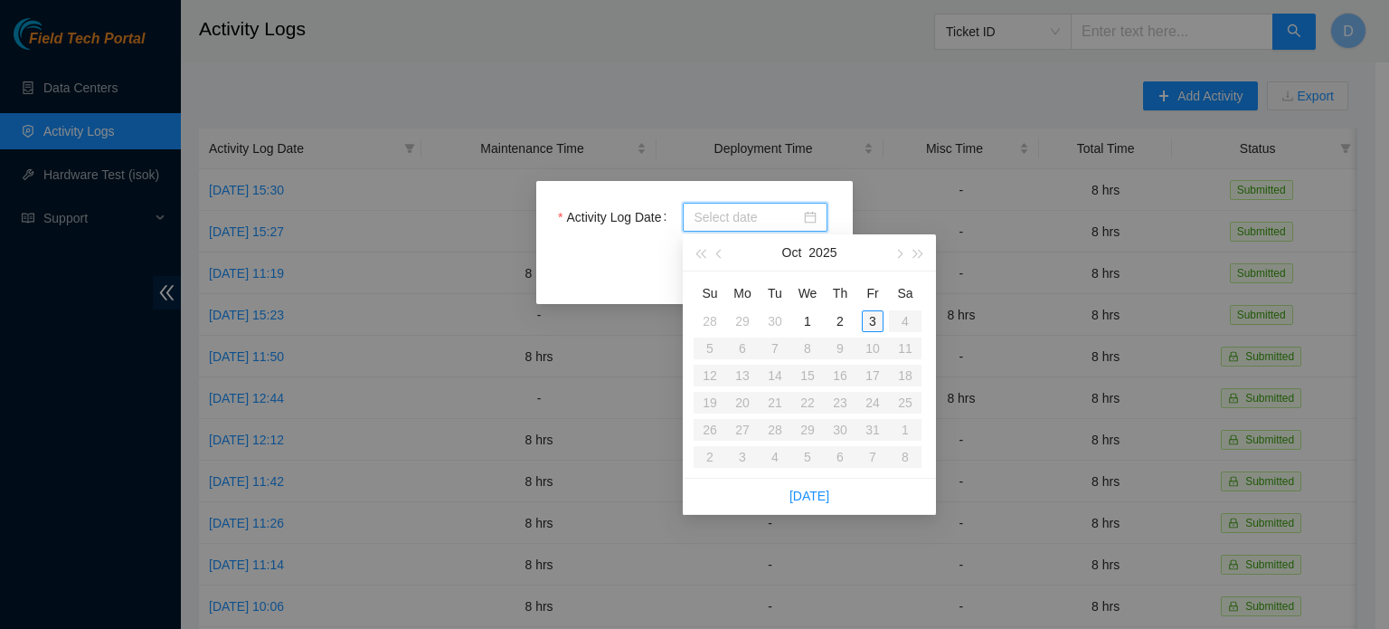
type input "2025-10-03"
click at [876, 318] on div "3" at bounding box center [873, 321] width 22 height 22
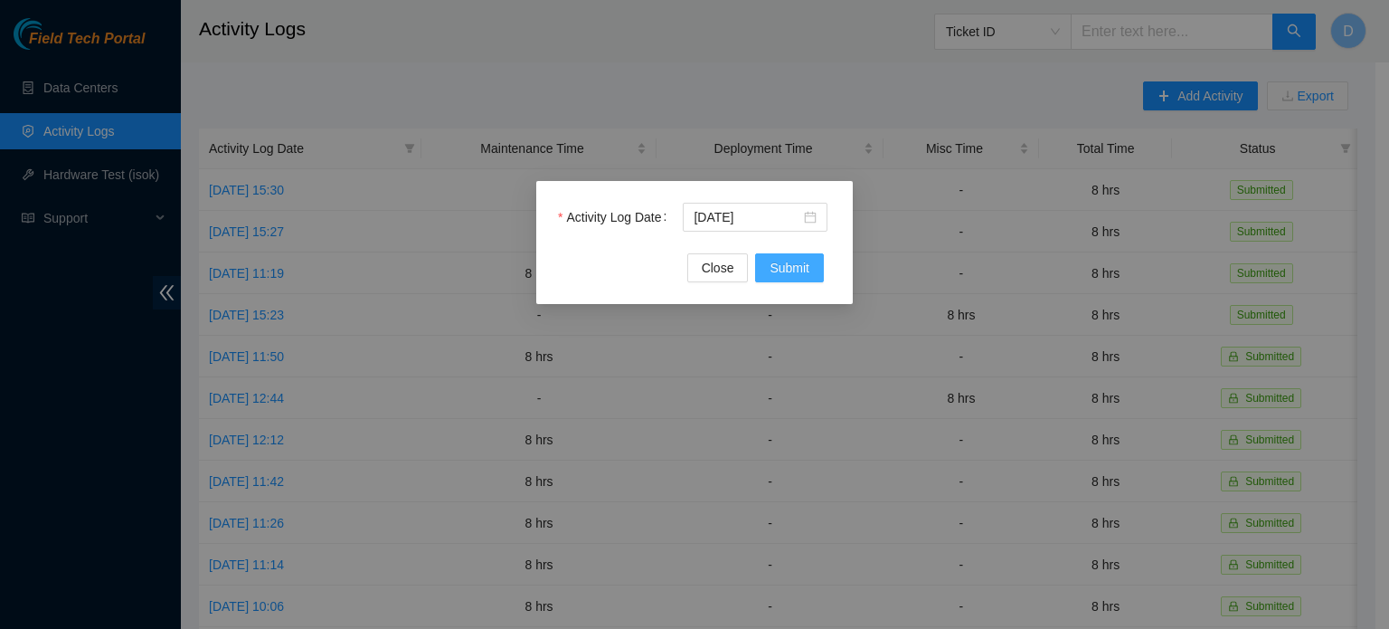
click at [805, 280] on button "Submit" at bounding box center [789, 267] width 69 height 29
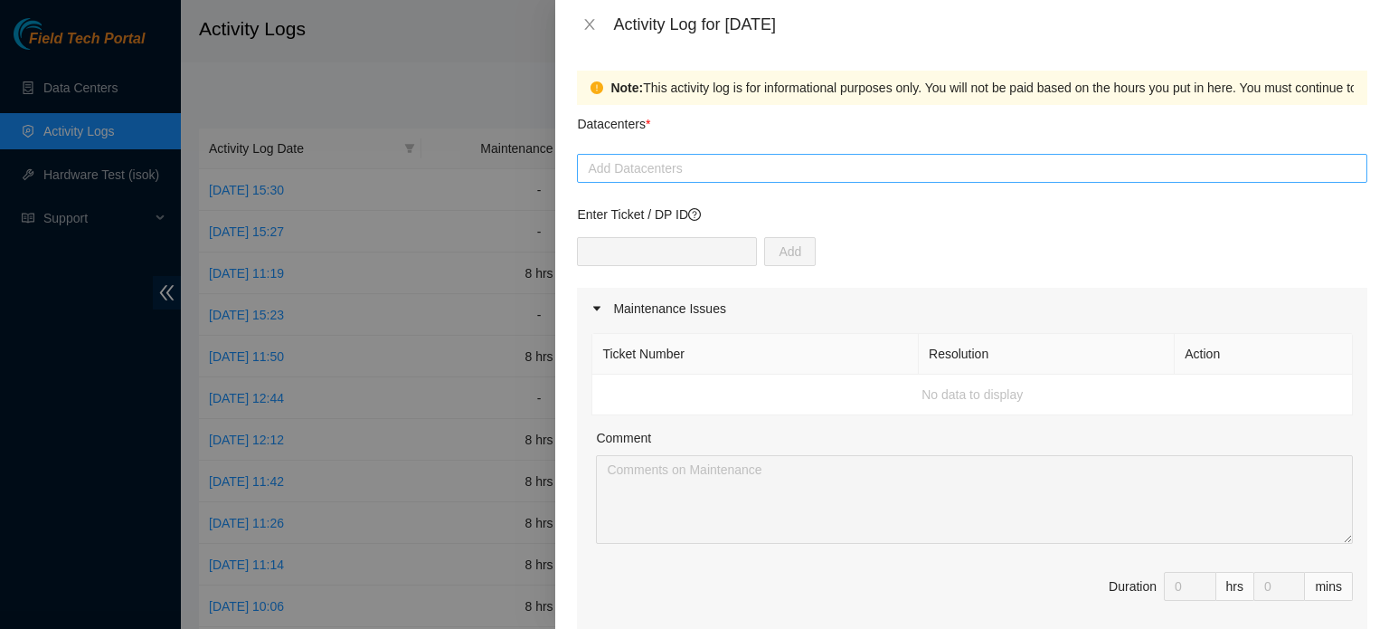
click at [680, 168] on div at bounding box center [972, 168] width 781 height 22
click at [1123, 165] on div at bounding box center [972, 168] width 781 height 22
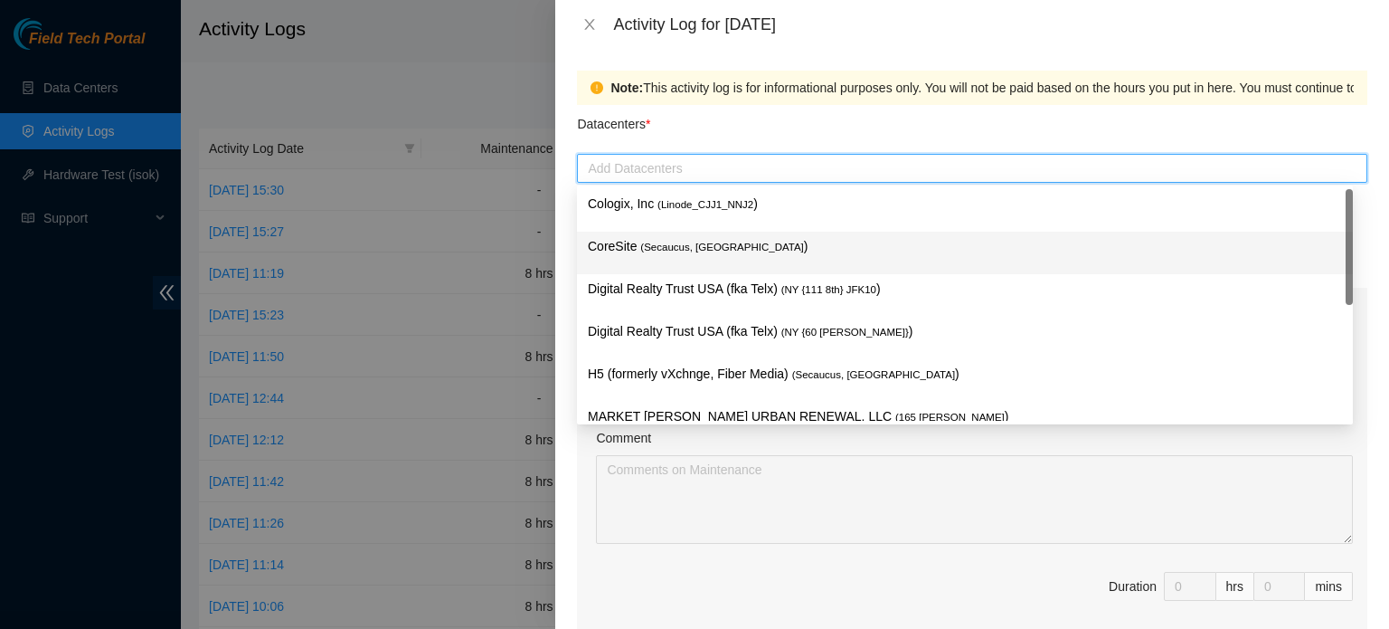
click at [659, 248] on span "( Secaucus, NJ NY2" at bounding box center [721, 247] width 163 height 11
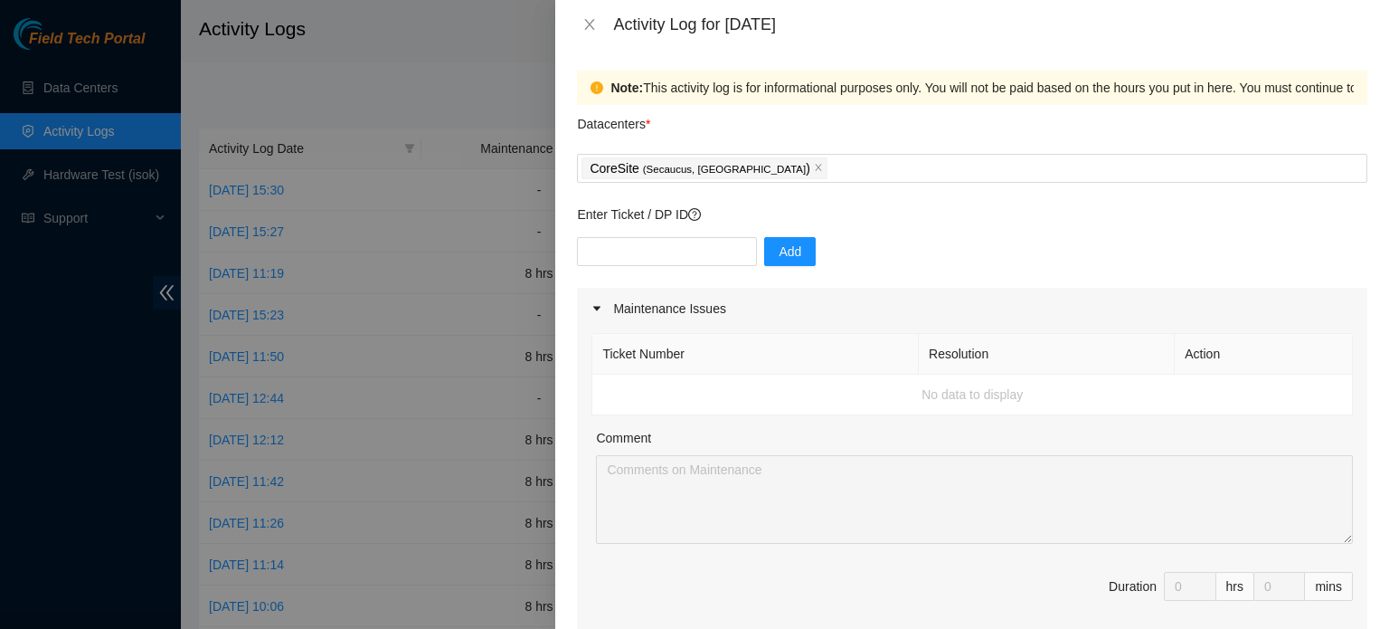
click at [870, 108] on div "Datacenters *" at bounding box center [972, 129] width 791 height 49
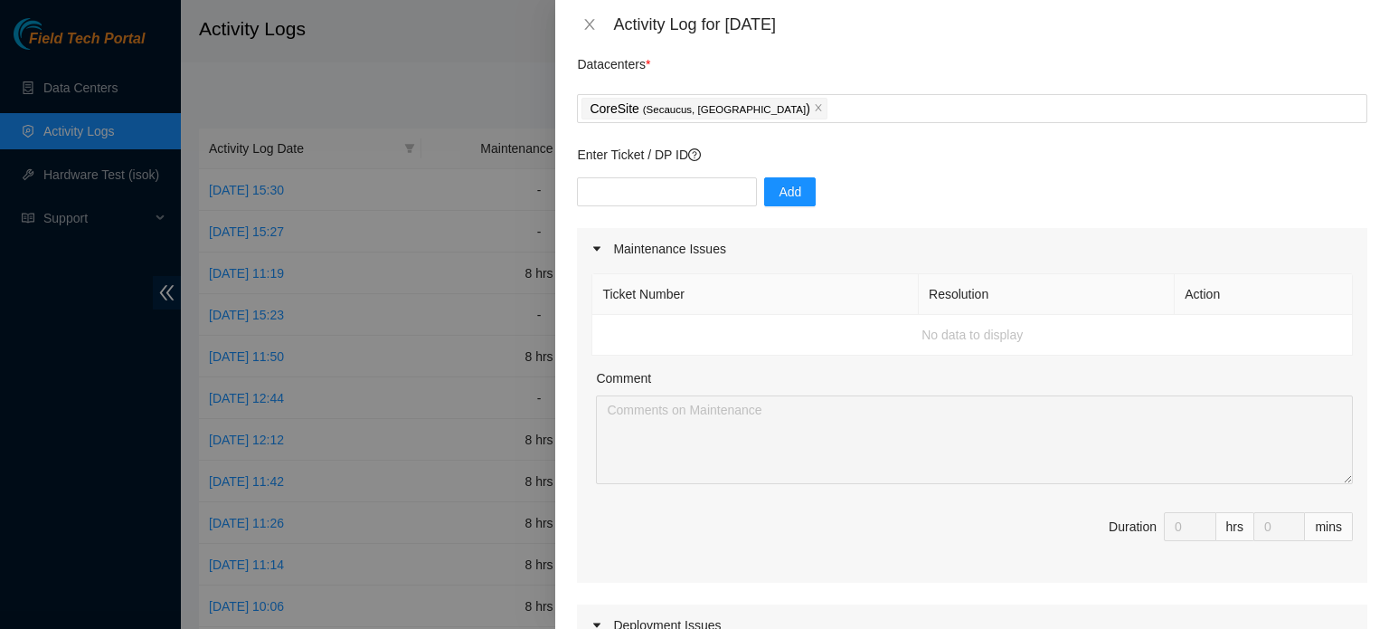
scroll to position [90, 0]
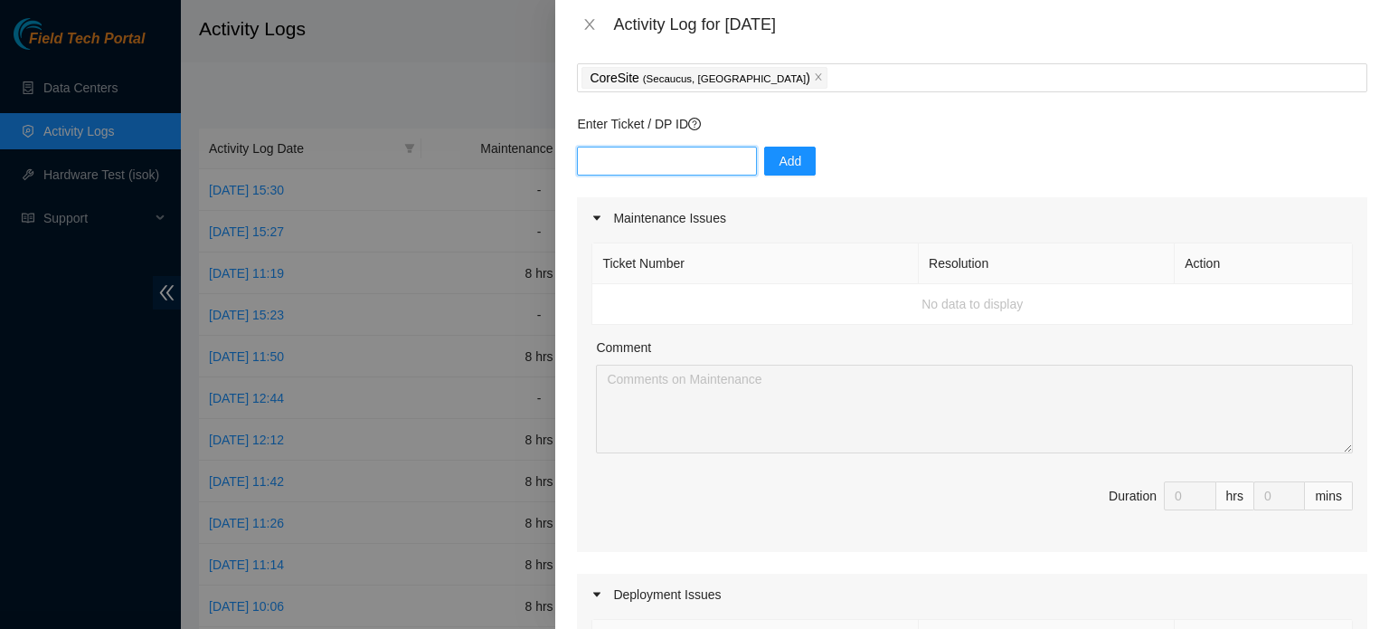
click at [677, 166] on input "text" at bounding box center [667, 161] width 180 height 29
paste input "DP79751"
type input "DP79751"
click at [764, 158] on button "Add" at bounding box center [790, 161] width 52 height 29
click at [672, 163] on input "text" at bounding box center [667, 161] width 180 height 29
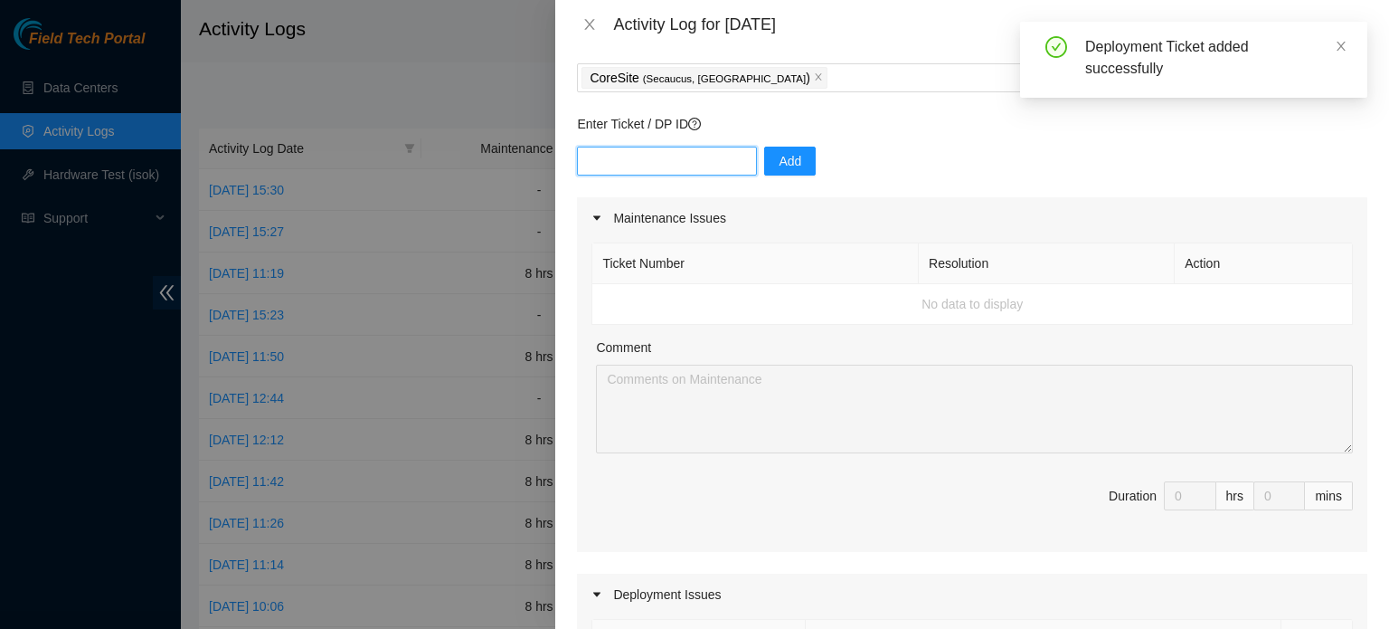
paste input "DP75730"
type input "DP75730"
click at [857, 128] on p "Enter Ticket / DP ID" at bounding box center [972, 124] width 791 height 20
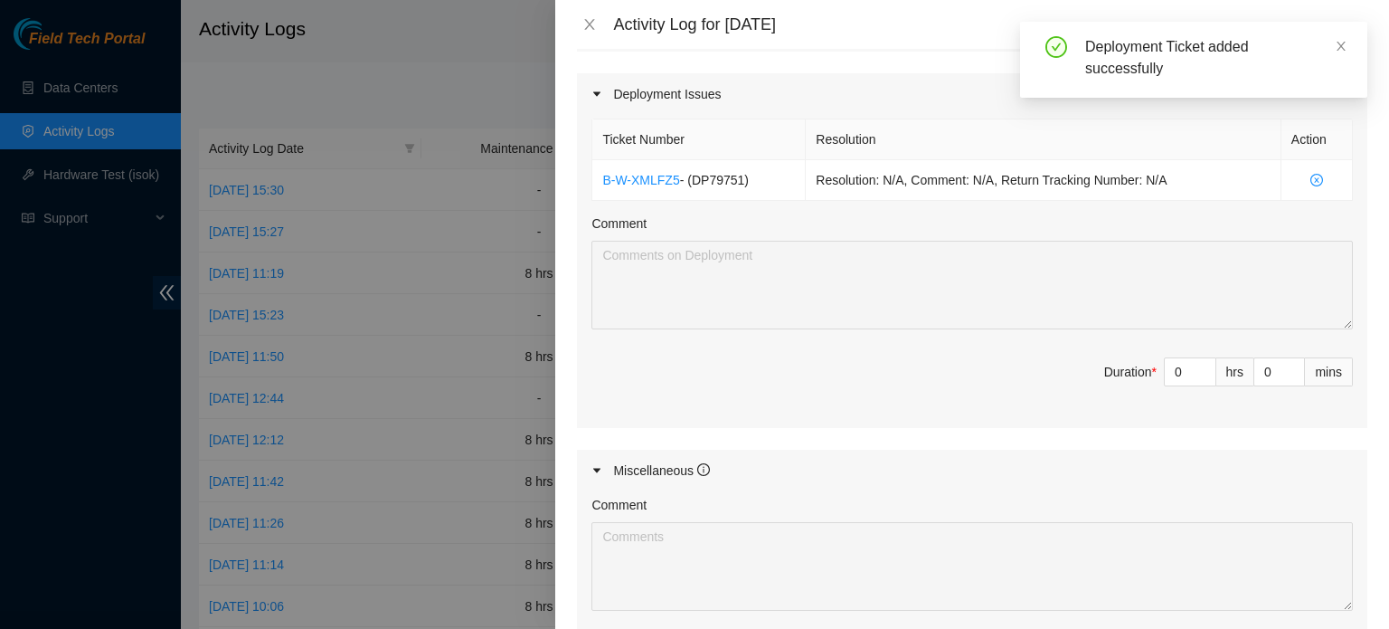
scroll to position [633, 0]
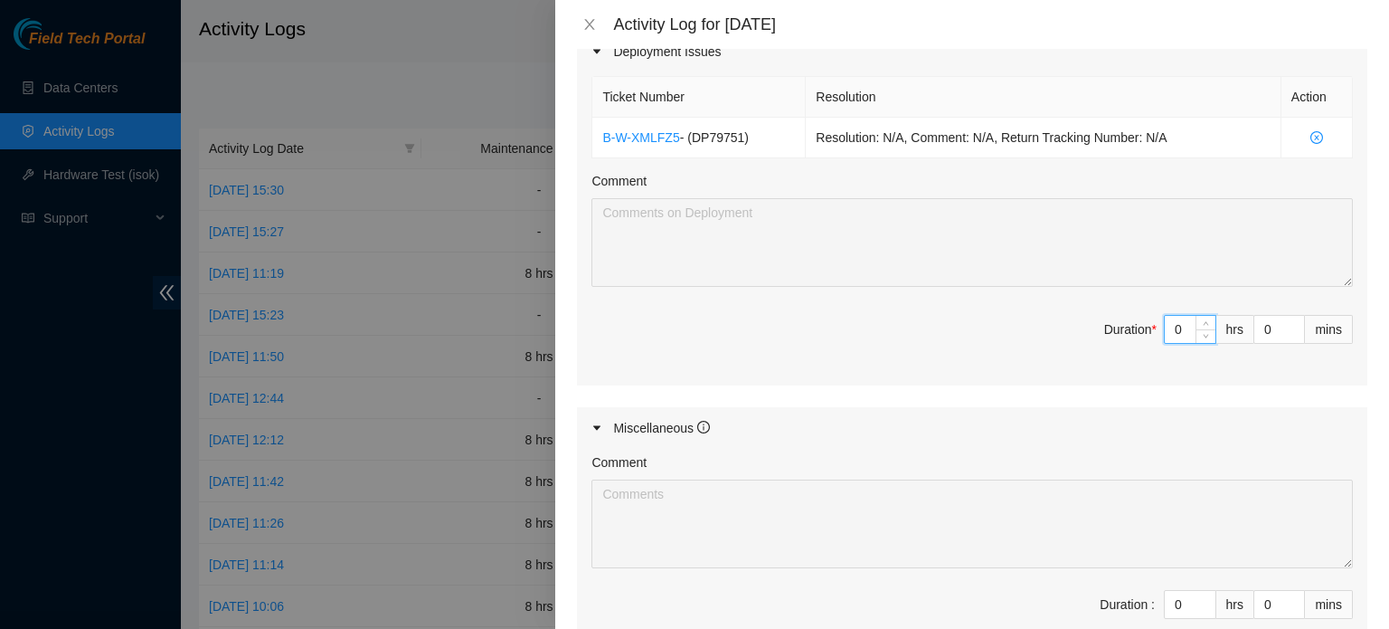
drag, startPoint x: 1145, startPoint y: 322, endPoint x: 1048, endPoint y: 323, distance: 96.8
click at [1073, 322] on span "Duration * 0 hrs 0 mins" at bounding box center [973, 340] width 762 height 51
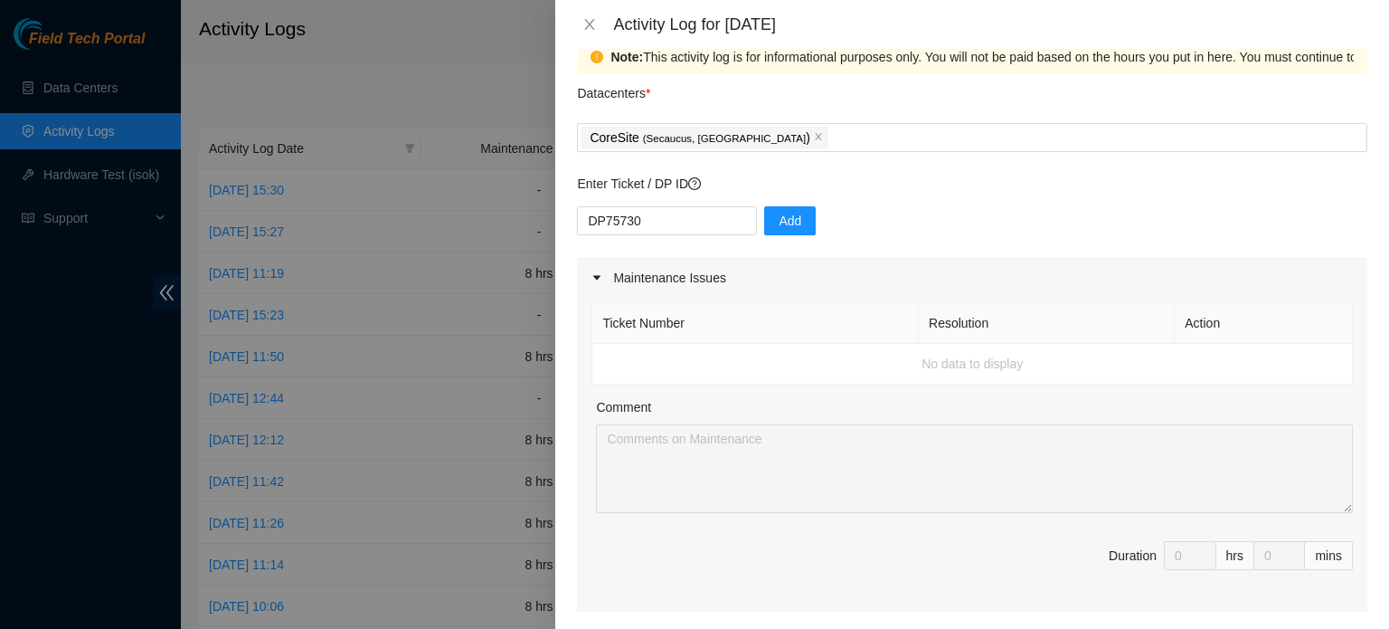
scroll to position [0, 0]
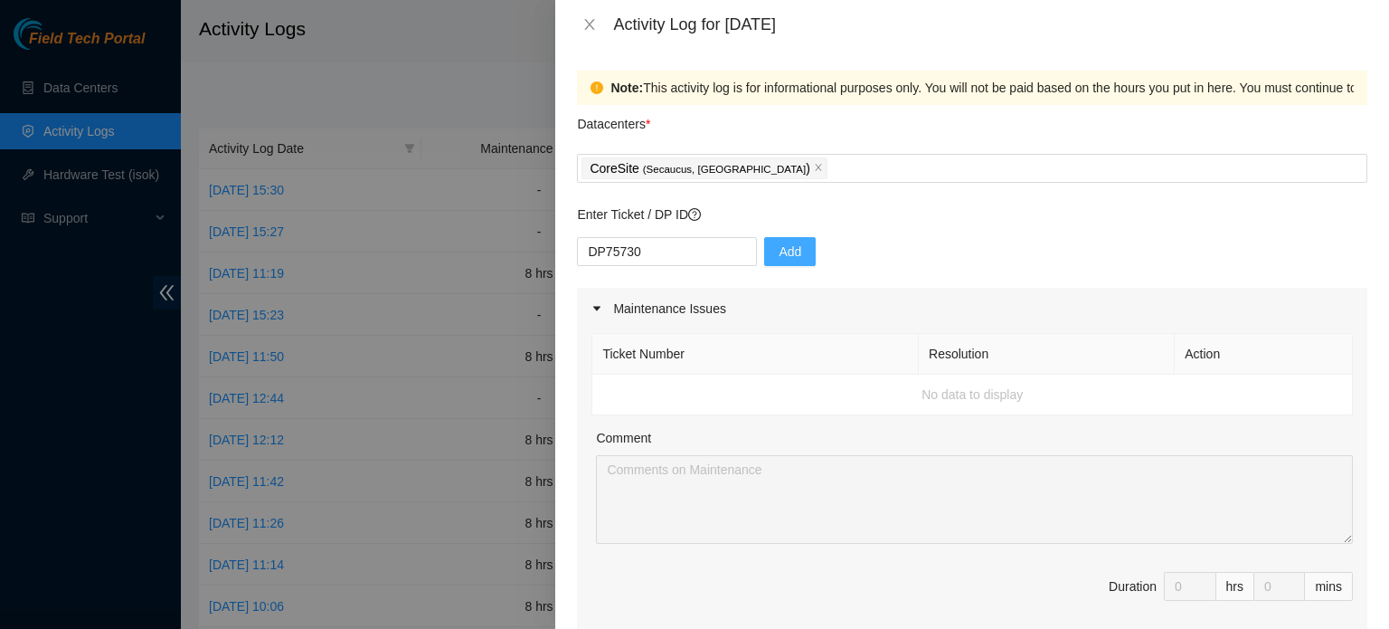
click at [794, 258] on button "Add" at bounding box center [790, 251] width 52 height 29
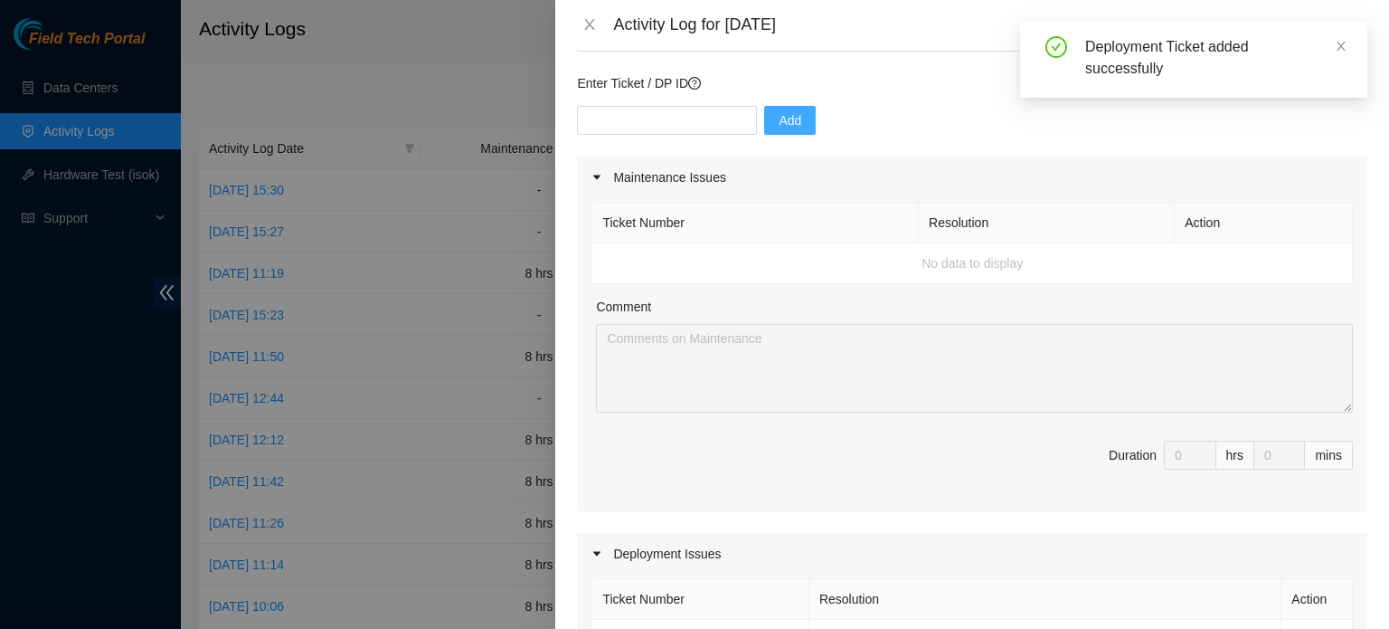
scroll to position [452, 0]
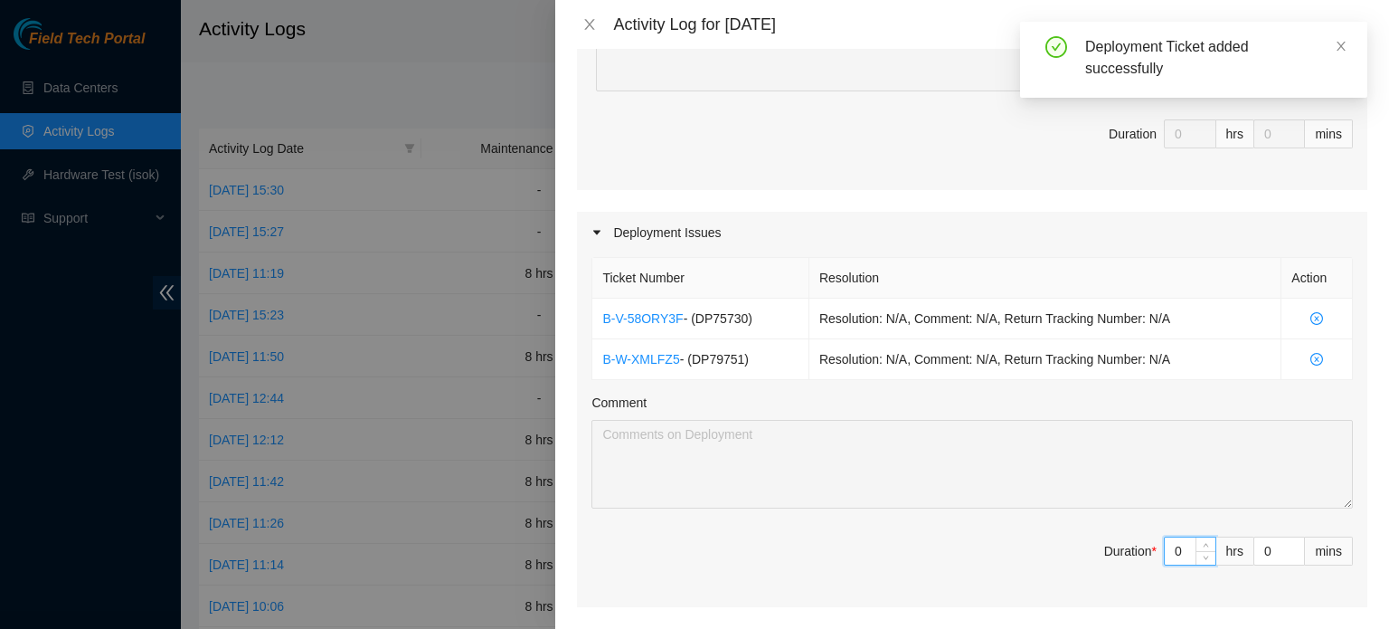
type input "8"
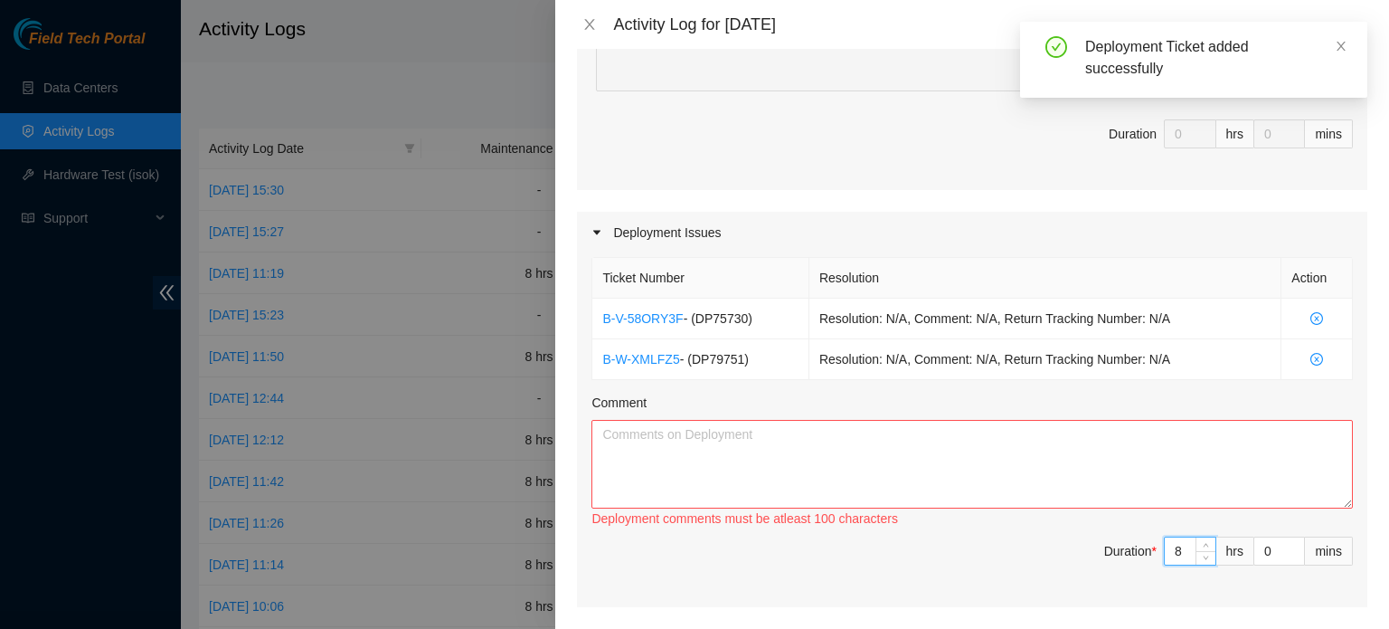
type input "8"
click at [904, 469] on textarea "Comment" at bounding box center [973, 464] width 762 height 89
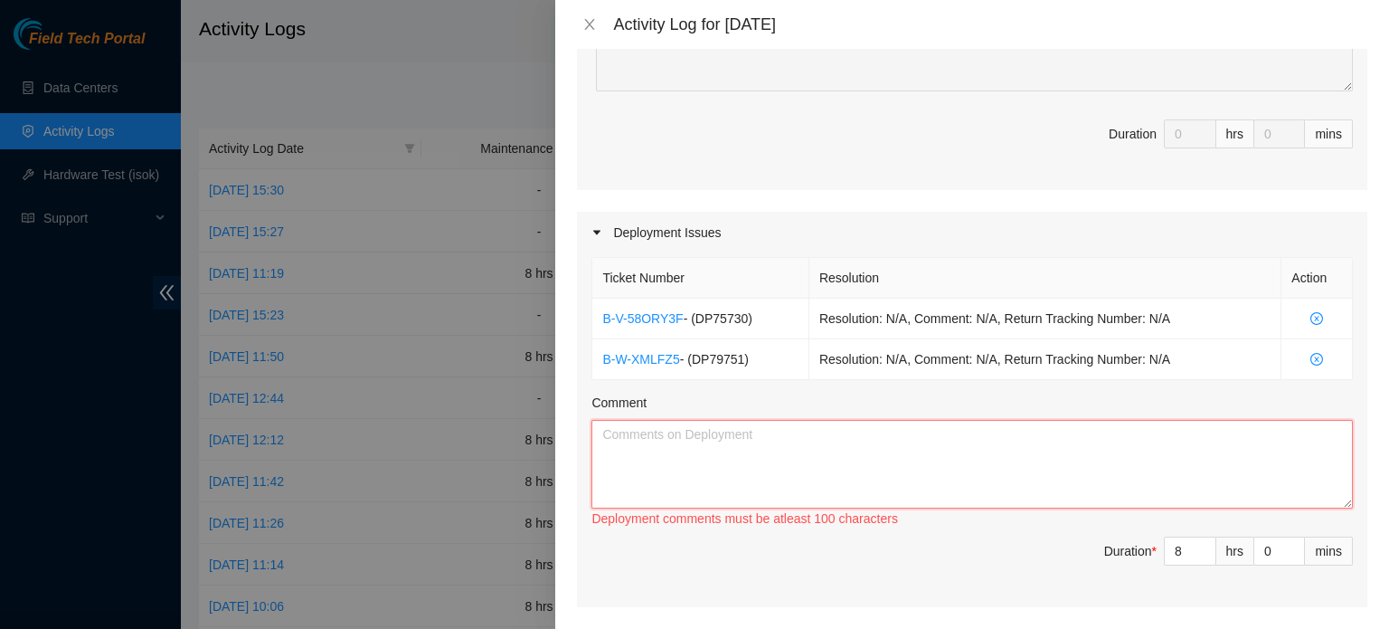
paste textarea "Worked on DP79751 and DP75730 Un racked and pack the machines in racks c1110r20…"
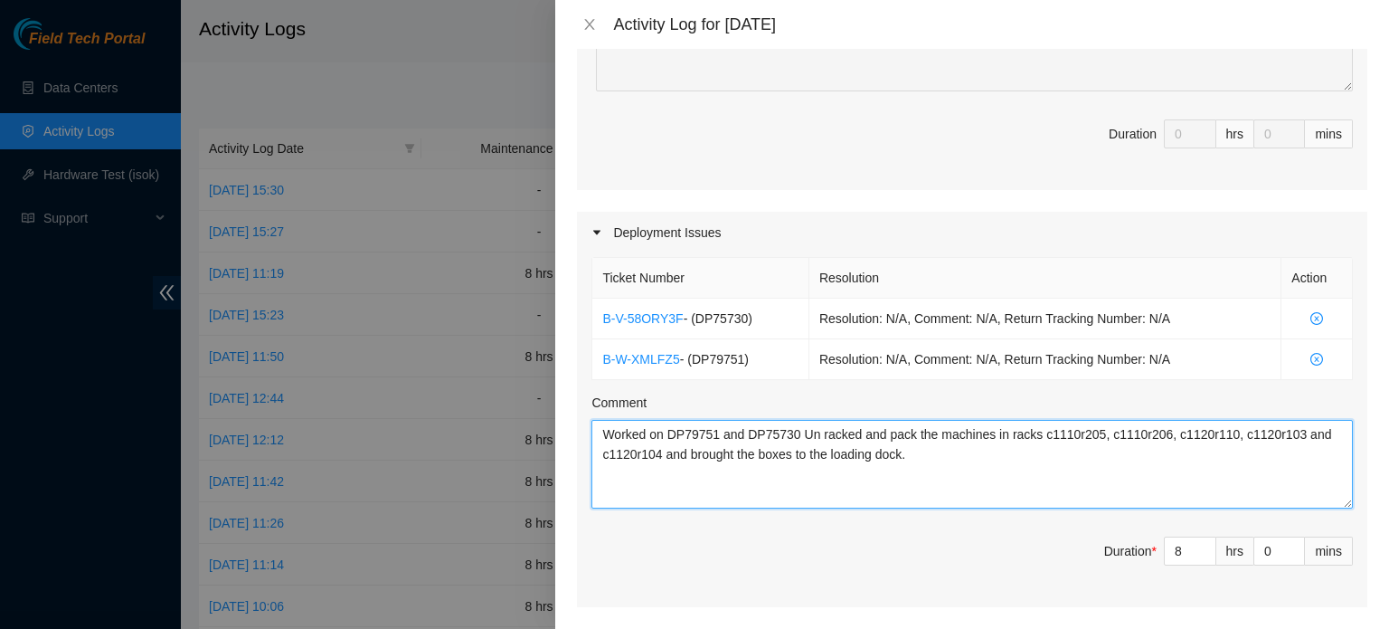
drag, startPoint x: 603, startPoint y: 426, endPoint x: 622, endPoint y: 426, distance: 19.0
click at [603, 426] on textarea "Worked on DP79751 and DP75730 Un racked and pack the machines in racks c1110r20…" at bounding box center [973, 464] width 762 height 89
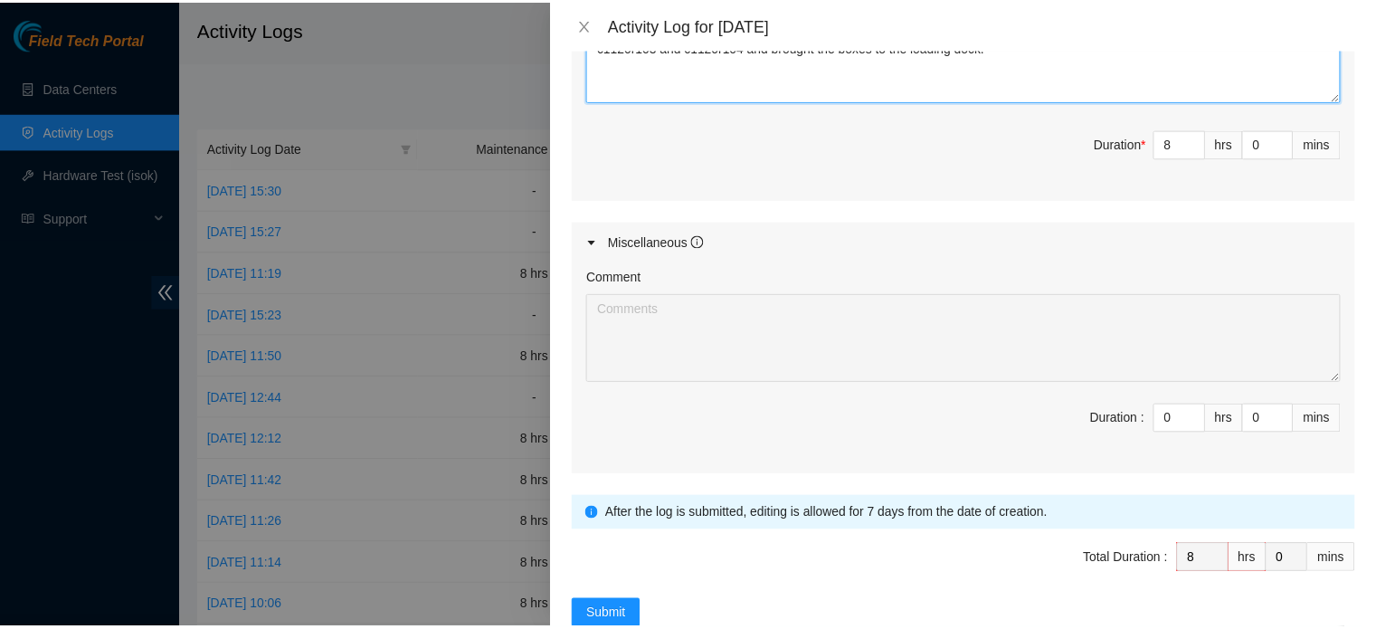
scroll to position [897, 0]
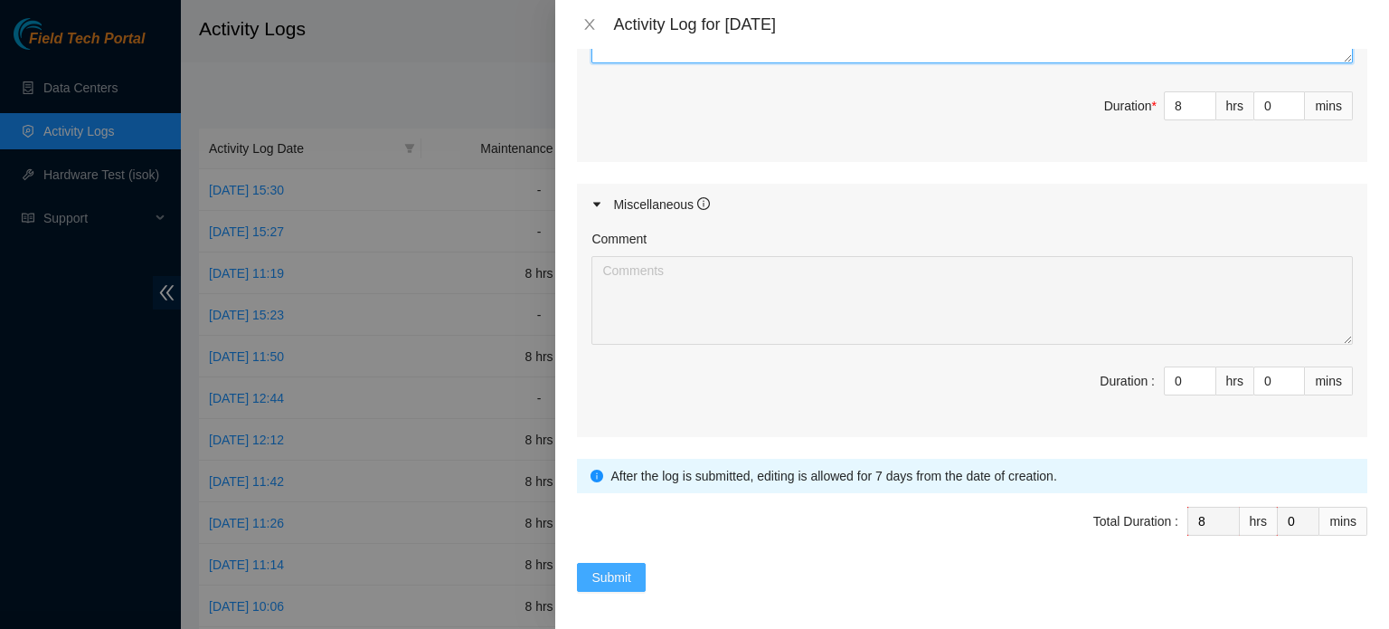
type textarea "Continued Working on DP79751 and DP75730 Un racked and pack the machines in rac…"
click at [611, 572] on span "Submit" at bounding box center [612, 577] width 40 height 20
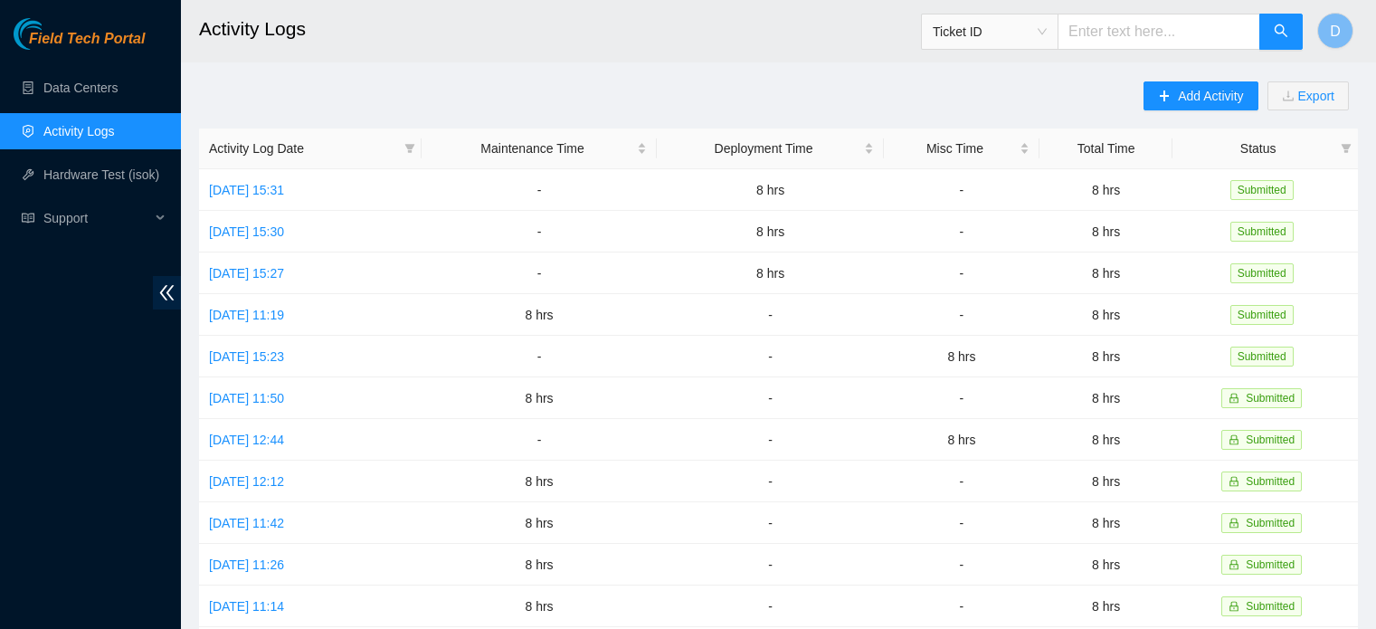
scroll to position [14, 0]
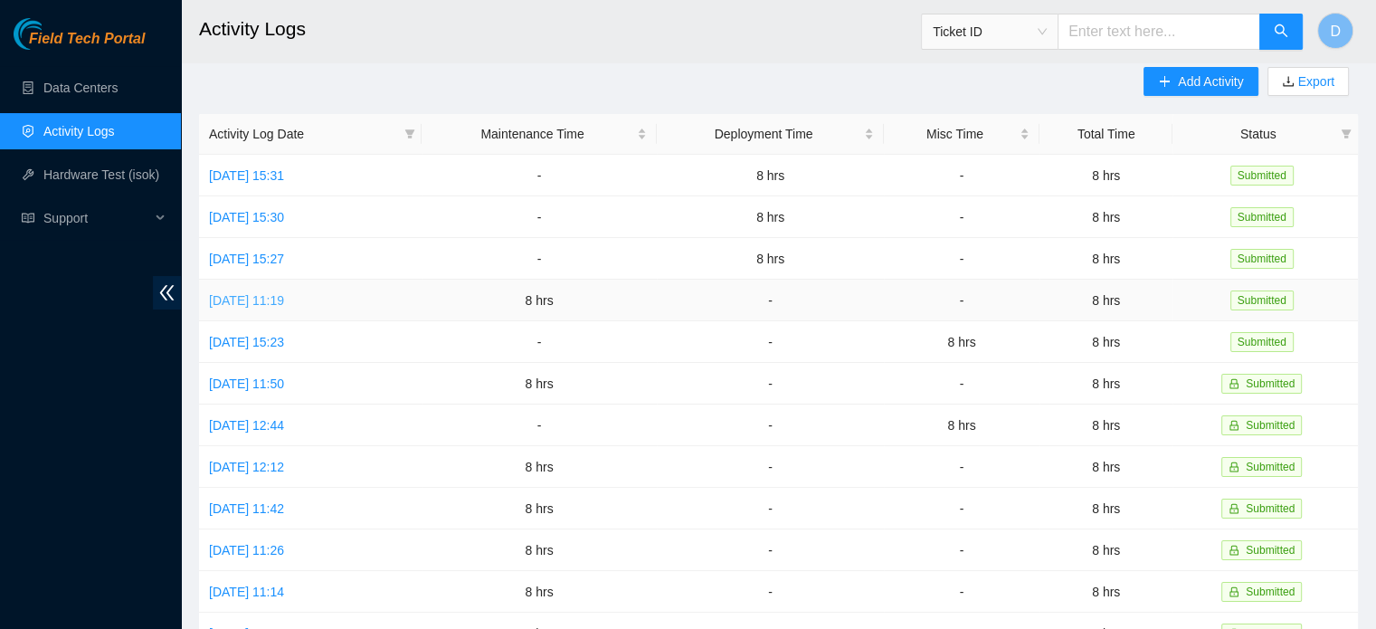
click at [260, 296] on link "Tue, 30 Sep 2025 11:19" at bounding box center [246, 300] width 75 height 14
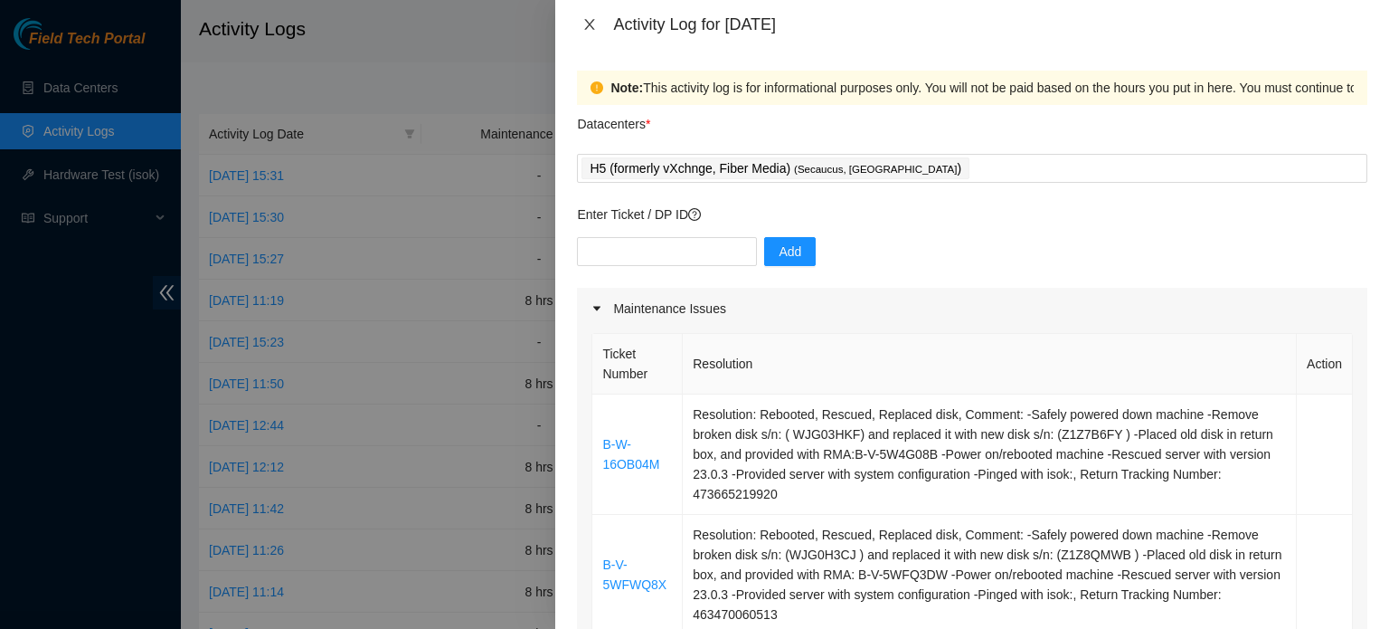
click at [590, 28] on icon "close" at bounding box center [589, 24] width 14 height 14
